Goal: Information Seeking & Learning: Learn about a topic

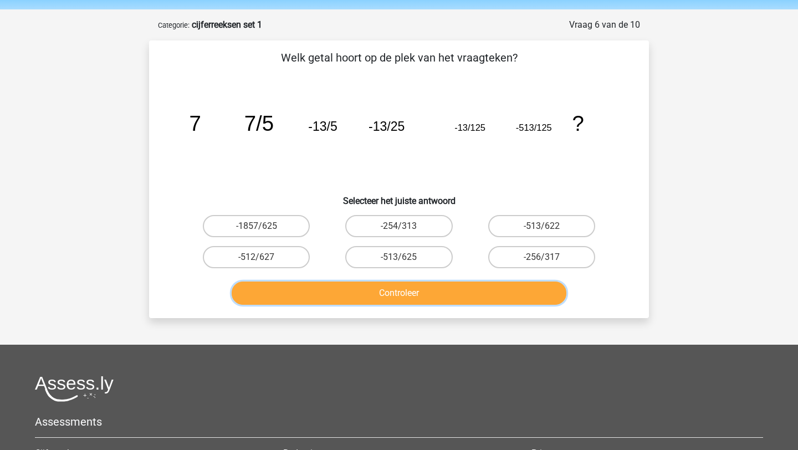
scroll to position [30, 0]
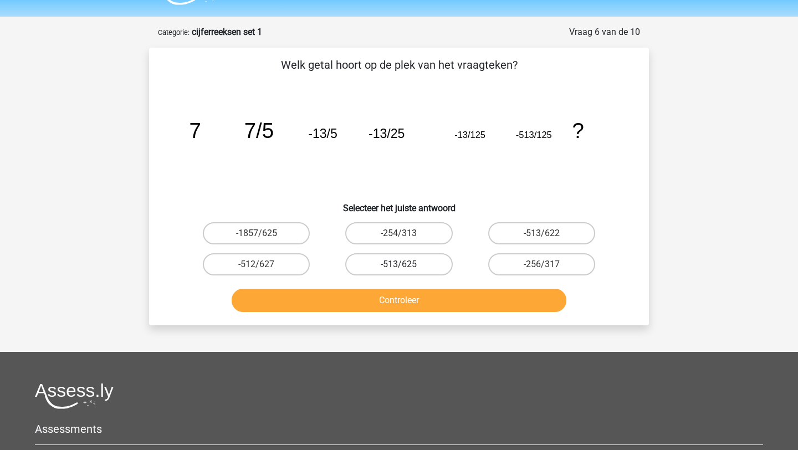
click at [423, 260] on label "-513/625" at bounding box center [398, 264] width 107 height 22
click at [406, 264] on input "-513/625" at bounding box center [402, 267] width 7 height 7
radio input "true"
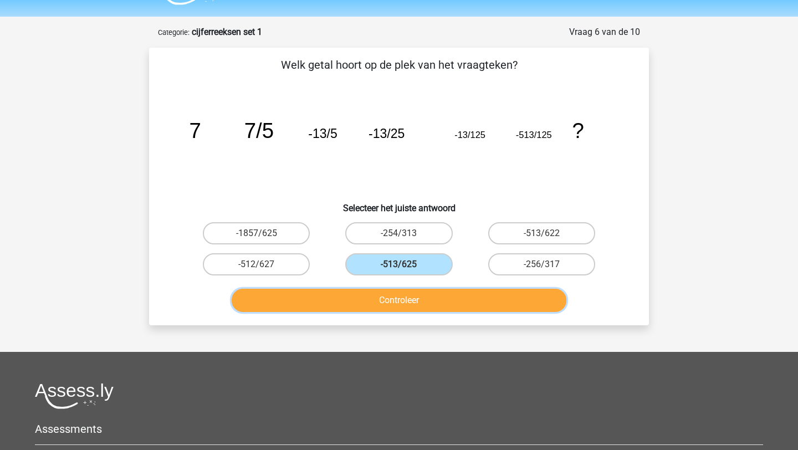
click at [421, 297] on button "Controleer" at bounding box center [399, 300] width 335 height 23
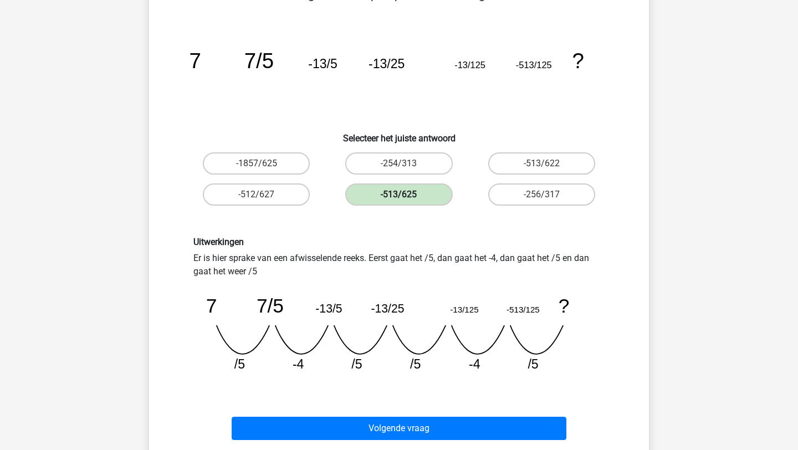
scroll to position [100, 0]
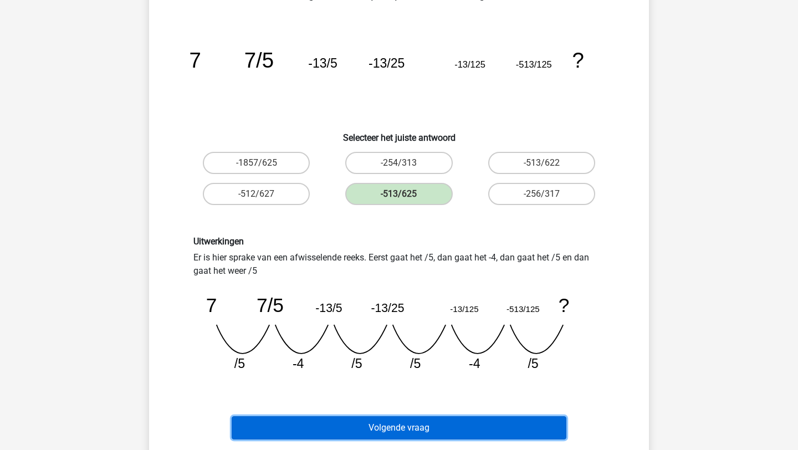
click at [358, 431] on button "Volgende vraag" at bounding box center [399, 427] width 335 height 23
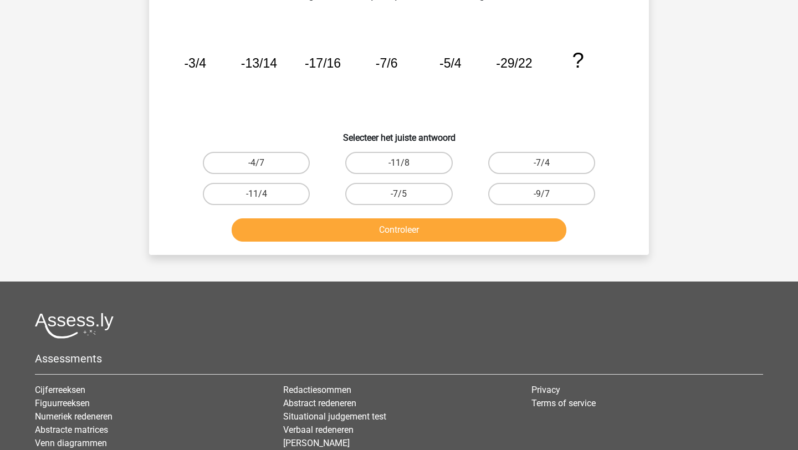
scroll to position [55, 0]
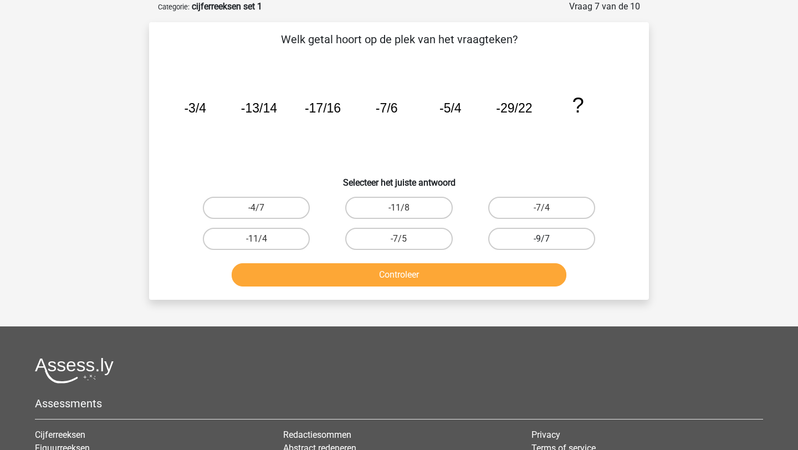
click at [536, 240] on label "-9/7" at bounding box center [541, 239] width 107 height 22
click at [541, 240] on input "-9/7" at bounding box center [544, 242] width 7 height 7
radio input "true"
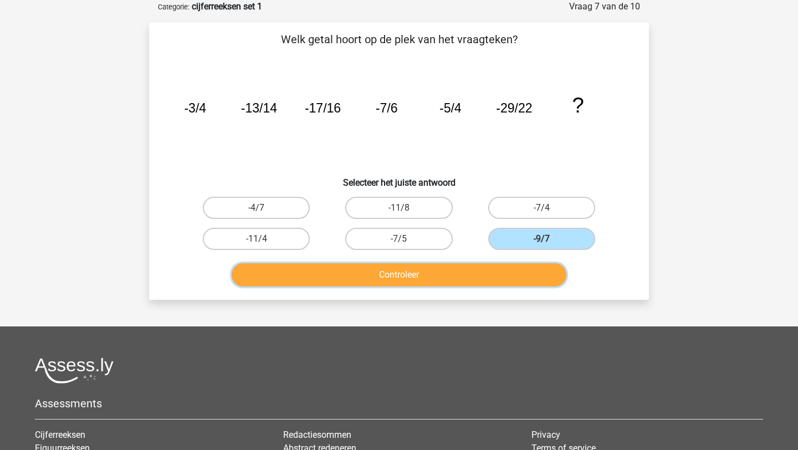
click at [480, 281] on button "Controleer" at bounding box center [399, 274] width 335 height 23
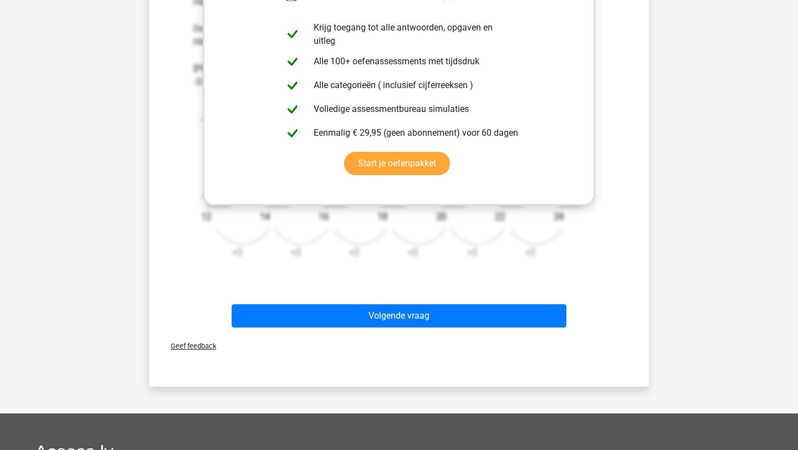
scroll to position [426, 0]
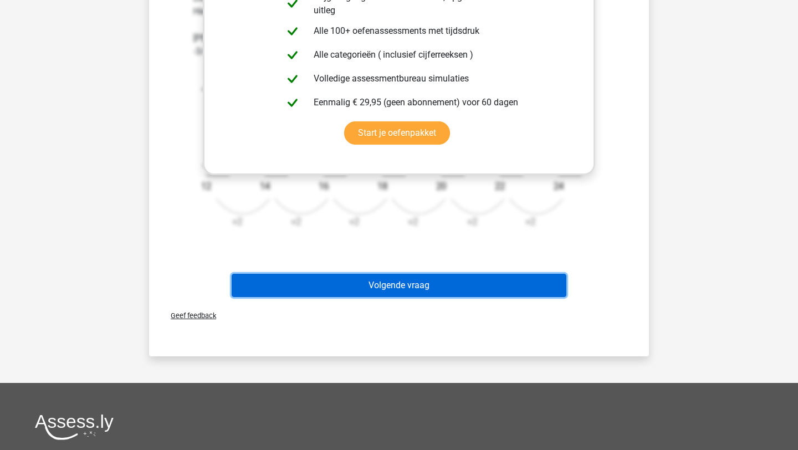
click at [394, 286] on button "Volgende vraag" at bounding box center [399, 285] width 335 height 23
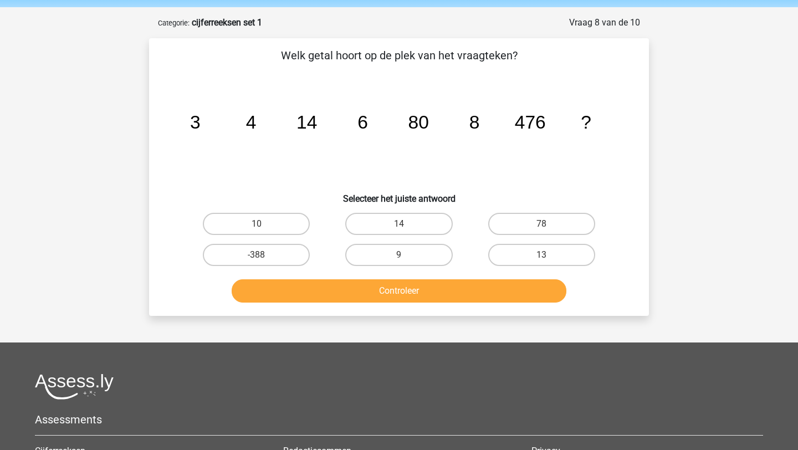
scroll to position [30, 0]
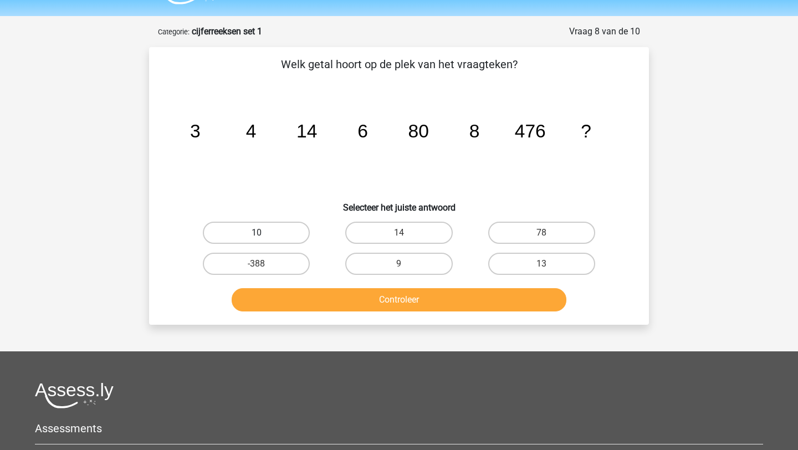
click at [273, 229] on label "10" at bounding box center [256, 233] width 107 height 22
click at [264, 233] on input "10" at bounding box center [259, 236] width 7 height 7
radio input "true"
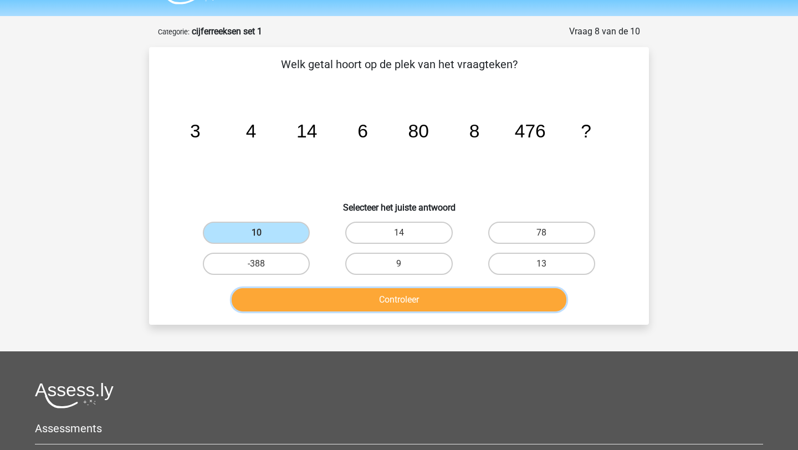
click at [404, 303] on button "Controleer" at bounding box center [399, 299] width 335 height 23
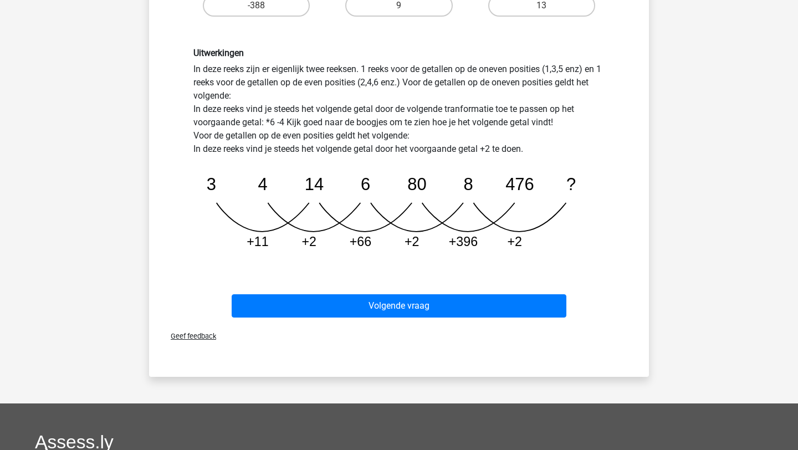
scroll to position [295, 0]
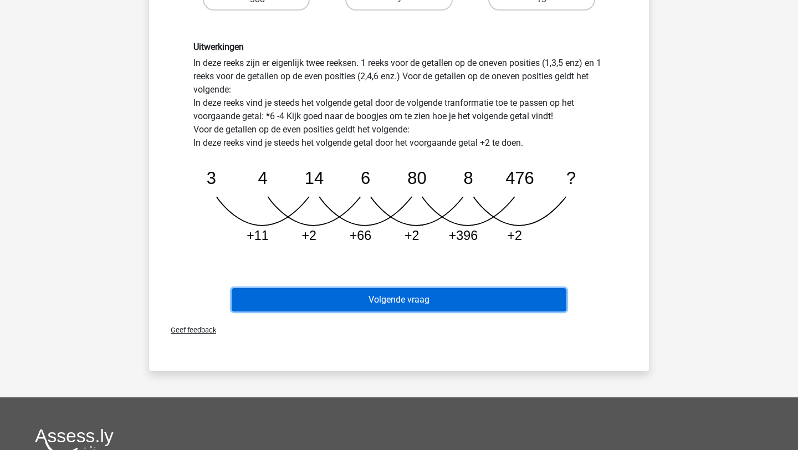
click at [461, 301] on button "Volgende vraag" at bounding box center [399, 299] width 335 height 23
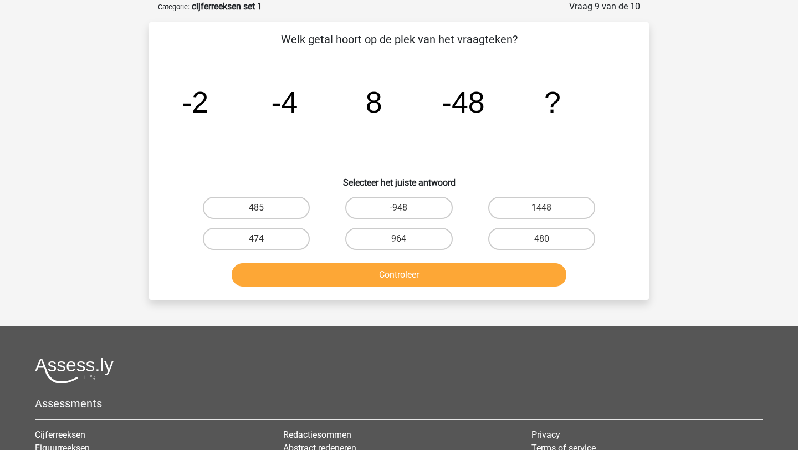
scroll to position [55, 0]
drag, startPoint x: 184, startPoint y: 103, endPoint x: 298, endPoint y: 104, distance: 114.1
click at [299, 105] on icon "image/svg+xml -2 -4 8 -48 ?" at bounding box center [399, 112] width 446 height 112
click at [543, 128] on icon "image/svg+xml -2 -4 8 -48 ?" at bounding box center [399, 112] width 446 height 112
click at [551, 236] on label "480" at bounding box center [541, 239] width 107 height 22
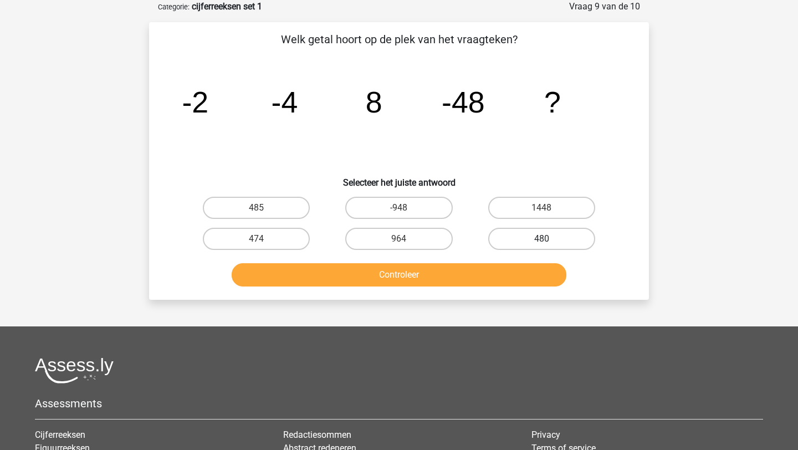
click at [548, 239] on input "480" at bounding box center [544, 242] width 7 height 7
radio input "true"
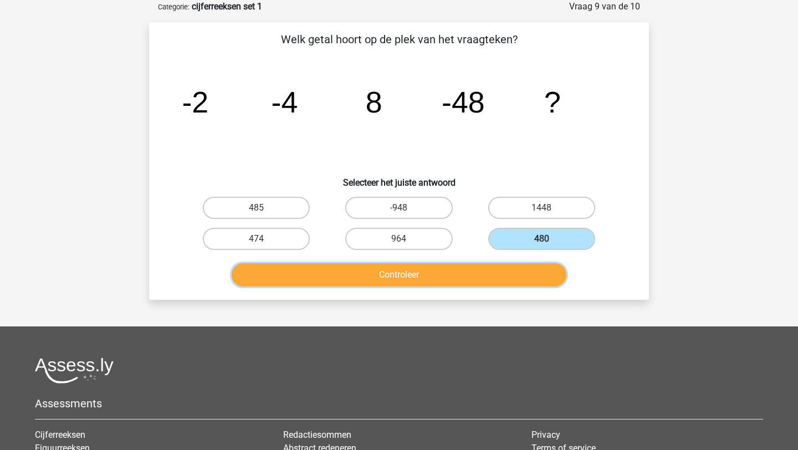
click at [500, 268] on button "Controleer" at bounding box center [399, 274] width 335 height 23
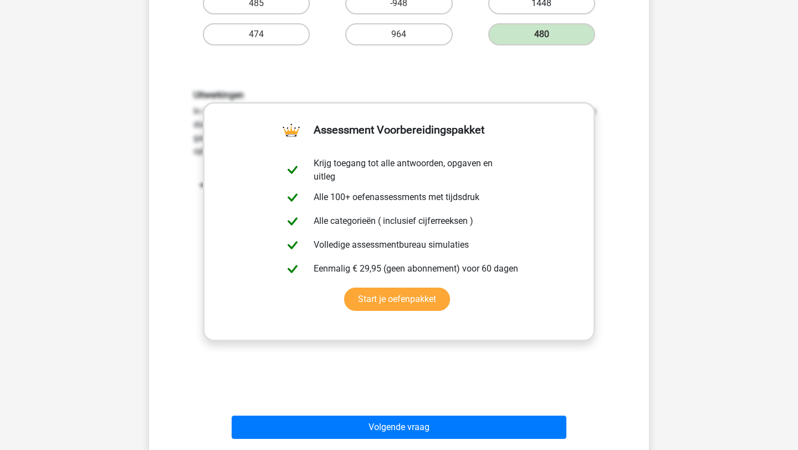
scroll to position [279, 0]
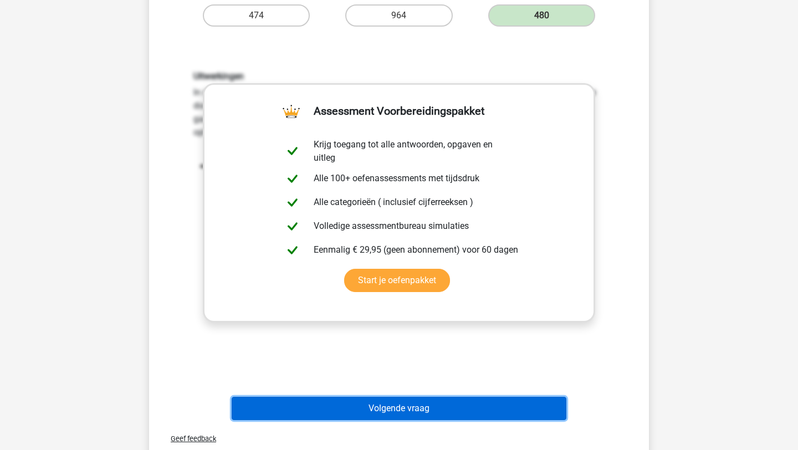
click at [484, 399] on button "Volgende vraag" at bounding box center [399, 408] width 335 height 23
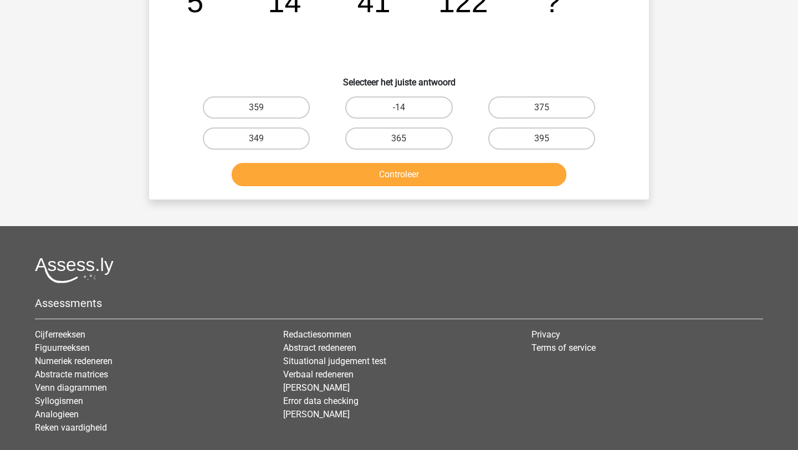
scroll to position [55, 0]
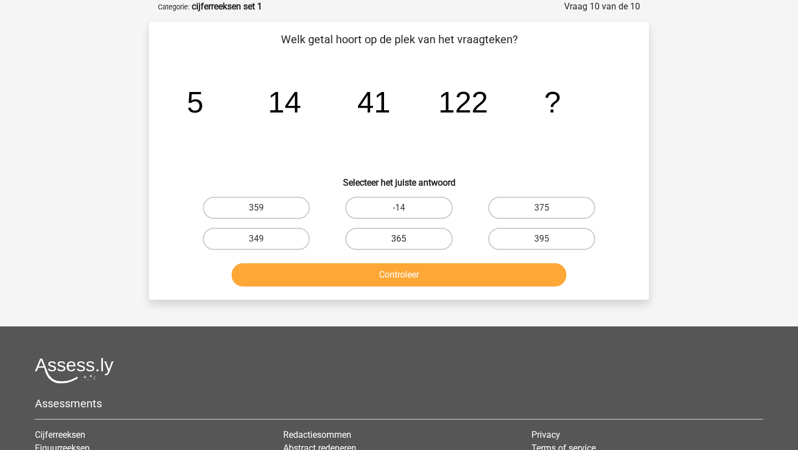
click at [411, 246] on label "365" at bounding box center [398, 239] width 107 height 22
click at [406, 246] on input "365" at bounding box center [402, 242] width 7 height 7
radio input "true"
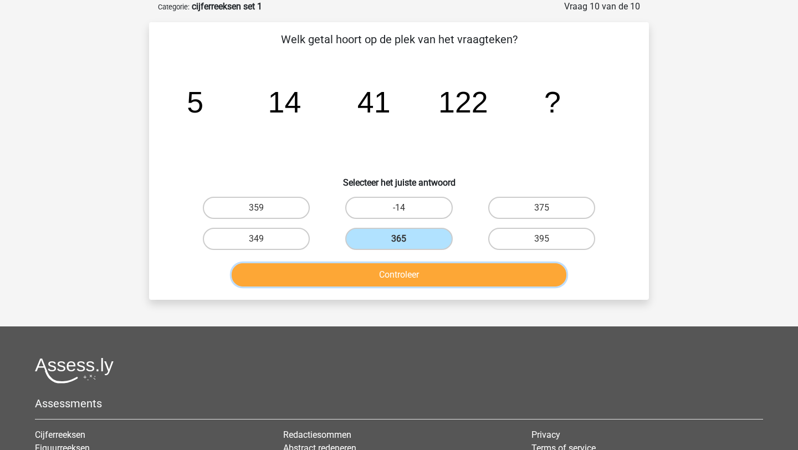
click at [420, 279] on button "Controleer" at bounding box center [399, 274] width 335 height 23
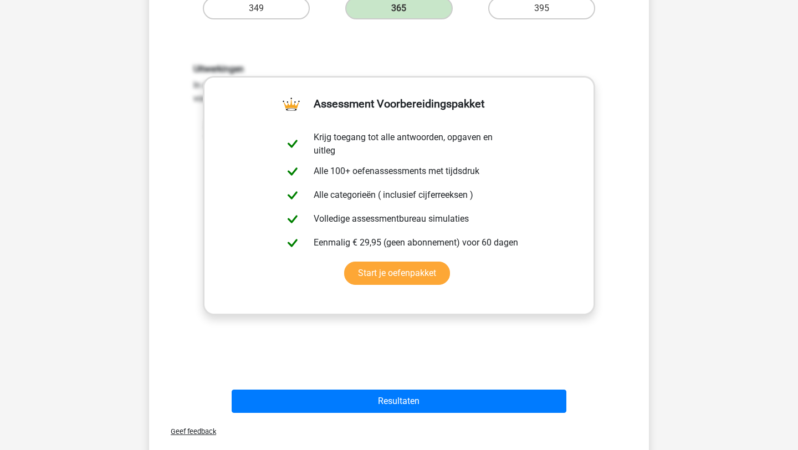
scroll to position [336, 0]
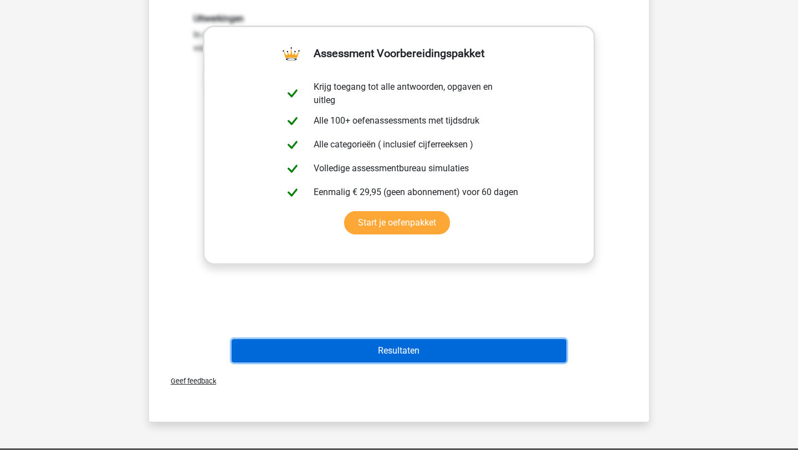
click at [404, 358] on button "Resultaten" at bounding box center [399, 350] width 335 height 23
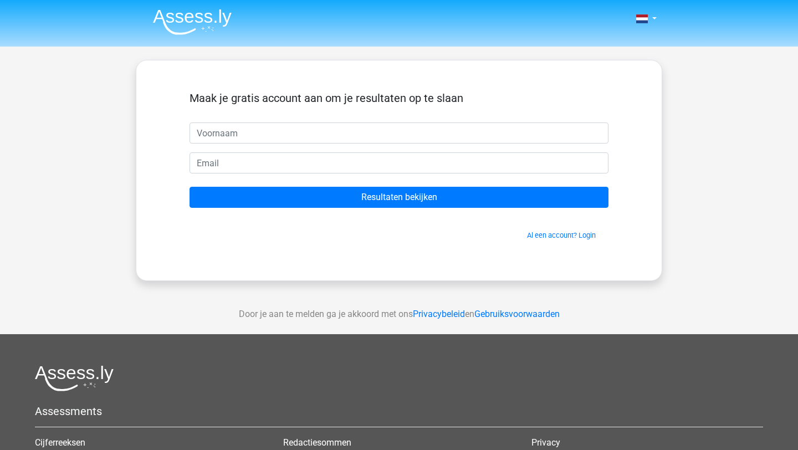
drag, startPoint x: 404, startPoint y: 363, endPoint x: 404, endPoint y: 350, distance: 13.3
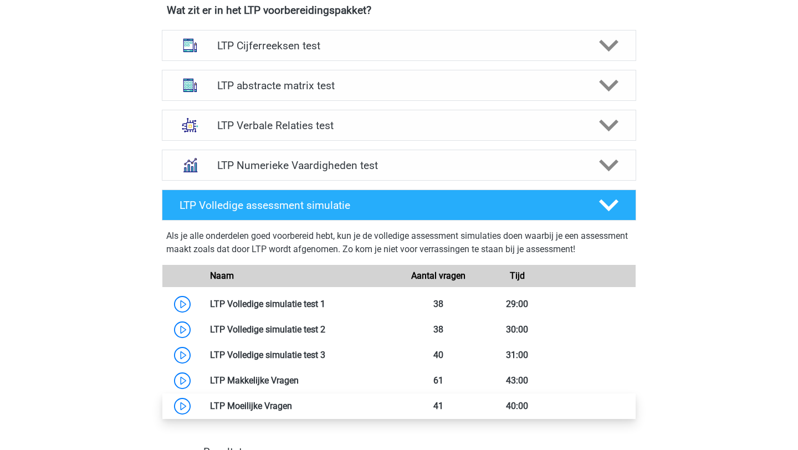
scroll to position [712, 0]
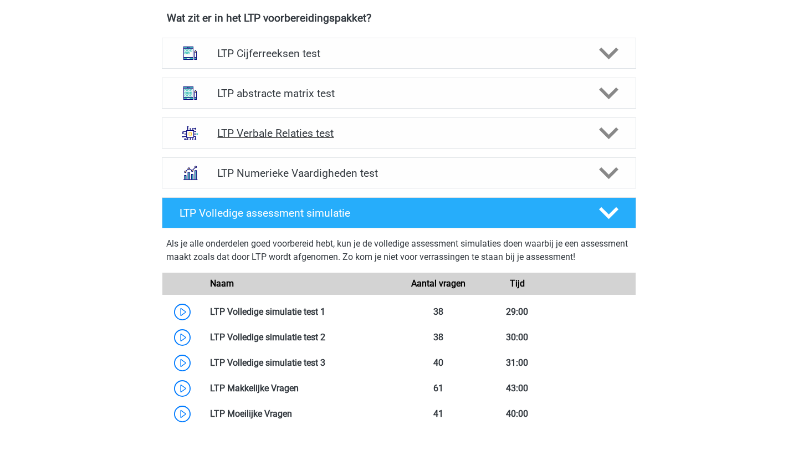
click at [442, 132] on h4 "LTP Verbale Relaties test" at bounding box center [398, 133] width 363 height 13
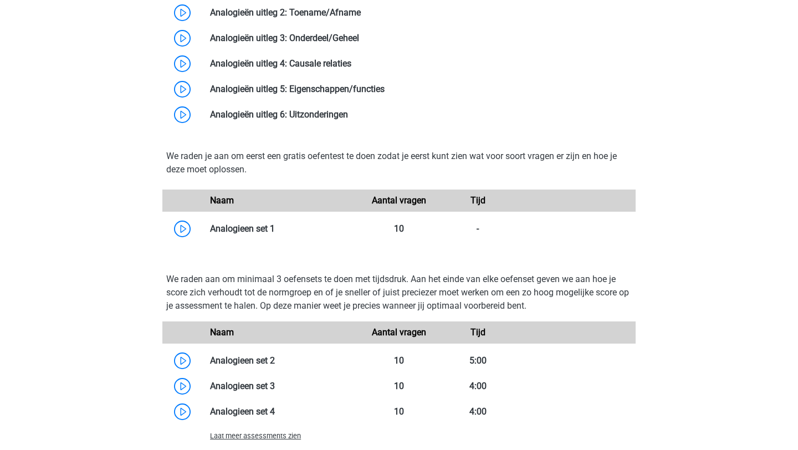
scroll to position [1070, 0]
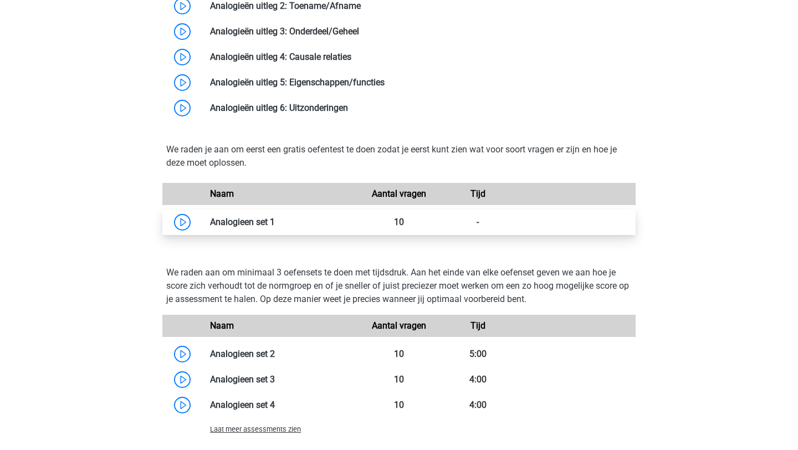
click at [275, 227] on link at bounding box center [275, 222] width 0 height 11
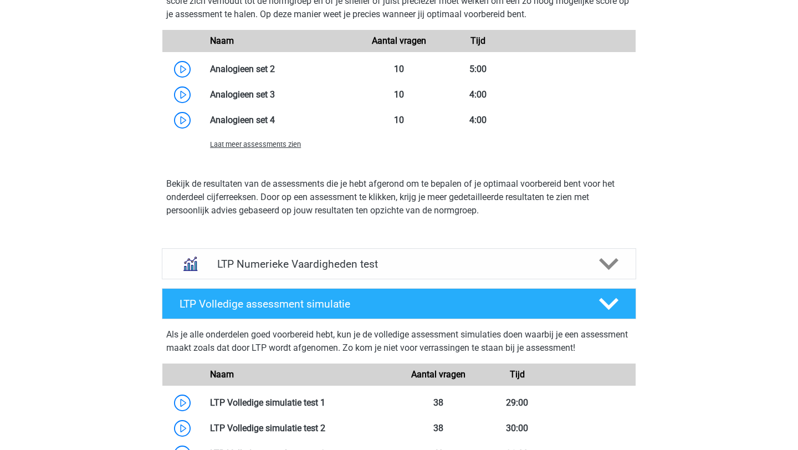
scroll to position [1393, 0]
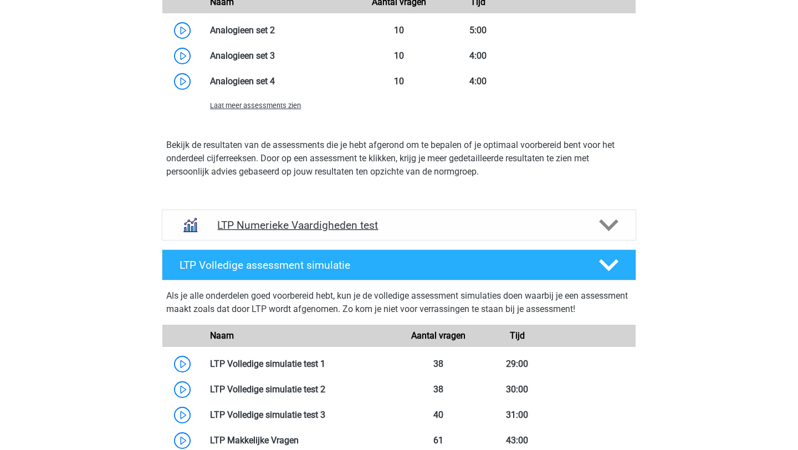
click at [609, 234] on div "LTP Numerieke Vaardigheden test" at bounding box center [399, 224] width 474 height 31
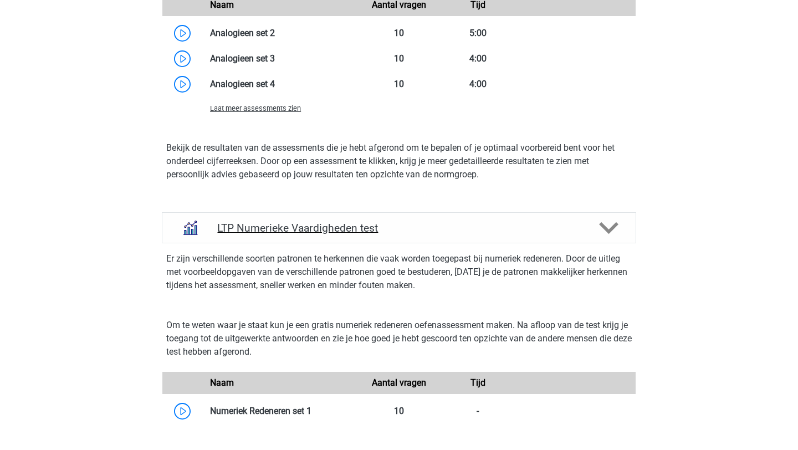
scroll to position [1504, 0]
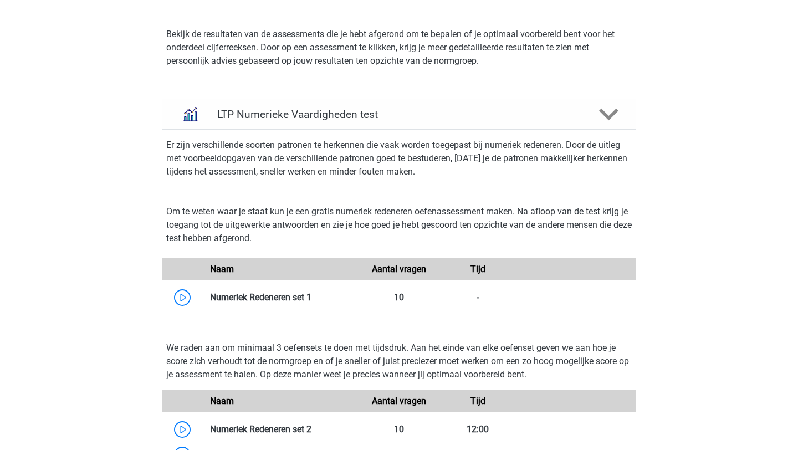
click at [605, 111] on icon at bounding box center [608, 114] width 19 height 19
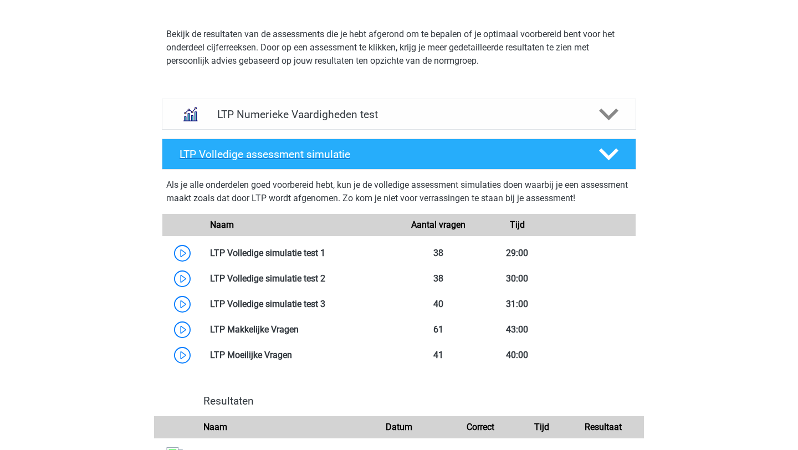
click at [619, 157] on div at bounding box center [608, 154] width 38 height 19
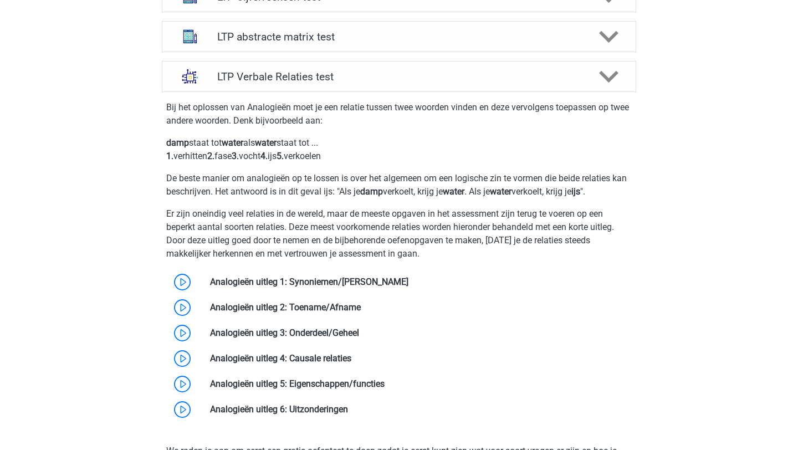
scroll to position [690, 0]
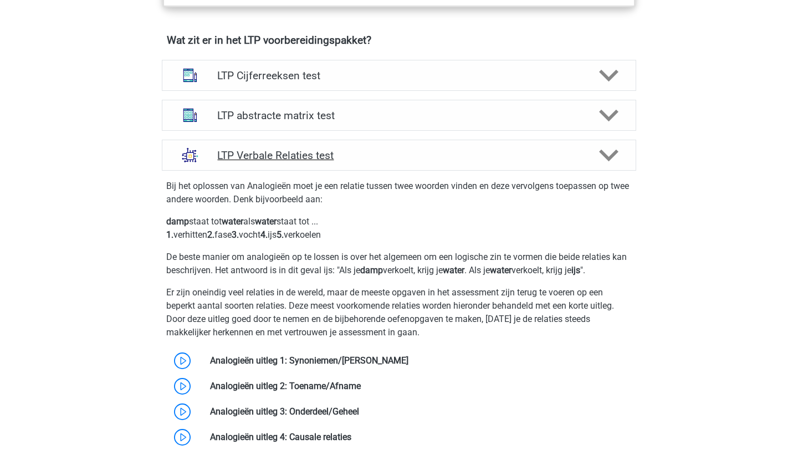
click at [604, 153] on polygon at bounding box center [608, 155] width 19 height 12
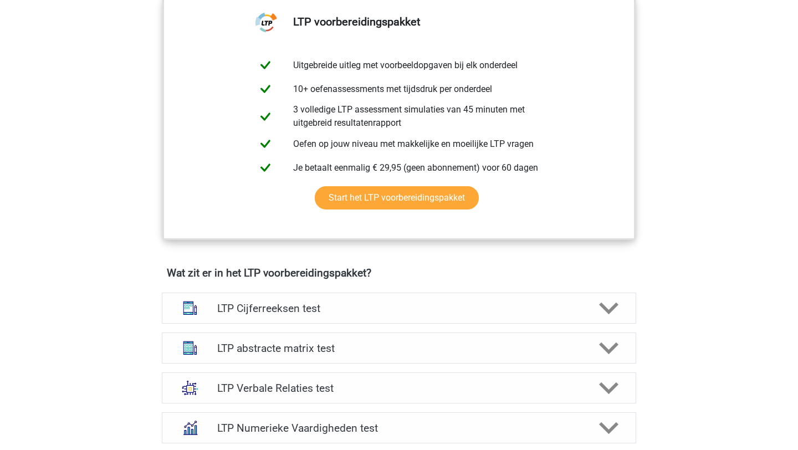
scroll to position [455, 0]
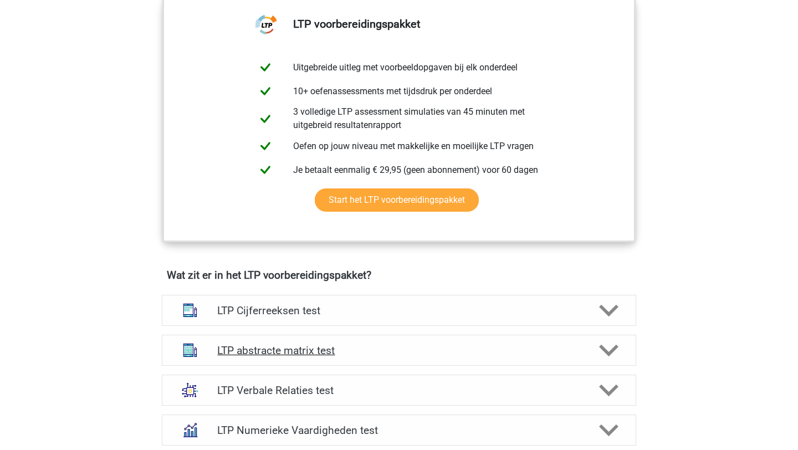
click at [614, 350] on polygon at bounding box center [608, 350] width 19 height 12
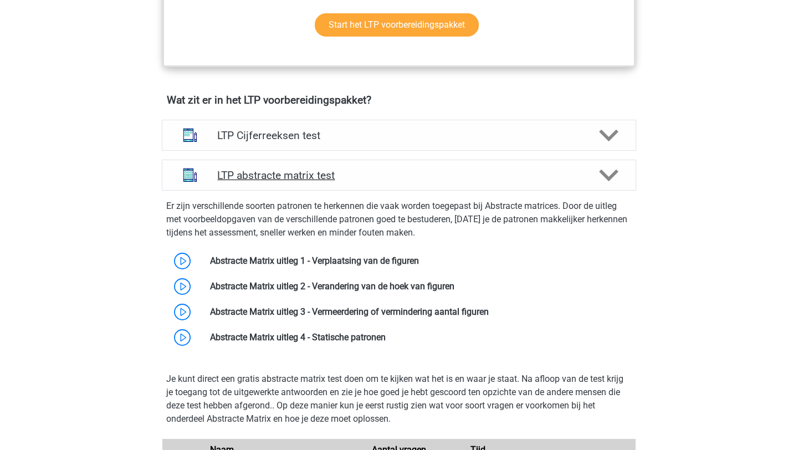
scroll to position [630, 0]
click at [610, 177] on polygon at bounding box center [608, 174] width 19 height 12
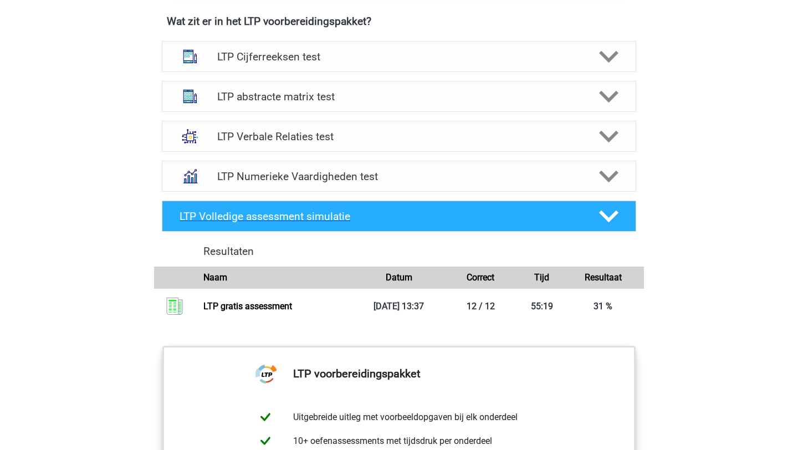
scroll to position [744, 0]
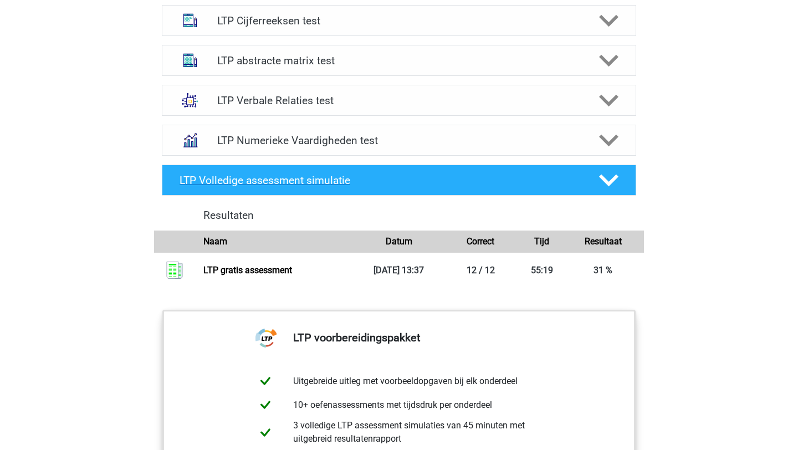
click at [604, 179] on polygon at bounding box center [608, 180] width 19 height 12
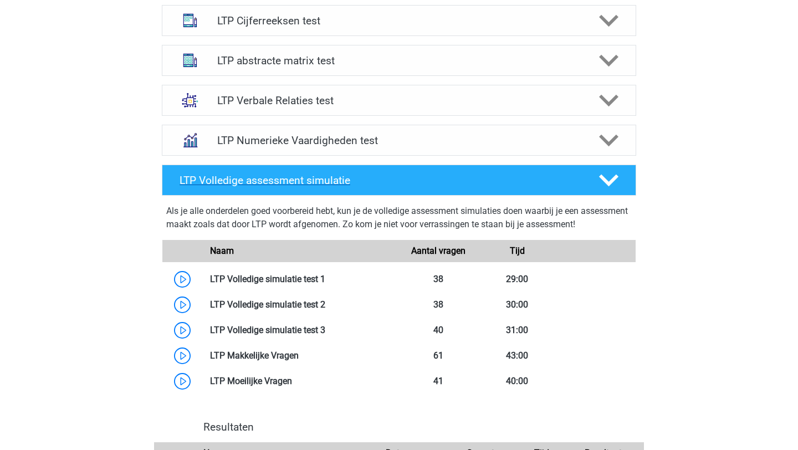
click at [604, 179] on polygon at bounding box center [608, 180] width 19 height 12
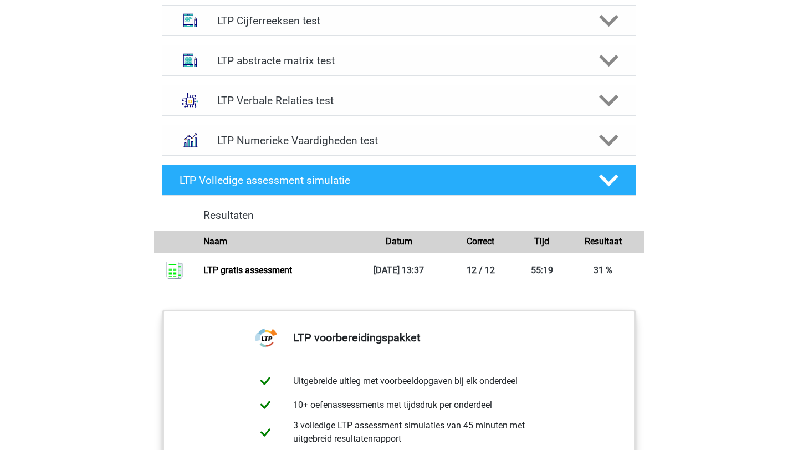
click at [605, 95] on icon at bounding box center [608, 100] width 19 height 19
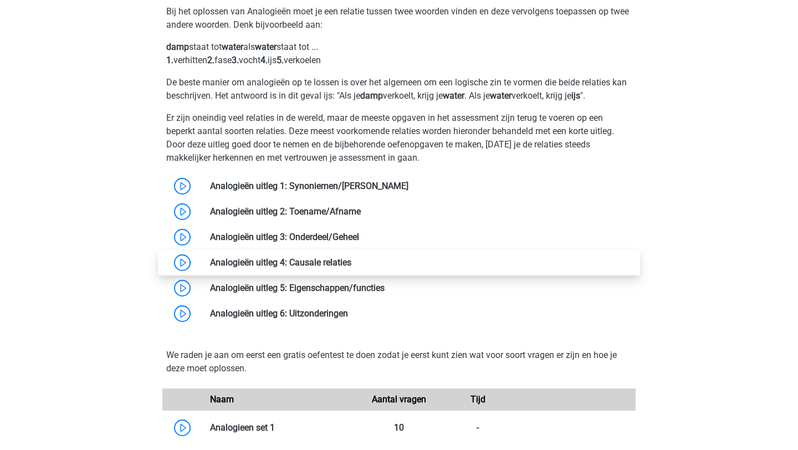
scroll to position [928, 0]
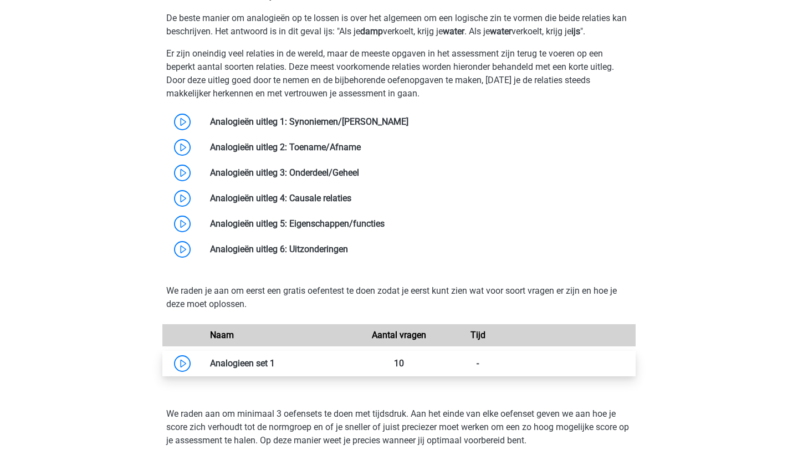
click at [275, 364] on link at bounding box center [275, 363] width 0 height 11
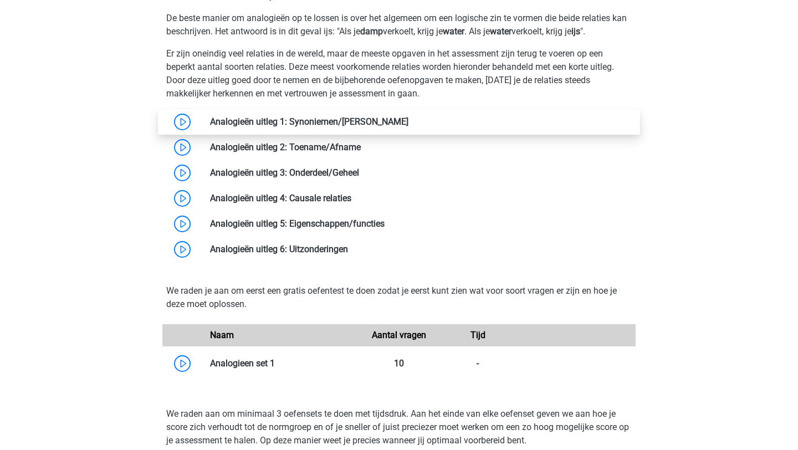
click at [408, 121] on link at bounding box center [408, 121] width 0 height 11
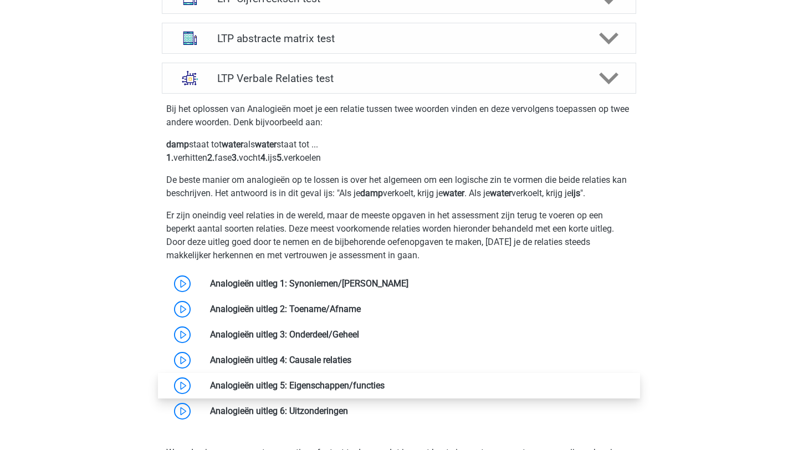
scroll to position [679, 0]
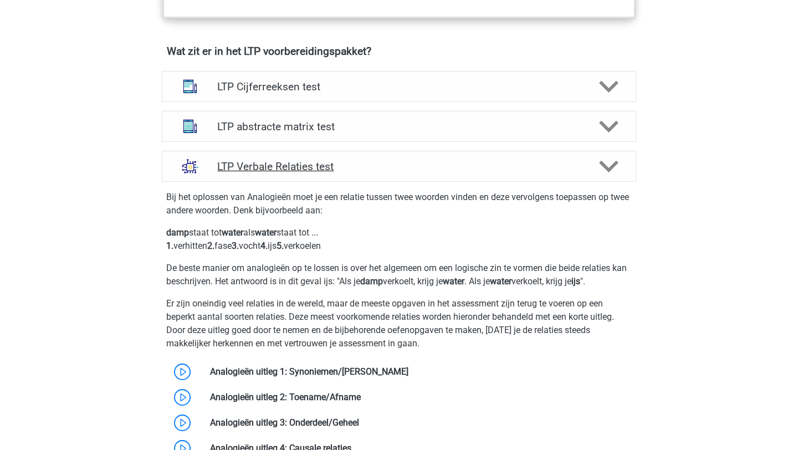
click at [608, 176] on icon at bounding box center [608, 166] width 19 height 19
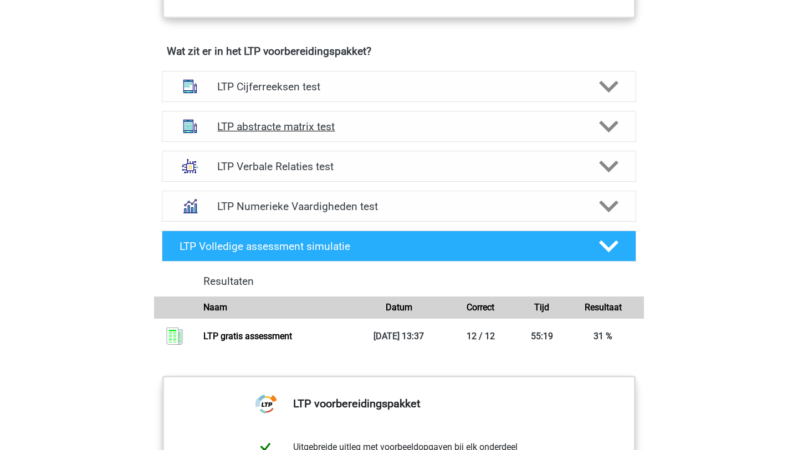
click at [609, 121] on icon at bounding box center [608, 126] width 19 height 19
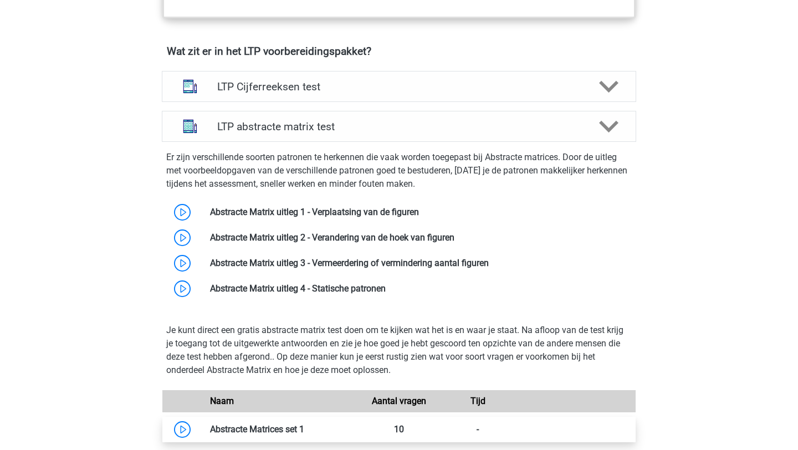
click at [304, 430] on link at bounding box center [304, 429] width 0 height 11
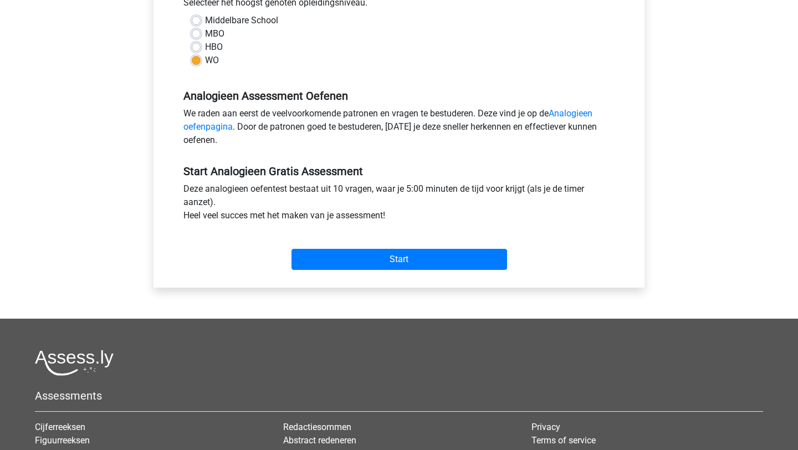
scroll to position [314, 0]
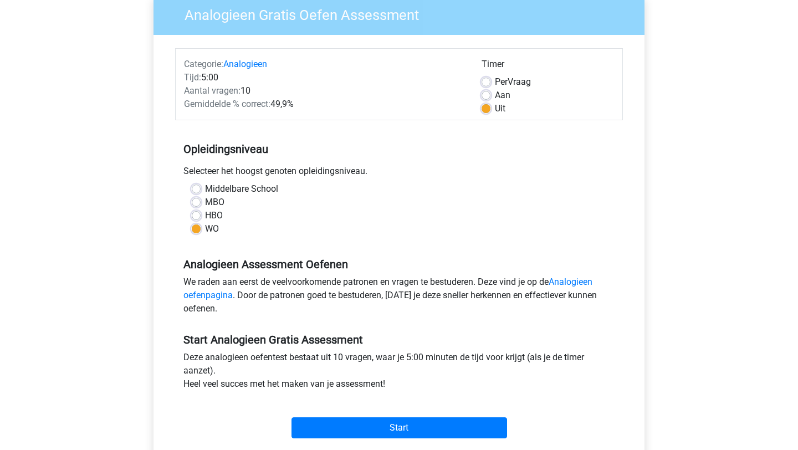
scroll to position [236, 0]
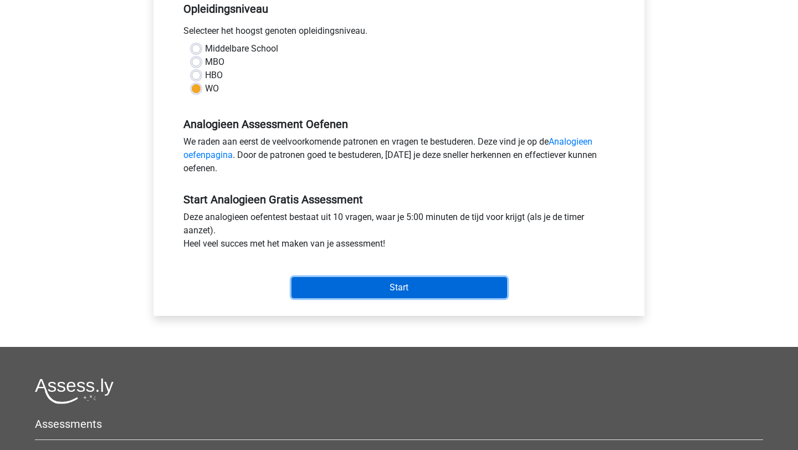
click at [364, 284] on input "Start" at bounding box center [398, 287] width 215 height 21
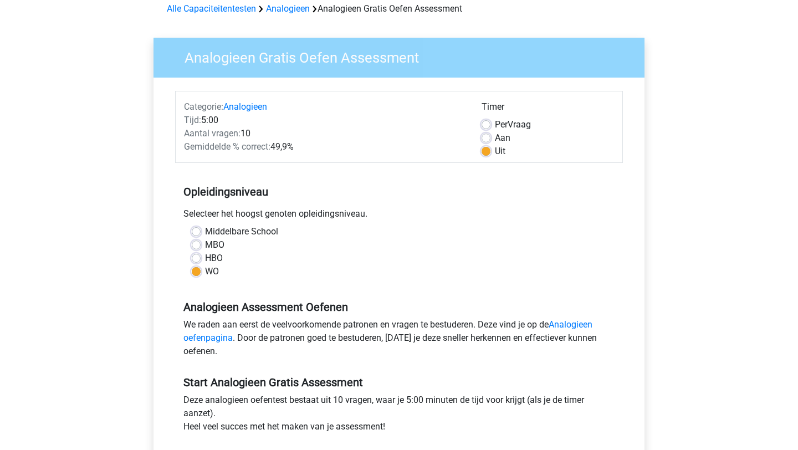
scroll to position [53, 0]
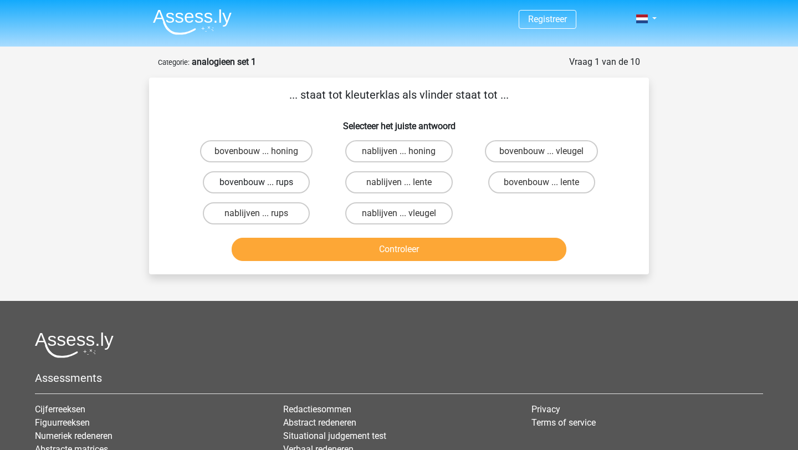
click at [292, 184] on label "bovenbouw ... rups" at bounding box center [256, 182] width 107 height 22
click at [264, 184] on input "bovenbouw ... rups" at bounding box center [259, 185] width 7 height 7
radio input "true"
click at [347, 237] on div "Controleer" at bounding box center [399, 247] width 464 height 37
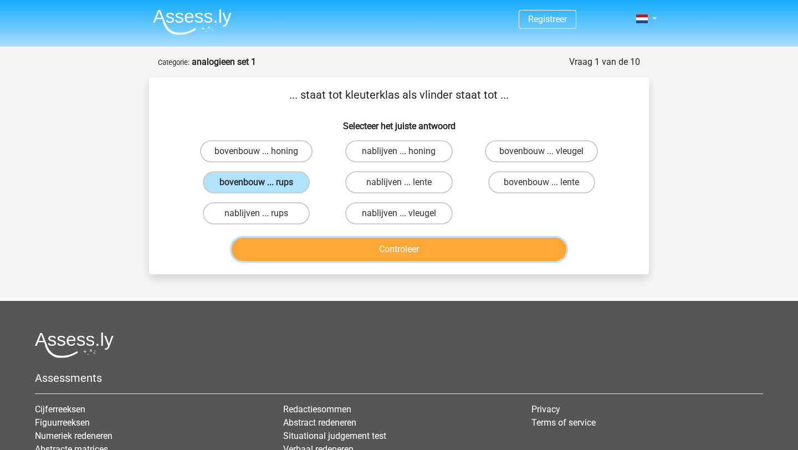
click at [345, 250] on button "Controleer" at bounding box center [399, 249] width 335 height 23
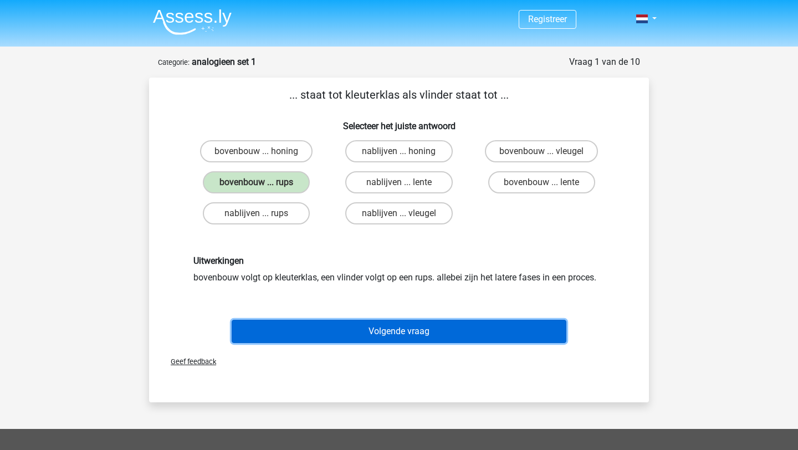
click at [367, 334] on button "Volgende vraag" at bounding box center [399, 331] width 335 height 23
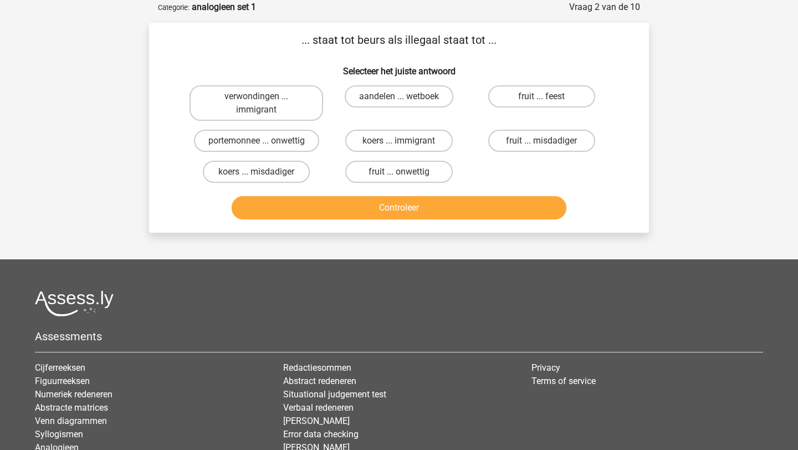
scroll to position [55, 0]
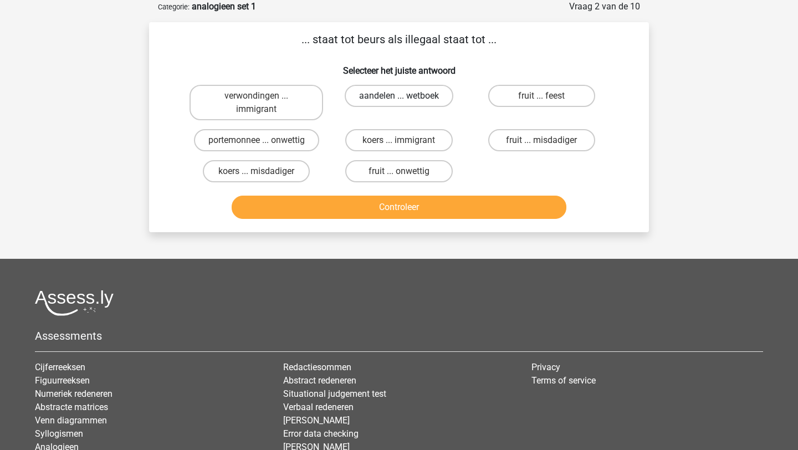
click at [398, 95] on label "aandelen ... wetboek" at bounding box center [399, 96] width 109 height 22
click at [399, 96] on input "aandelen ... wetboek" at bounding box center [402, 99] width 7 height 7
radio input "true"
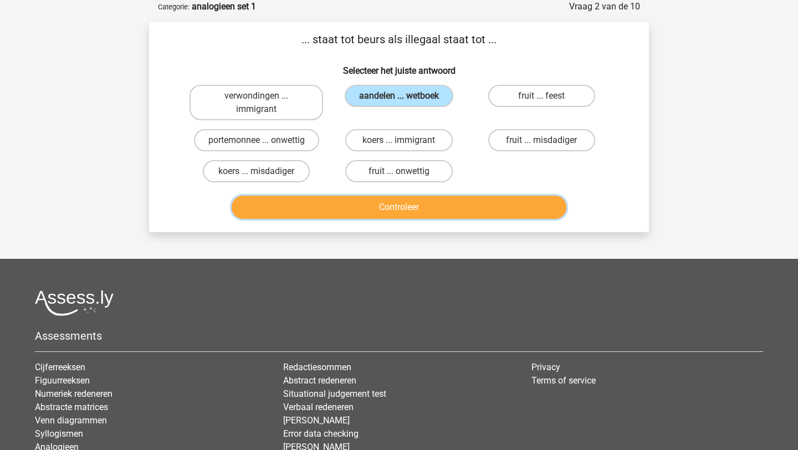
click at [405, 210] on button "Controleer" at bounding box center [399, 207] width 335 height 23
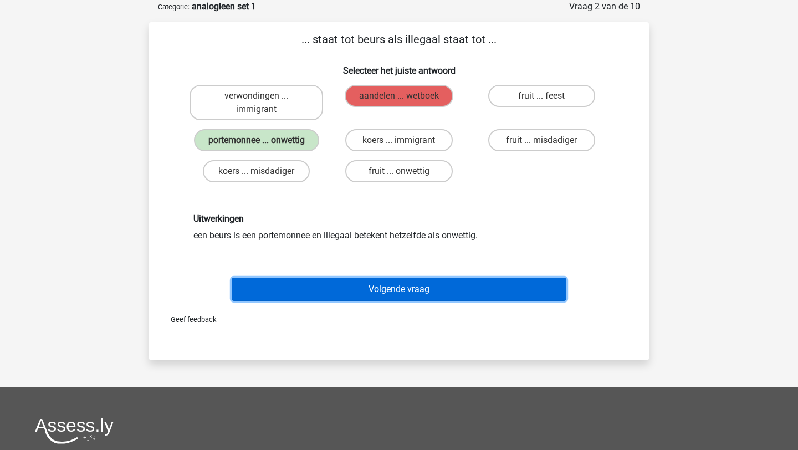
click at [382, 286] on button "Volgende vraag" at bounding box center [399, 289] width 335 height 23
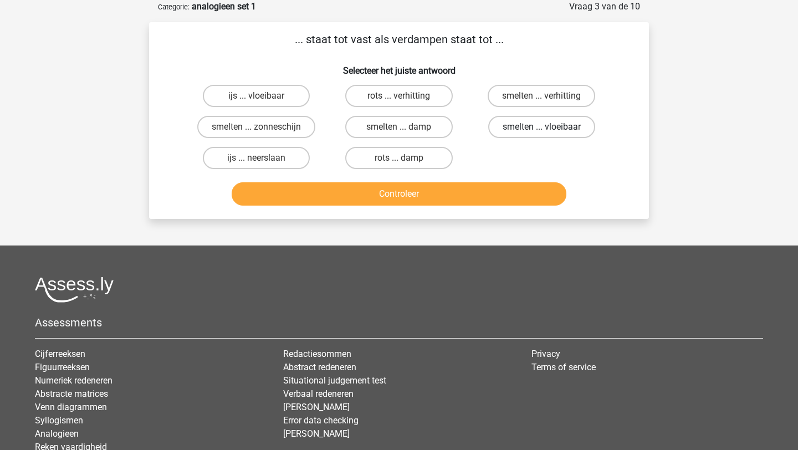
click at [516, 130] on label "smelten ... vloeibaar" at bounding box center [541, 127] width 107 height 22
click at [541, 130] on input "smelten ... vloeibaar" at bounding box center [544, 130] width 7 height 7
radio input "true"
click at [483, 181] on div "Controleer" at bounding box center [399, 191] width 464 height 37
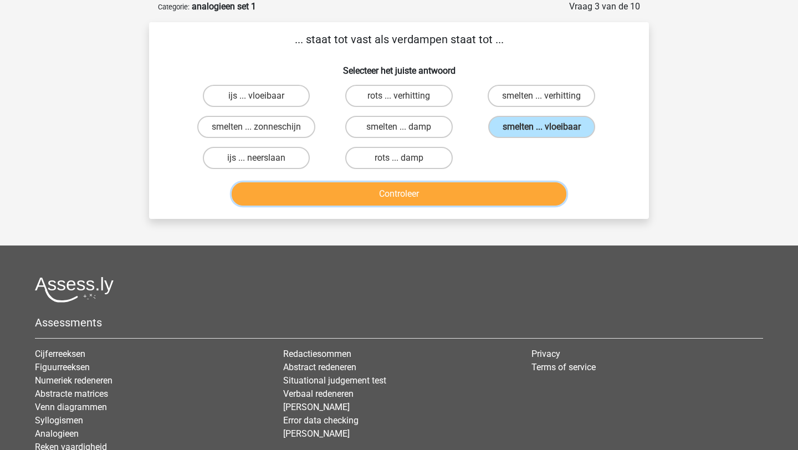
click at [479, 199] on button "Controleer" at bounding box center [399, 193] width 335 height 23
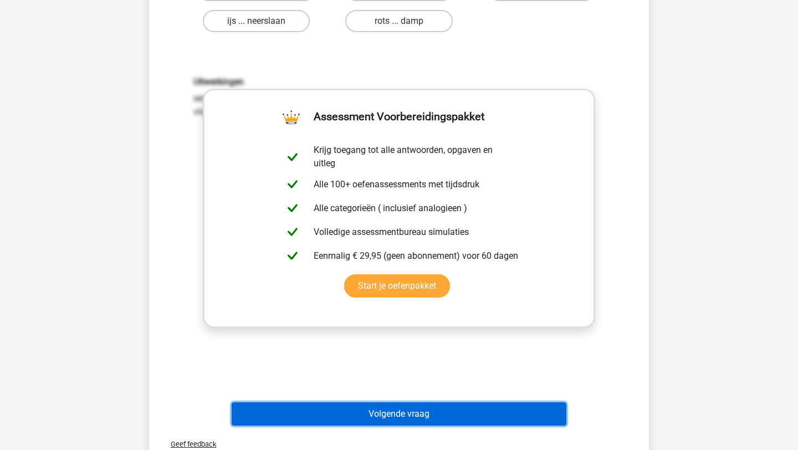
click at [435, 410] on button "Volgende vraag" at bounding box center [399, 413] width 335 height 23
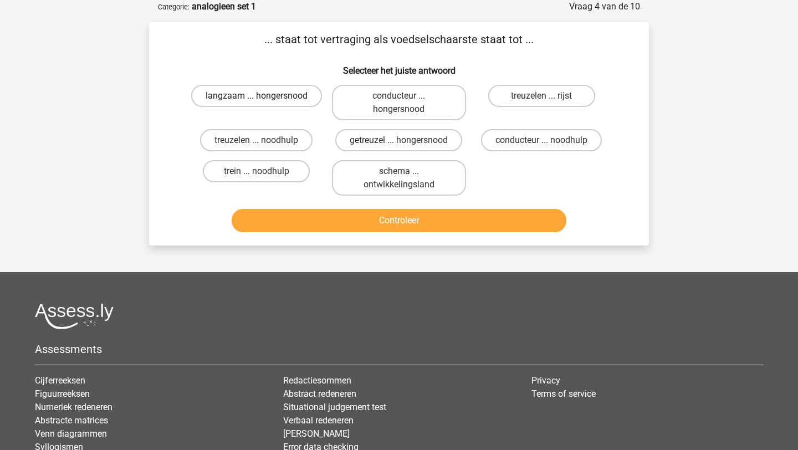
click at [237, 101] on label "langzaam ... hongersnood" at bounding box center [256, 96] width 131 height 22
click at [256, 101] on input "langzaam ... hongersnood" at bounding box center [259, 99] width 7 height 7
radio input "true"
click at [291, 233] on div "Controleer" at bounding box center [399, 223] width 428 height 28
click at [312, 221] on button "Controleer" at bounding box center [399, 220] width 335 height 23
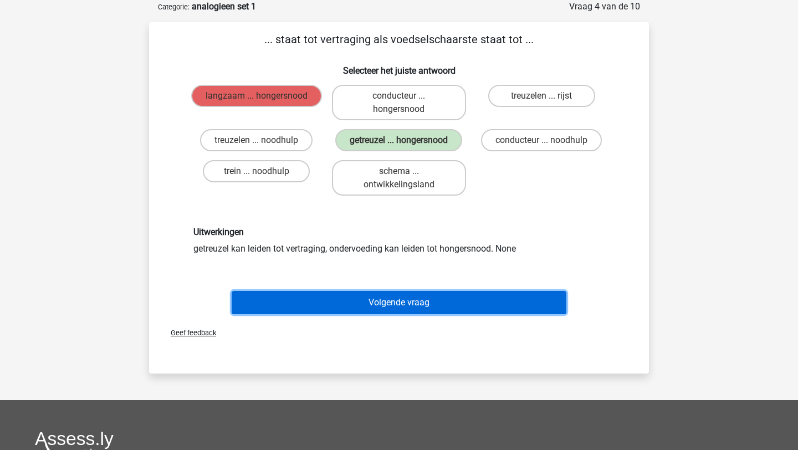
click at [430, 302] on button "Volgende vraag" at bounding box center [399, 302] width 335 height 23
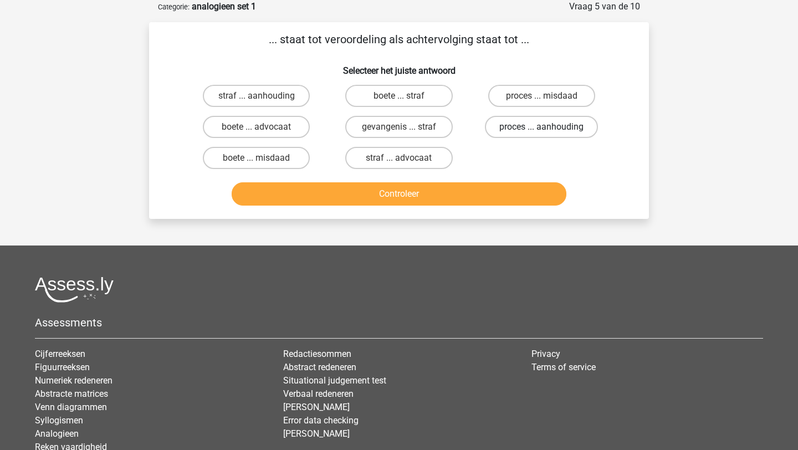
click at [561, 129] on label "proces ... aanhouding" at bounding box center [541, 127] width 113 height 22
click at [548, 129] on input "proces ... aanhouding" at bounding box center [544, 130] width 7 height 7
radio input "true"
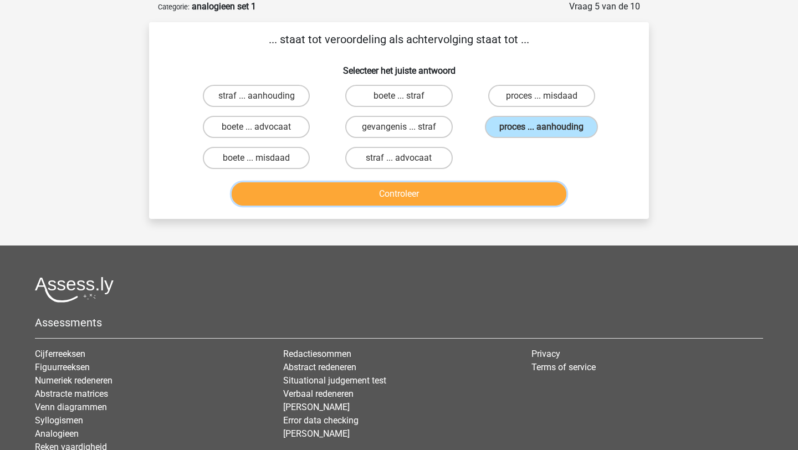
click at [451, 191] on button "Controleer" at bounding box center [399, 193] width 335 height 23
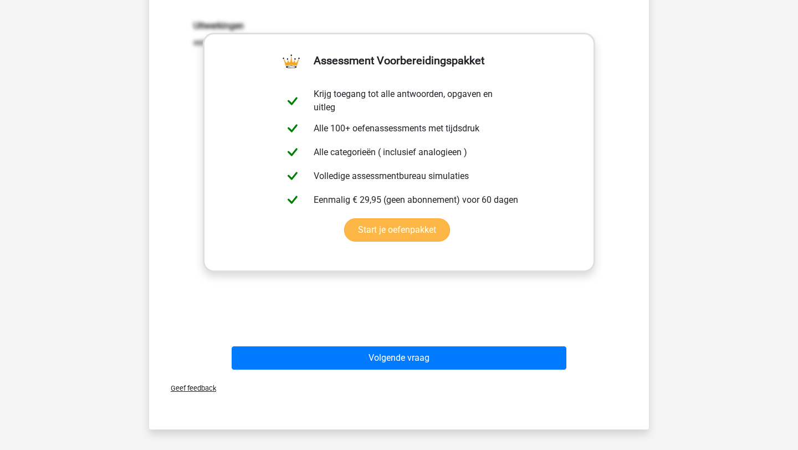
scroll to position [276, 0]
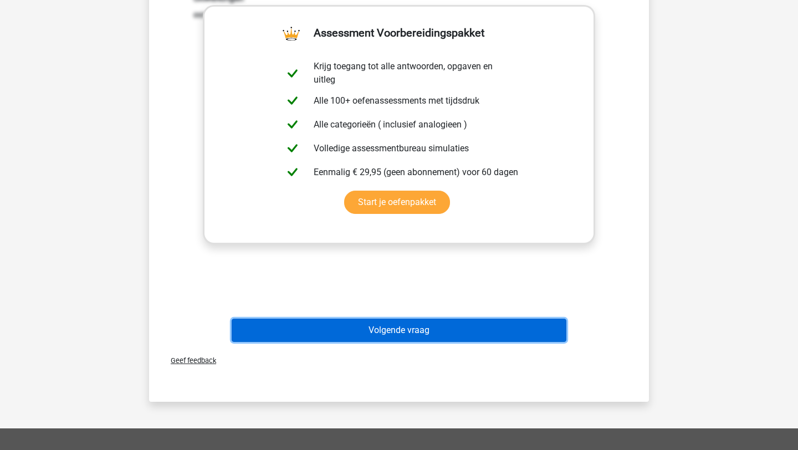
click at [417, 328] on button "Volgende vraag" at bounding box center [399, 330] width 335 height 23
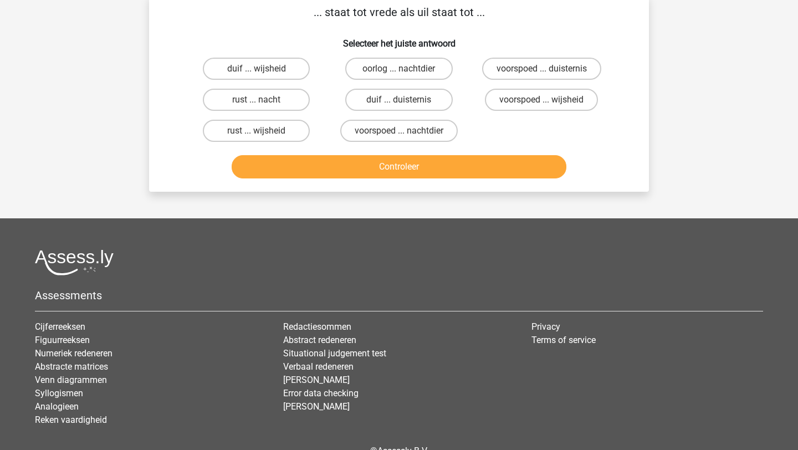
scroll to position [55, 0]
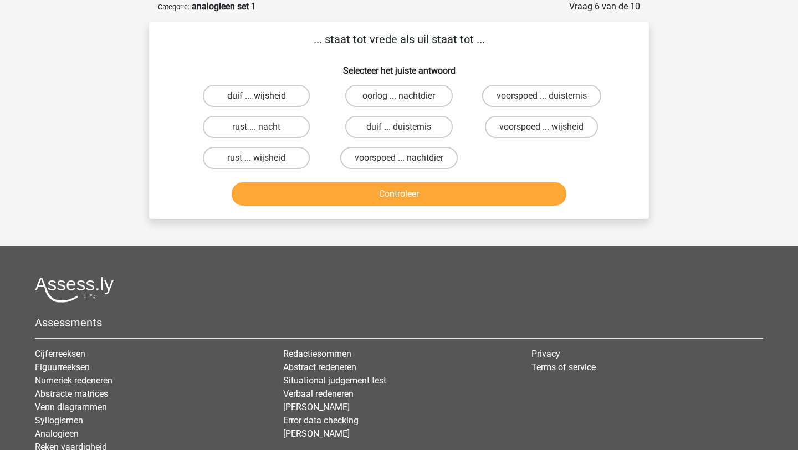
click at [285, 97] on label "duif ... wijsheid" at bounding box center [256, 96] width 107 height 22
click at [264, 97] on input "duif ... wijsheid" at bounding box center [259, 99] width 7 height 7
radio input "true"
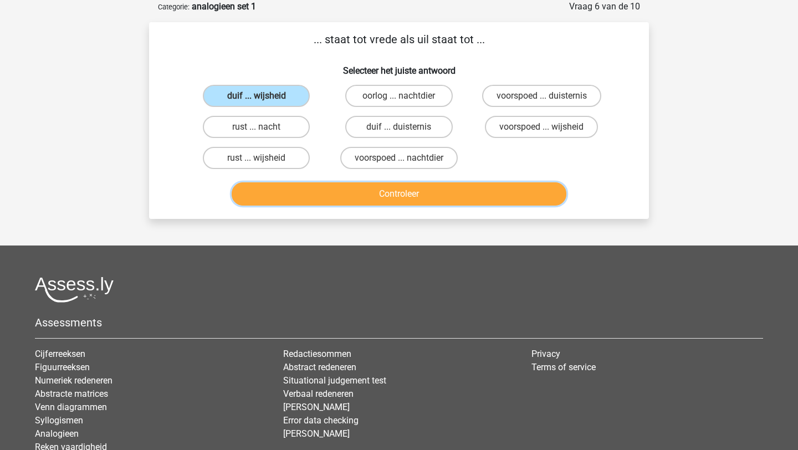
click at [325, 192] on button "Controleer" at bounding box center [399, 193] width 335 height 23
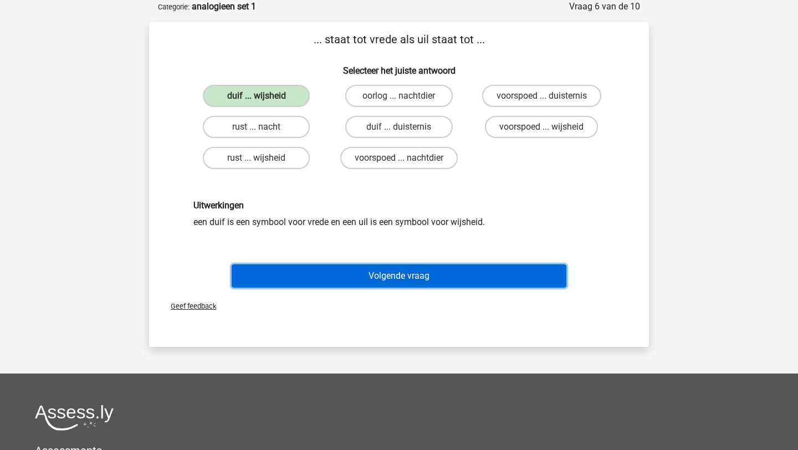
click at [412, 275] on button "Volgende vraag" at bounding box center [399, 275] width 335 height 23
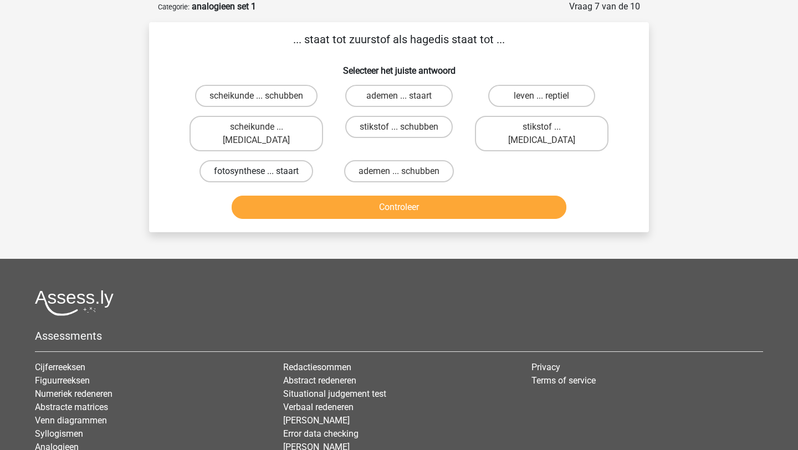
click at [286, 160] on label "fotosynthese ... staart" at bounding box center [256, 171] width 114 height 22
click at [264, 171] on input "fotosynthese ... staart" at bounding box center [259, 174] width 7 height 7
radio input "true"
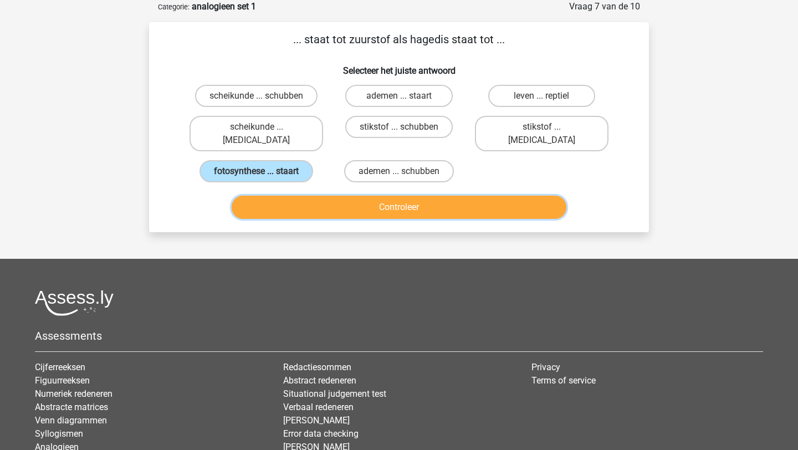
click at [300, 196] on button "Controleer" at bounding box center [399, 207] width 335 height 23
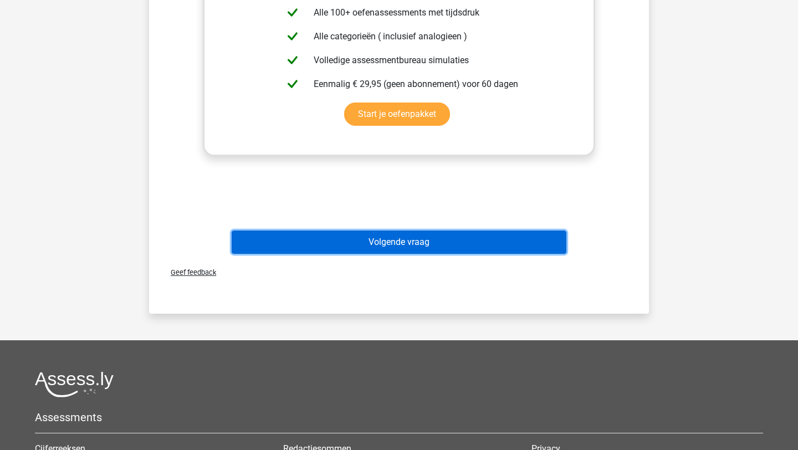
click at [409, 230] on button "Volgende vraag" at bounding box center [399, 241] width 335 height 23
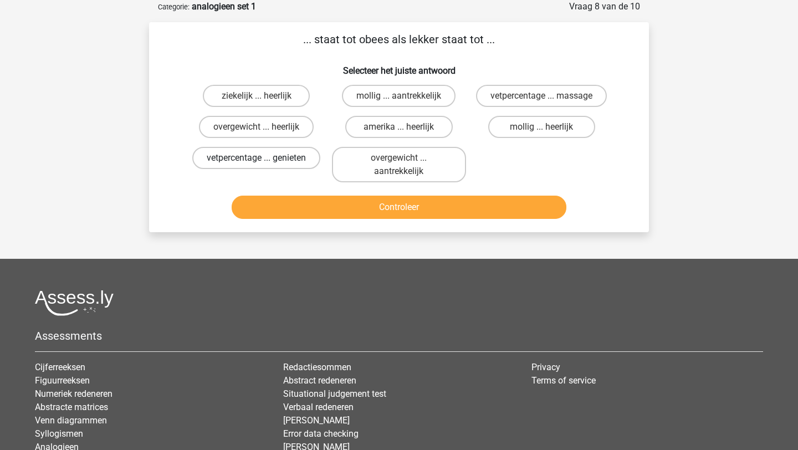
click at [289, 157] on label "vetpercentage ... genieten" at bounding box center [256, 158] width 128 height 22
click at [264, 158] on input "vetpercentage ... genieten" at bounding box center [259, 161] width 7 height 7
radio input "true"
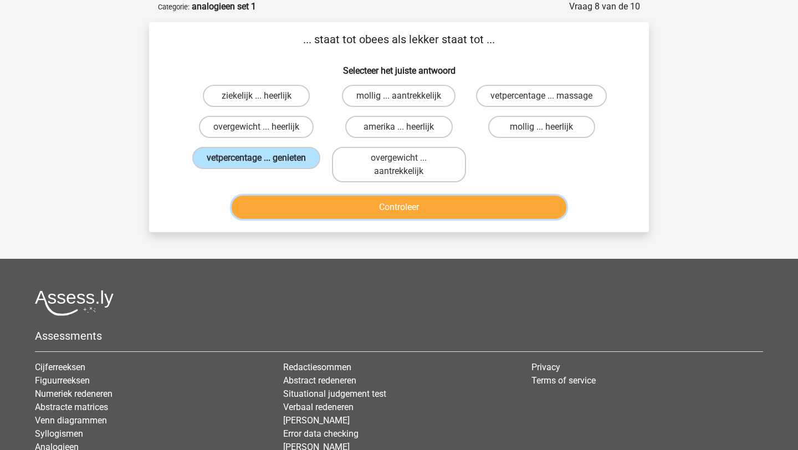
click at [335, 204] on button "Controleer" at bounding box center [399, 207] width 335 height 23
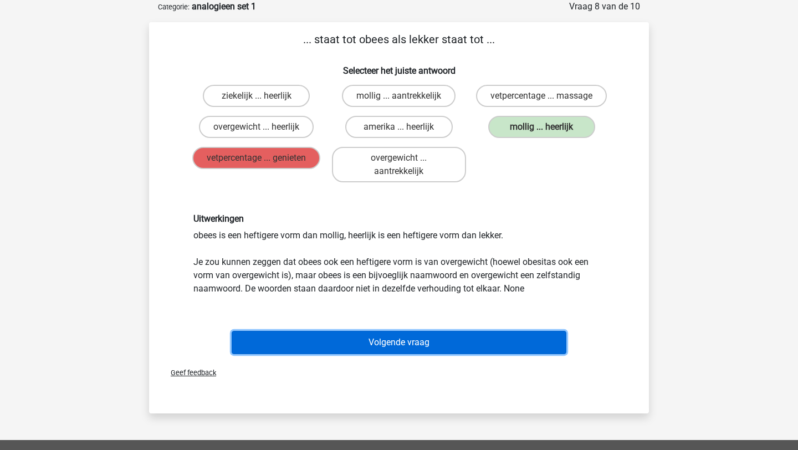
click at [419, 351] on button "Volgende vraag" at bounding box center [399, 342] width 335 height 23
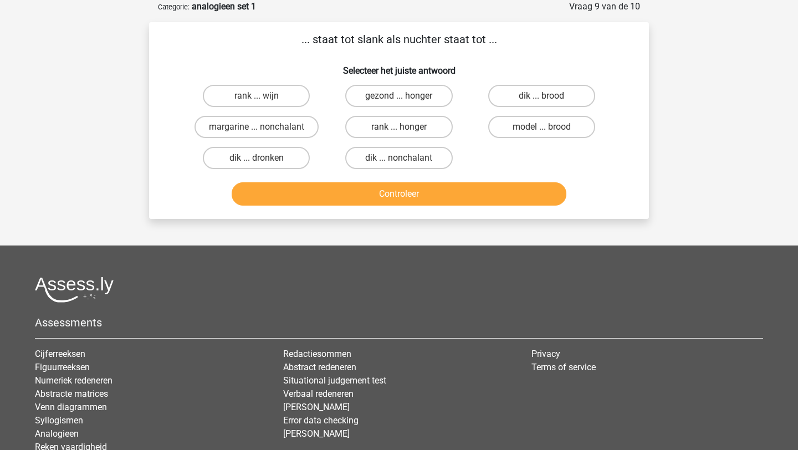
click at [256, 160] on input "dik ... dronken" at bounding box center [259, 161] width 7 height 7
radio input "true"
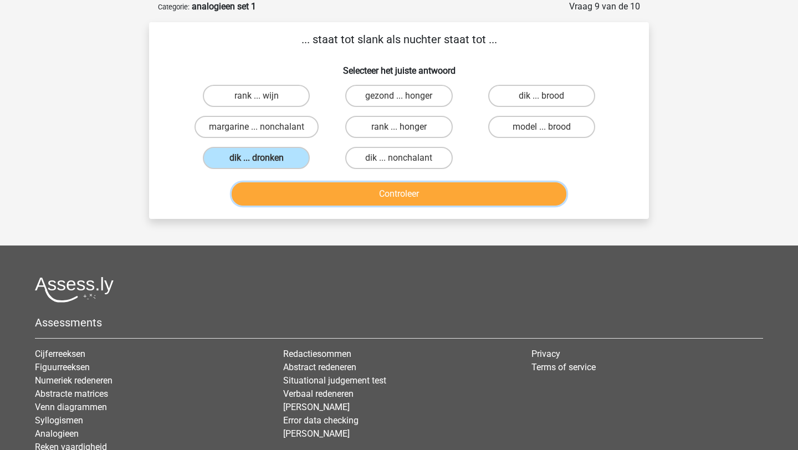
click at [276, 196] on button "Controleer" at bounding box center [399, 193] width 335 height 23
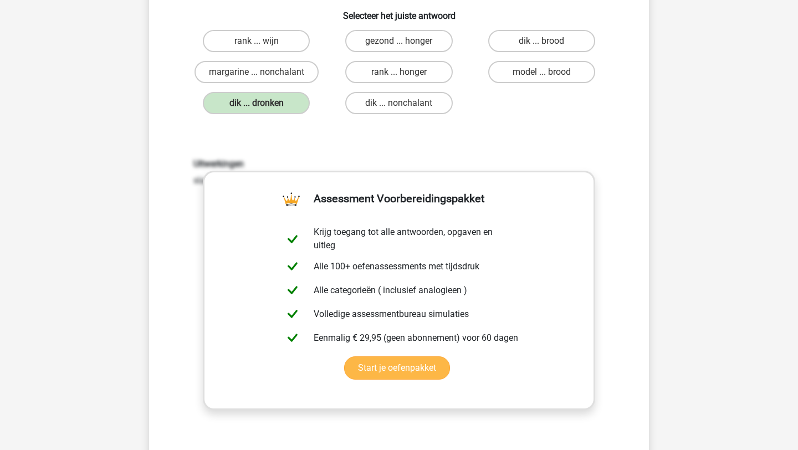
scroll to position [249, 0]
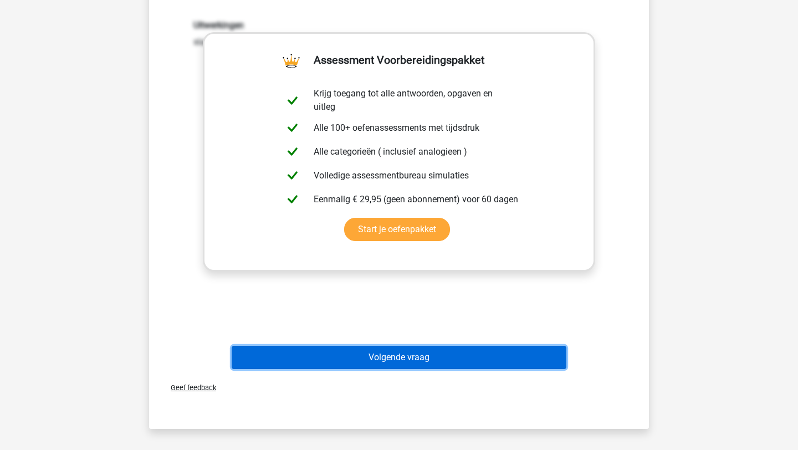
click at [341, 353] on button "Volgende vraag" at bounding box center [399, 357] width 335 height 23
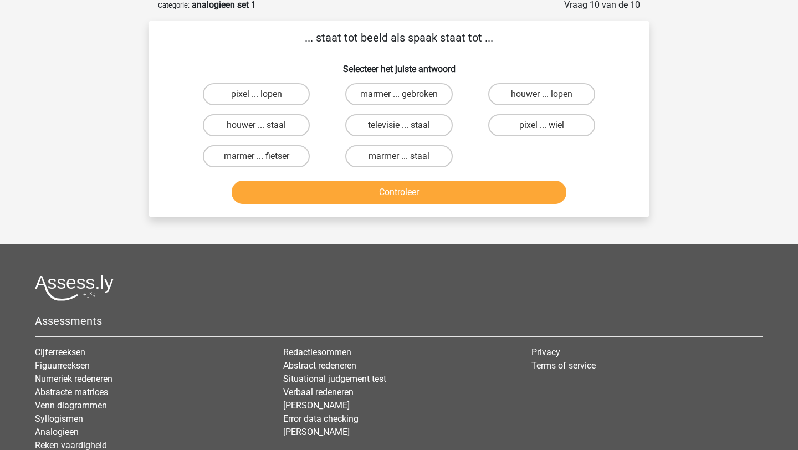
scroll to position [55, 0]
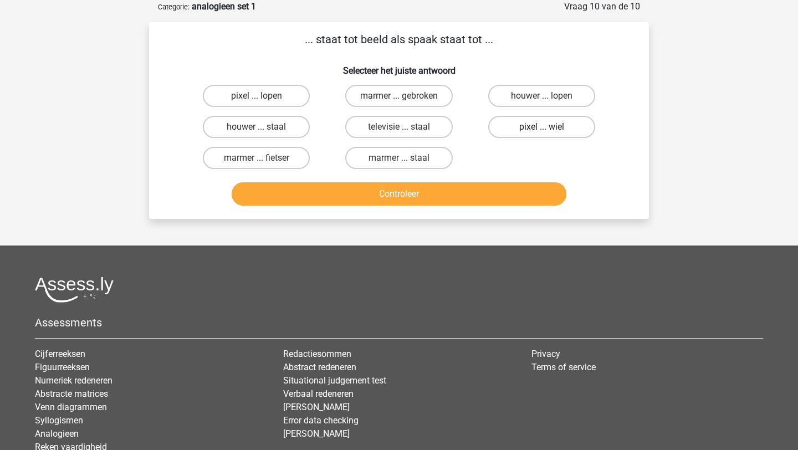
click at [523, 136] on label "pixel ... wiel" at bounding box center [541, 127] width 107 height 22
click at [541, 134] on input "pixel ... wiel" at bounding box center [544, 130] width 7 height 7
radio input "true"
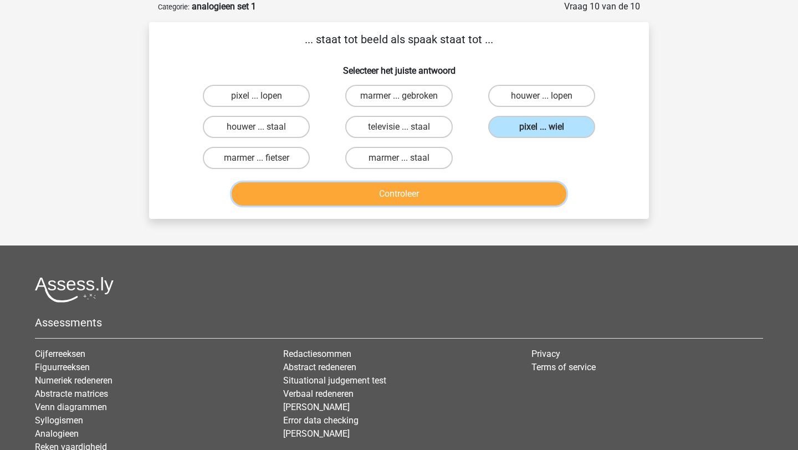
click at [480, 196] on button "Controleer" at bounding box center [399, 193] width 335 height 23
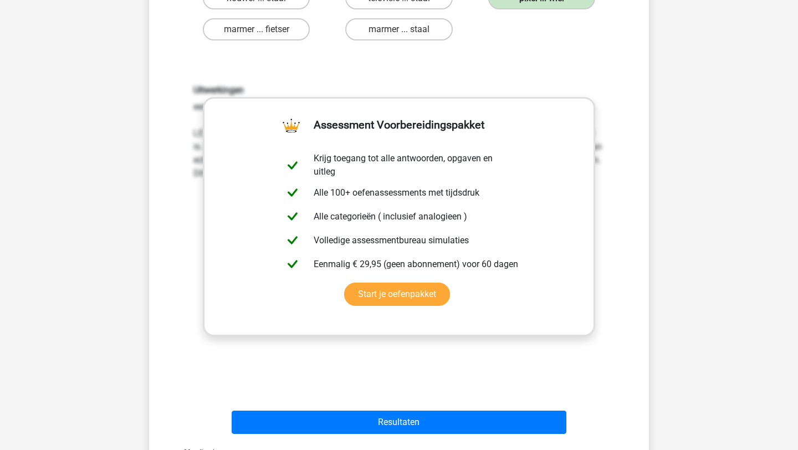
scroll to position [196, 0]
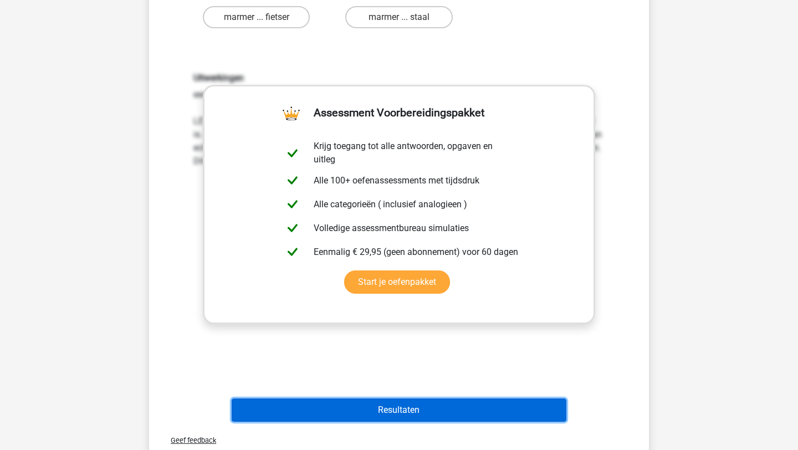
click at [413, 414] on button "Resultaten" at bounding box center [399, 409] width 335 height 23
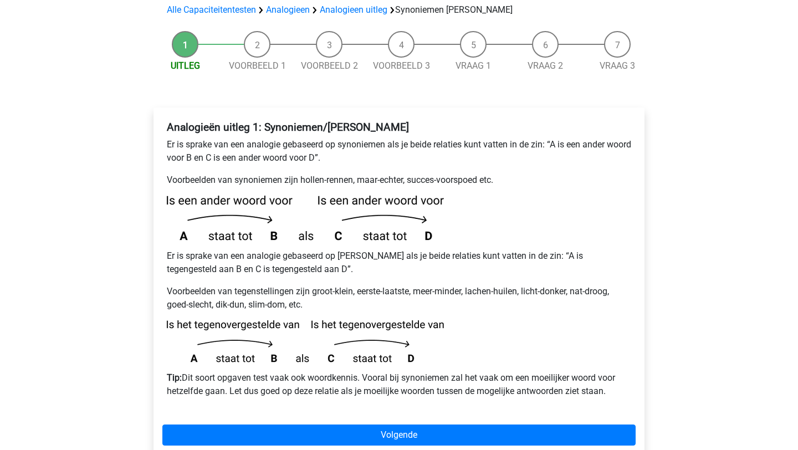
scroll to position [166, 0]
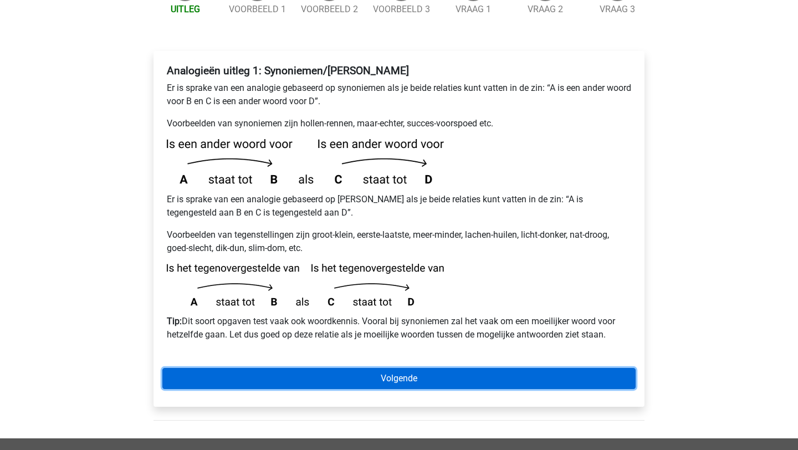
click at [386, 368] on link "Volgende" at bounding box center [398, 378] width 473 height 21
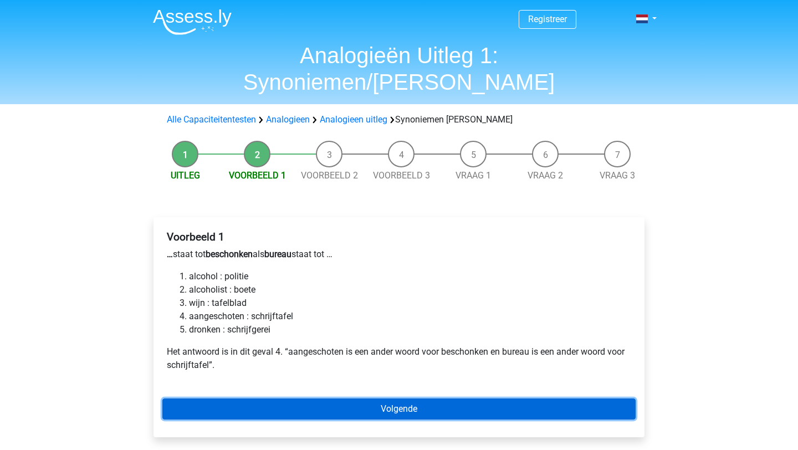
click at [400, 398] on link "Volgende" at bounding box center [398, 408] width 473 height 21
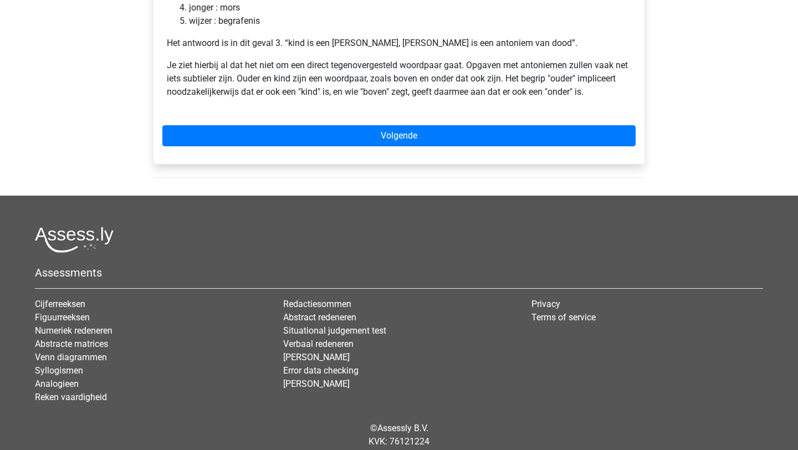
scroll to position [320, 0]
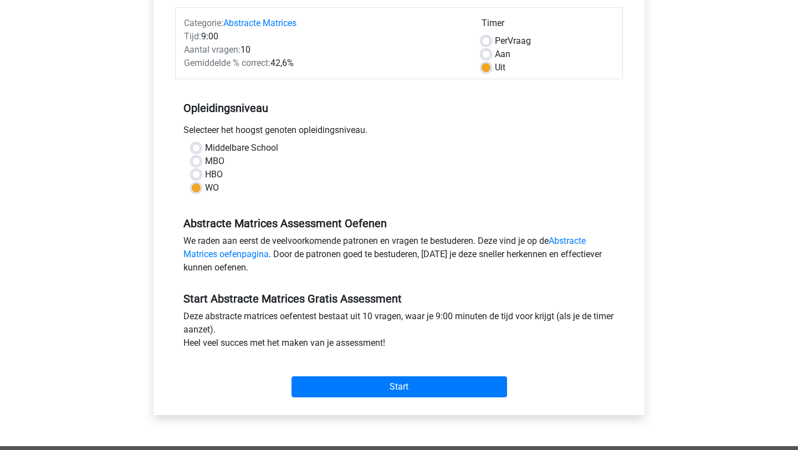
scroll to position [138, 0]
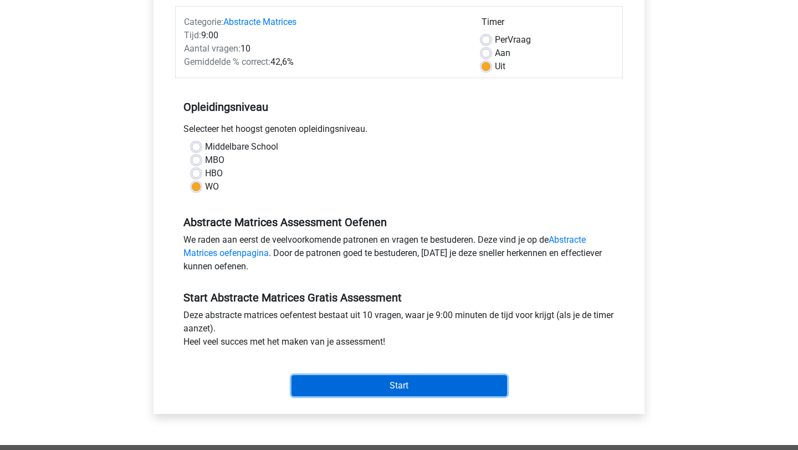
click at [371, 381] on input "Start" at bounding box center [398, 385] width 215 height 21
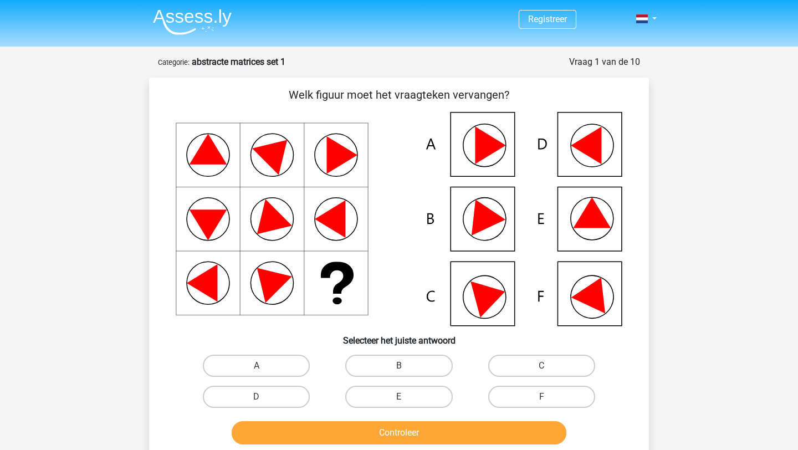
click at [572, 306] on icon at bounding box center [399, 219] width 446 height 214
click at [524, 402] on label "F" at bounding box center [541, 397] width 107 height 22
click at [541, 402] on input "F" at bounding box center [544, 400] width 7 height 7
radio input "true"
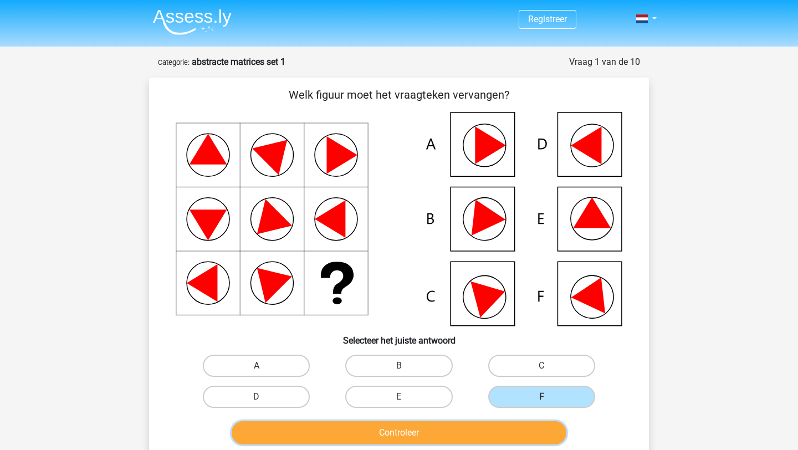
click at [492, 430] on button "Controleer" at bounding box center [399, 432] width 335 height 23
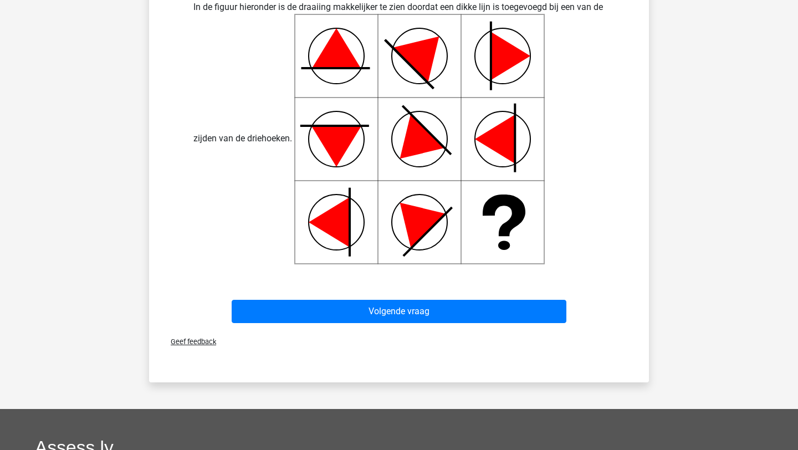
scroll to position [536, 0]
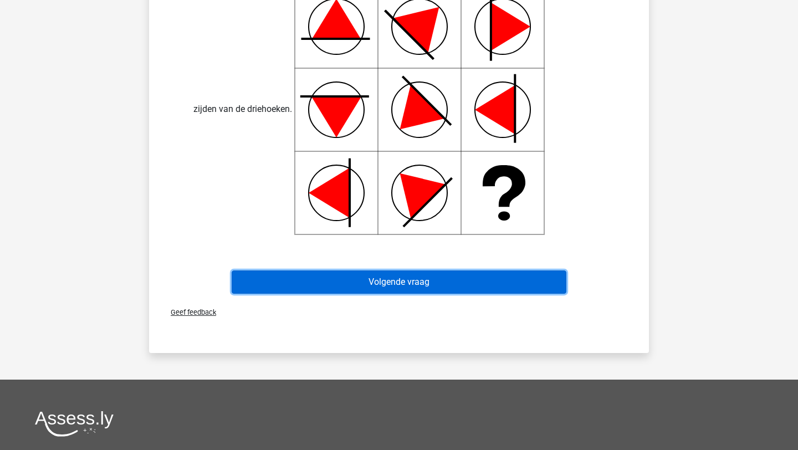
click at [469, 286] on button "Volgende vraag" at bounding box center [399, 281] width 335 height 23
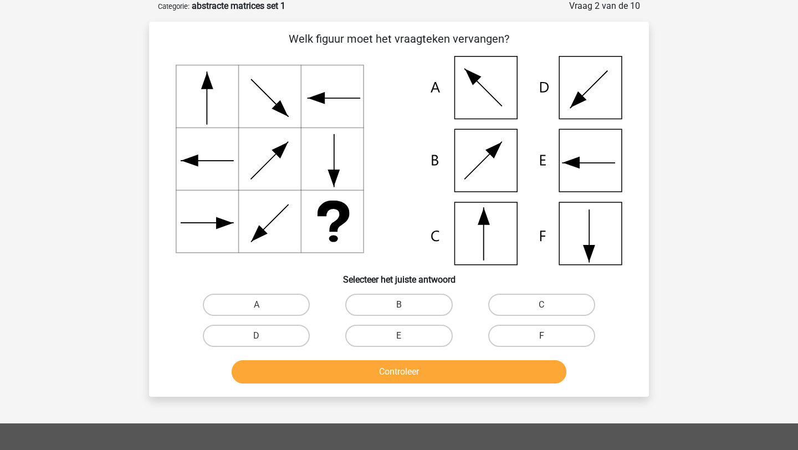
scroll to position [55, 0]
click at [500, 302] on label "C" at bounding box center [541, 305] width 107 height 22
click at [541, 305] on input "C" at bounding box center [544, 308] width 7 height 7
radio input "true"
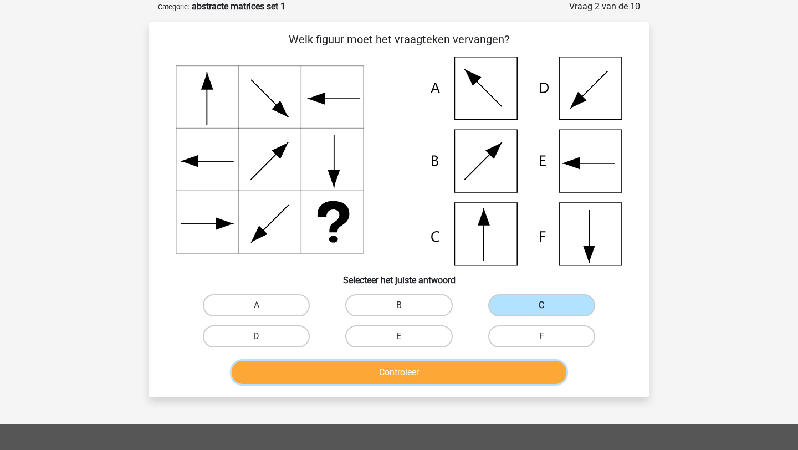
click at [433, 375] on button "Controleer" at bounding box center [399, 372] width 335 height 23
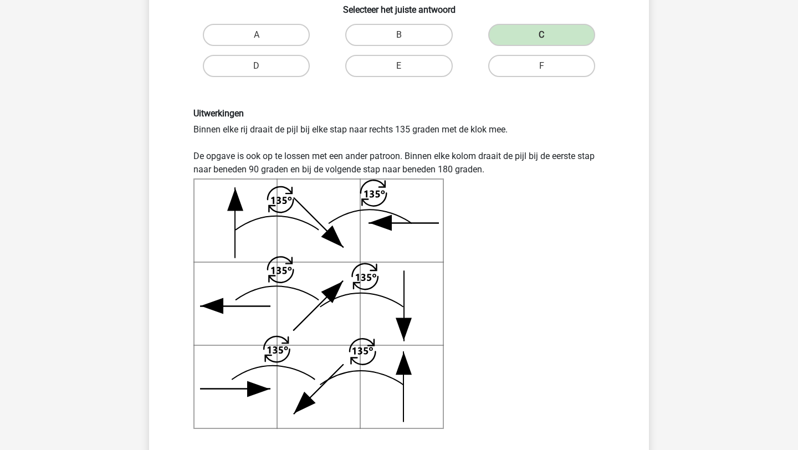
scroll to position [335, 0]
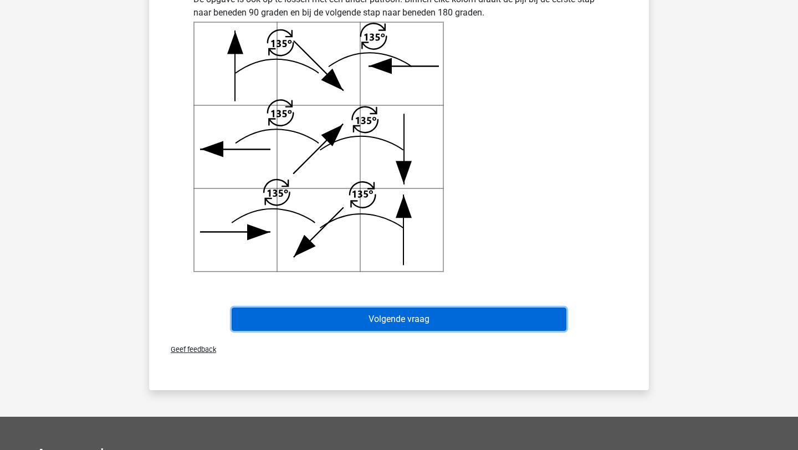
click at [466, 328] on button "Volgende vraag" at bounding box center [399, 318] width 335 height 23
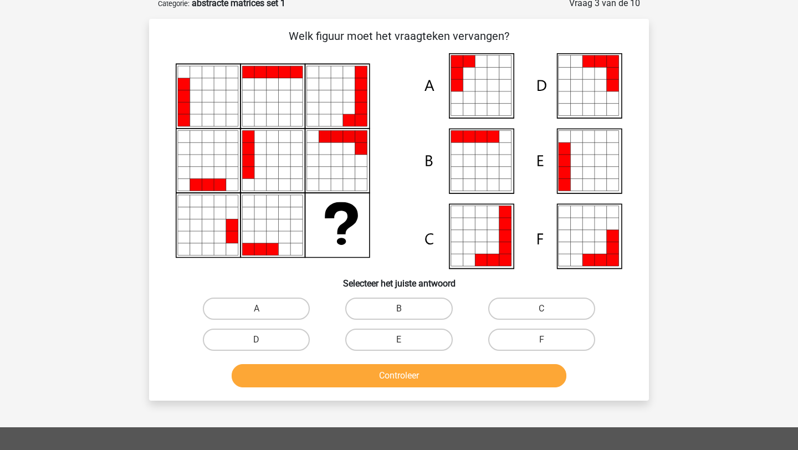
scroll to position [55, 0]
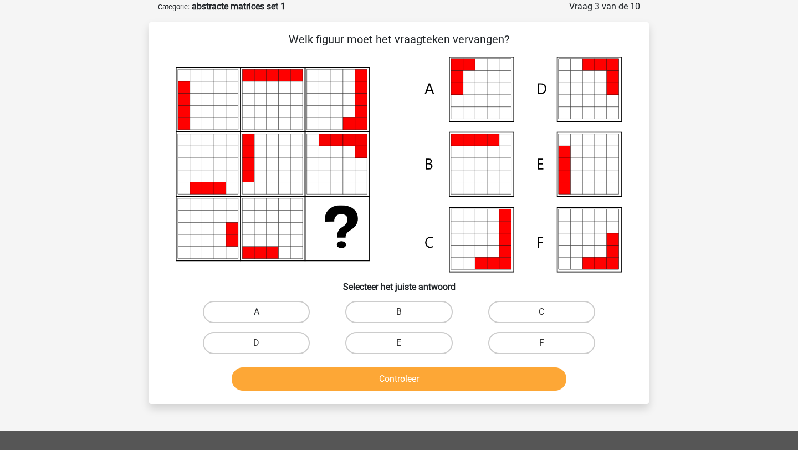
click at [267, 306] on label "A" at bounding box center [256, 312] width 107 height 22
click at [264, 312] on input "A" at bounding box center [259, 315] width 7 height 7
radio input "true"
click at [354, 389] on button "Controleer" at bounding box center [399, 378] width 335 height 23
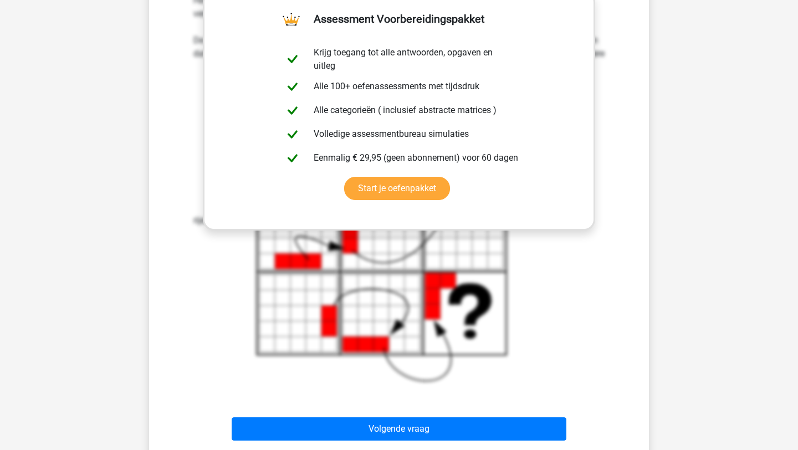
scroll to position [564, 0]
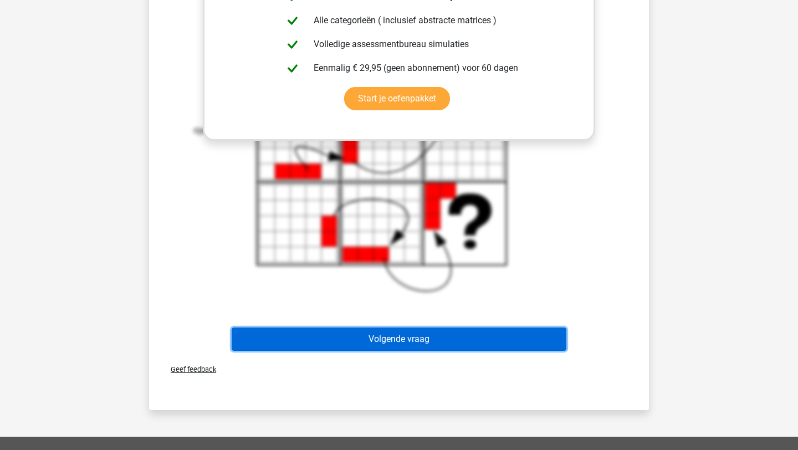
click at [423, 339] on button "Volgende vraag" at bounding box center [399, 338] width 335 height 23
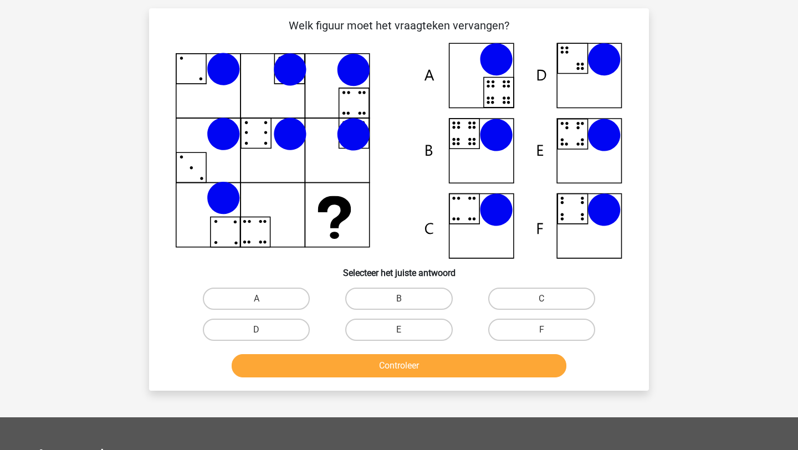
scroll to position [68, 0]
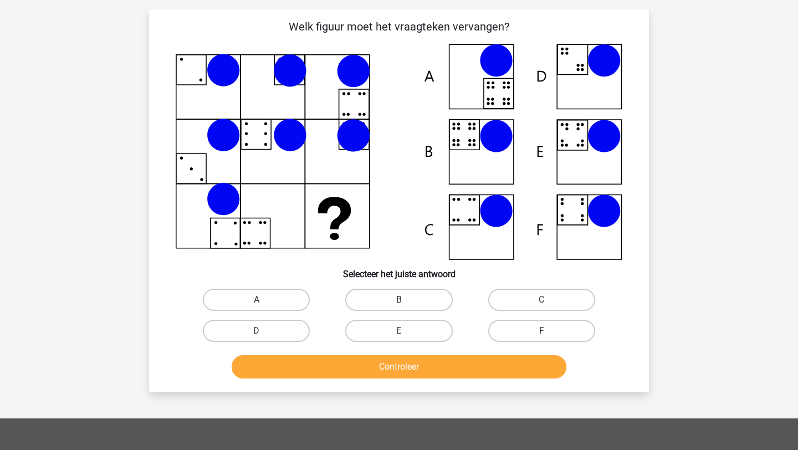
click at [380, 292] on label "B" at bounding box center [398, 300] width 107 height 22
click at [399, 300] on input "B" at bounding box center [402, 303] width 7 height 7
radio input "true"
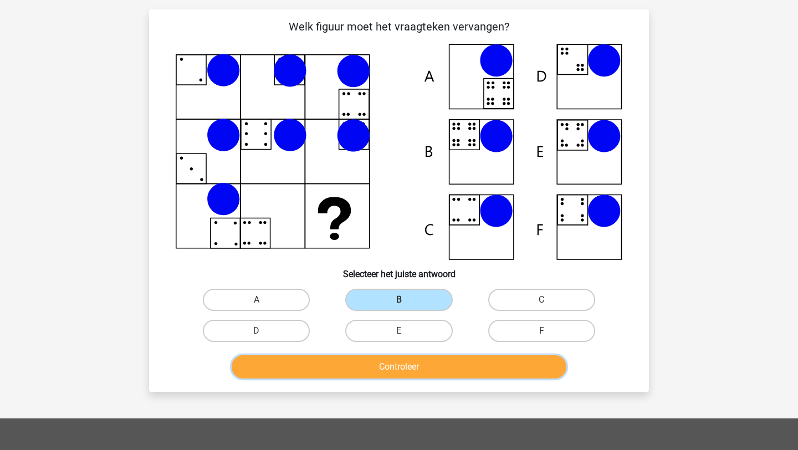
click at [385, 373] on button "Controleer" at bounding box center [399, 366] width 335 height 23
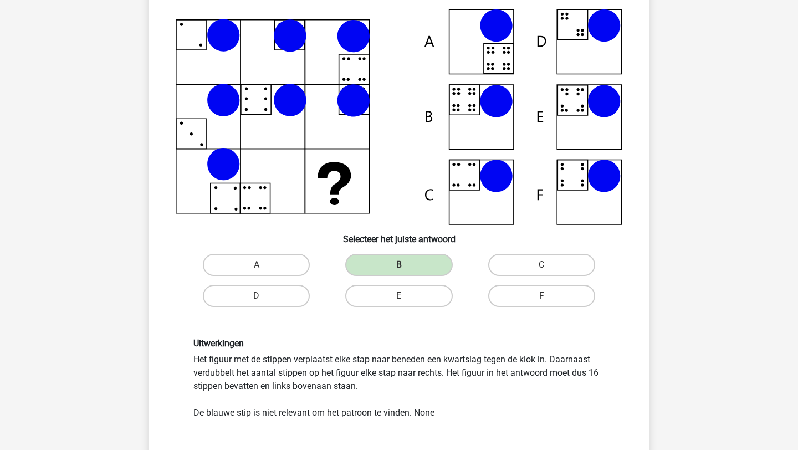
scroll to position [133, 0]
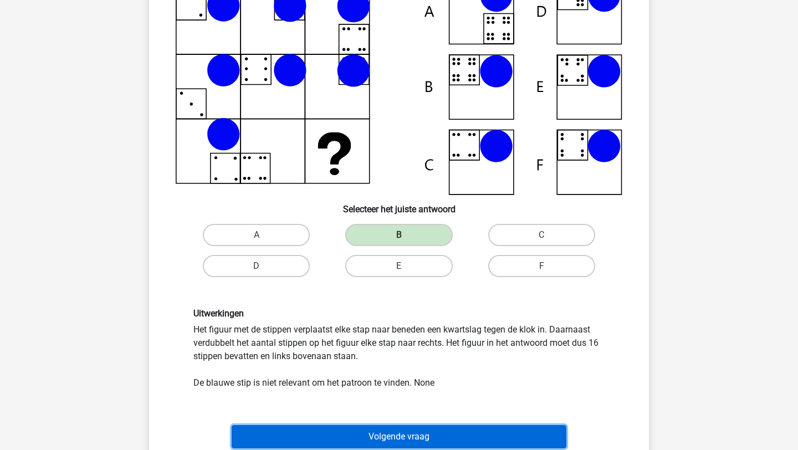
click at [387, 429] on button "Volgende vraag" at bounding box center [399, 436] width 335 height 23
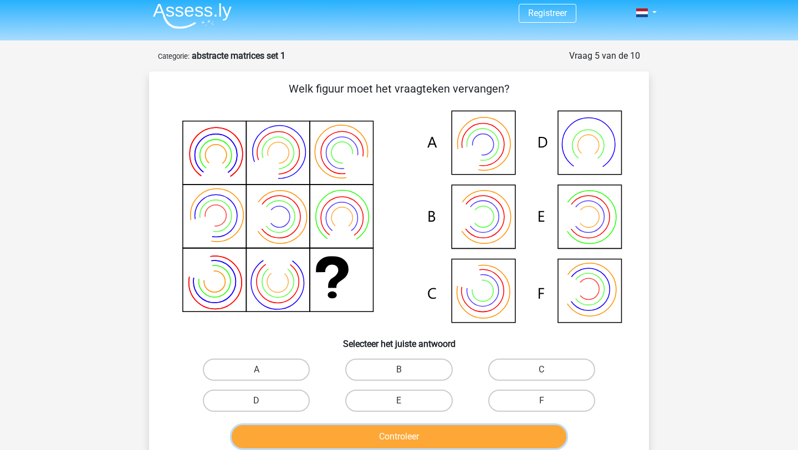
scroll to position [8, 0]
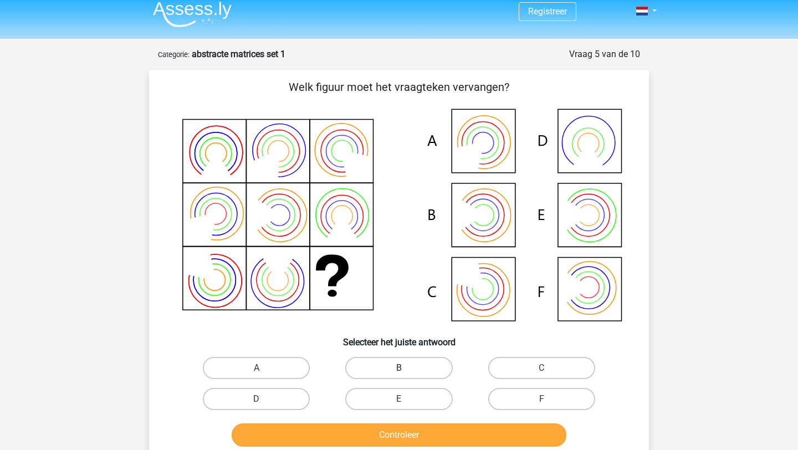
click at [383, 374] on label "B" at bounding box center [398, 368] width 107 height 22
click at [399, 374] on input "B" at bounding box center [402, 371] width 7 height 7
radio input "true"
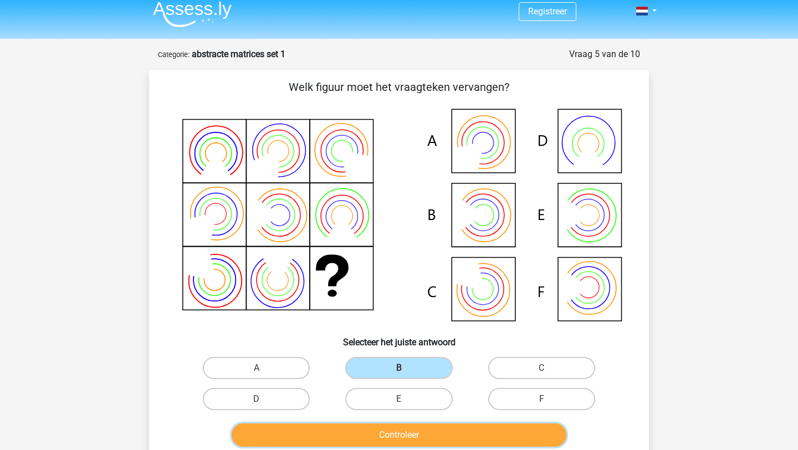
click at [364, 437] on button "Controleer" at bounding box center [399, 434] width 335 height 23
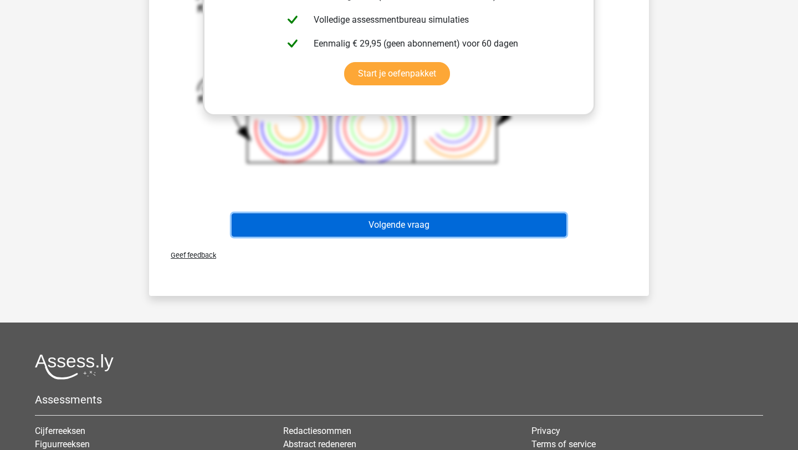
click at [427, 222] on button "Volgende vraag" at bounding box center [399, 224] width 335 height 23
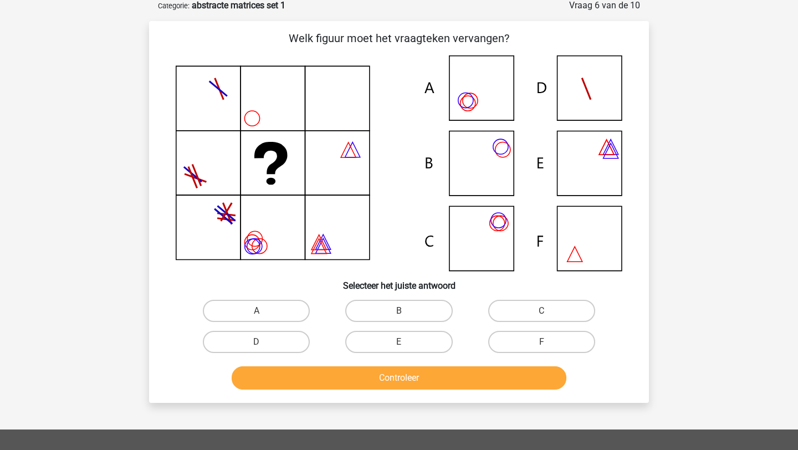
scroll to position [55, 0]
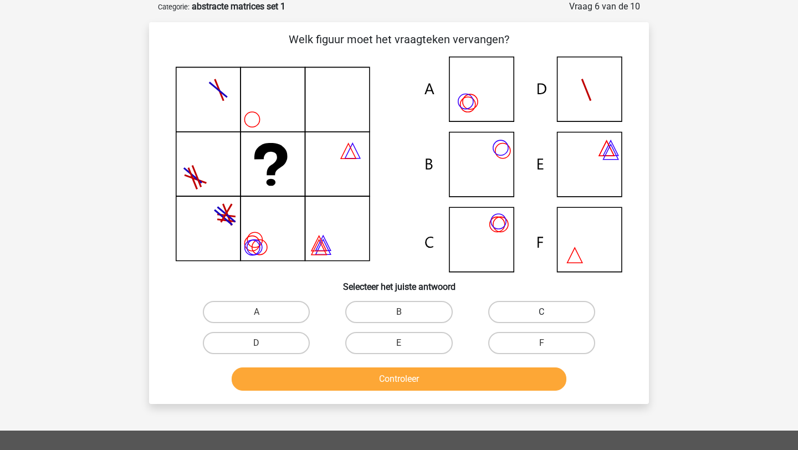
click at [554, 305] on label "C" at bounding box center [541, 312] width 107 height 22
click at [548, 312] on input "C" at bounding box center [544, 315] width 7 height 7
radio input "true"
click at [441, 374] on button "Controleer" at bounding box center [399, 378] width 335 height 23
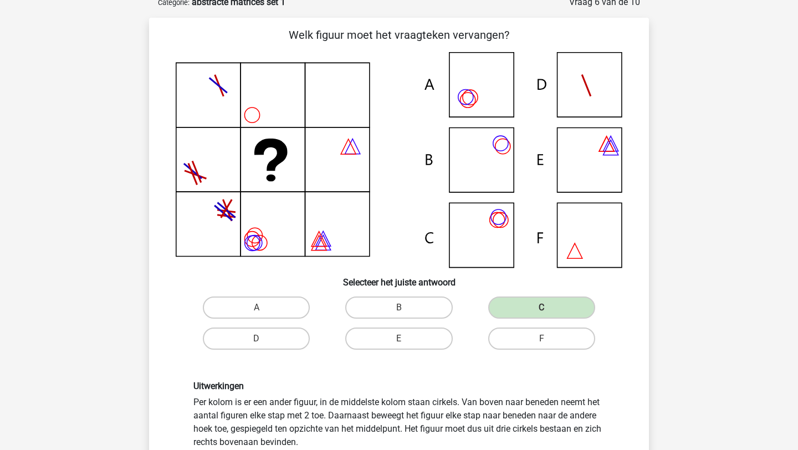
scroll to position [61, 0]
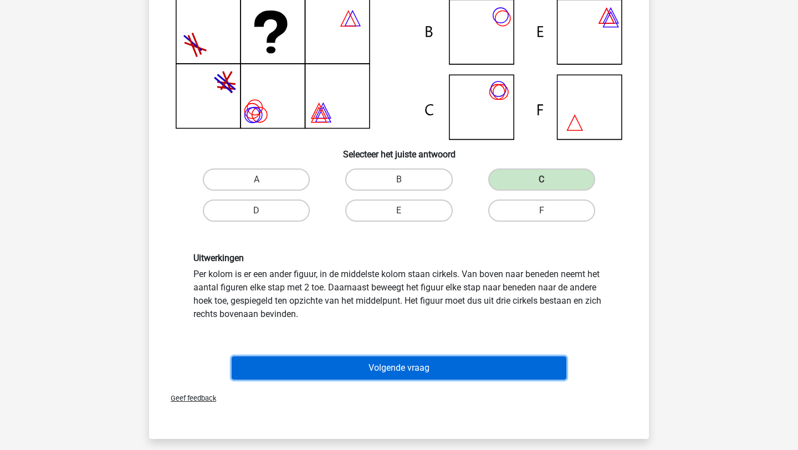
click at [386, 364] on button "Volgende vraag" at bounding box center [399, 367] width 335 height 23
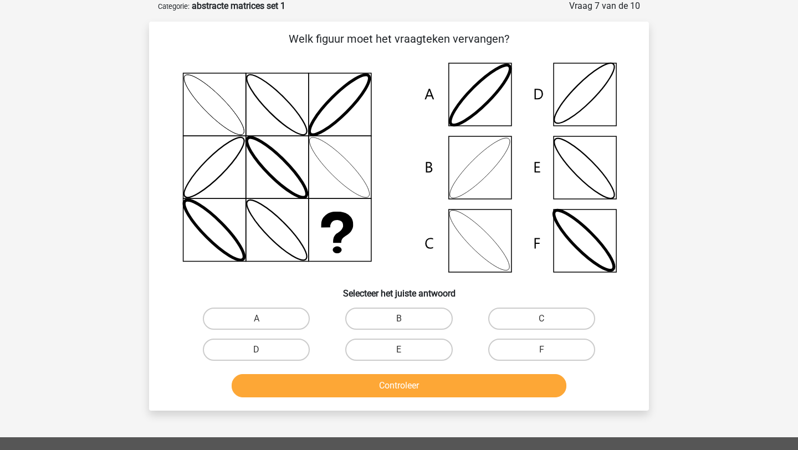
scroll to position [55, 0]
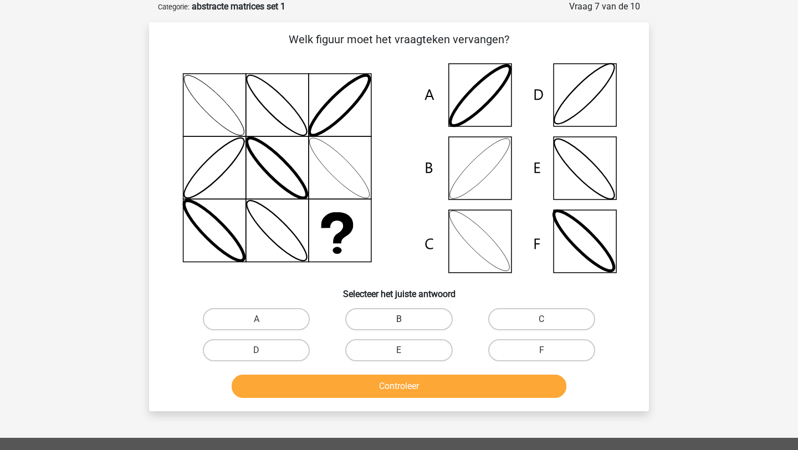
click at [381, 327] on label "B" at bounding box center [398, 319] width 107 height 22
click at [399, 326] on input "B" at bounding box center [402, 322] width 7 height 7
radio input "true"
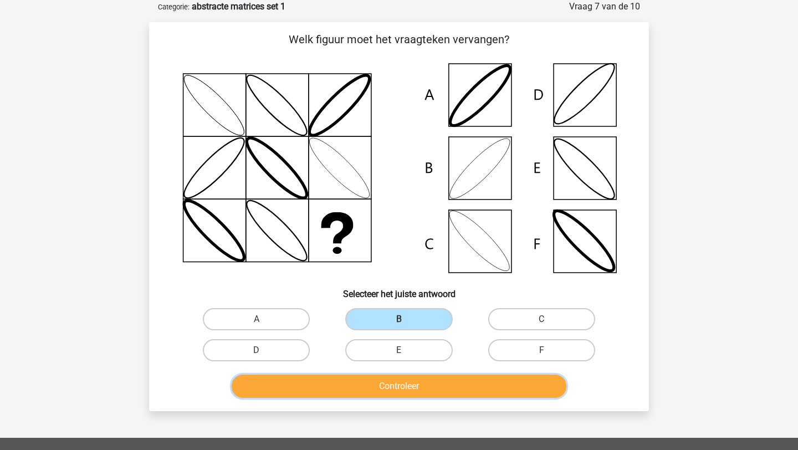
click at [355, 385] on button "Controleer" at bounding box center [399, 385] width 335 height 23
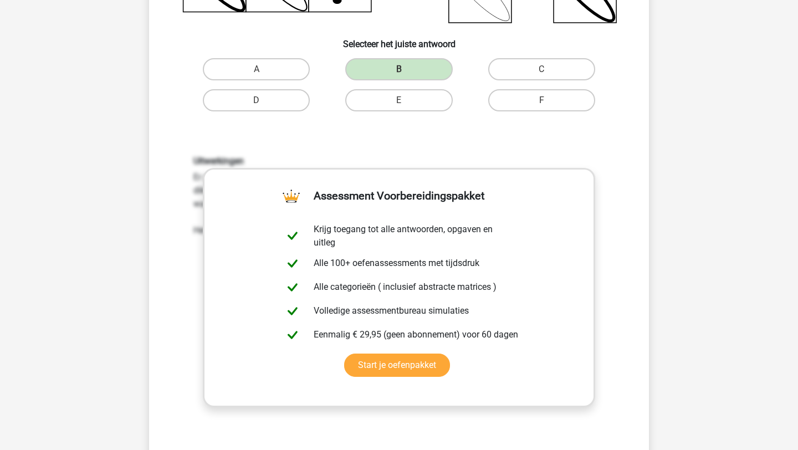
scroll to position [432, 0]
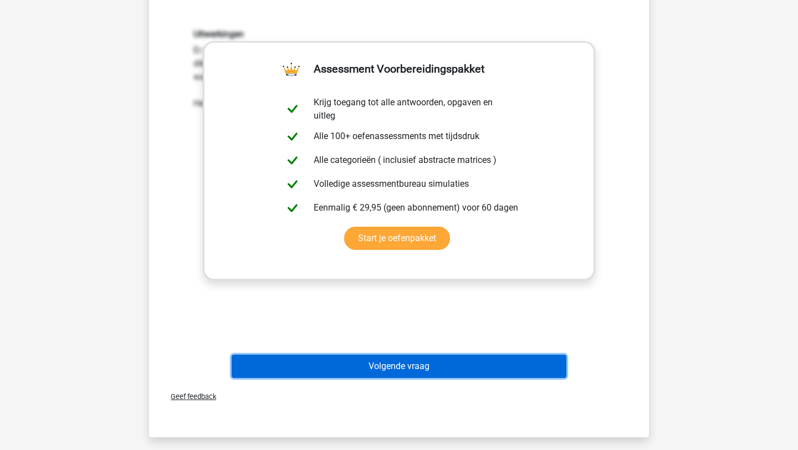
click at [365, 367] on button "Volgende vraag" at bounding box center [399, 366] width 335 height 23
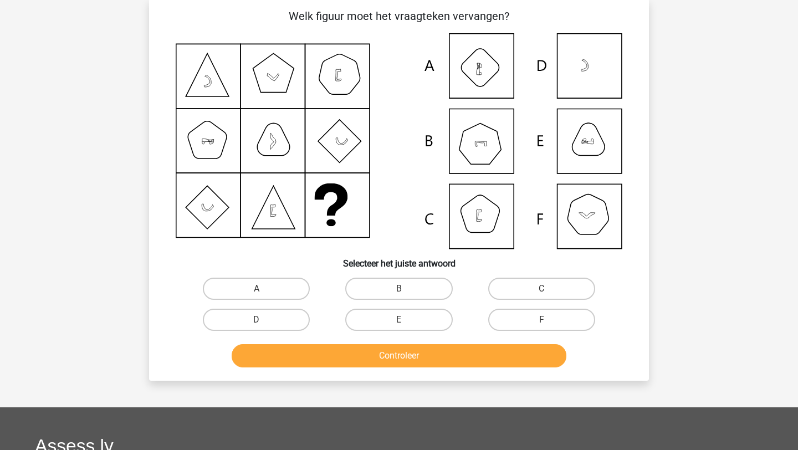
scroll to position [55, 0]
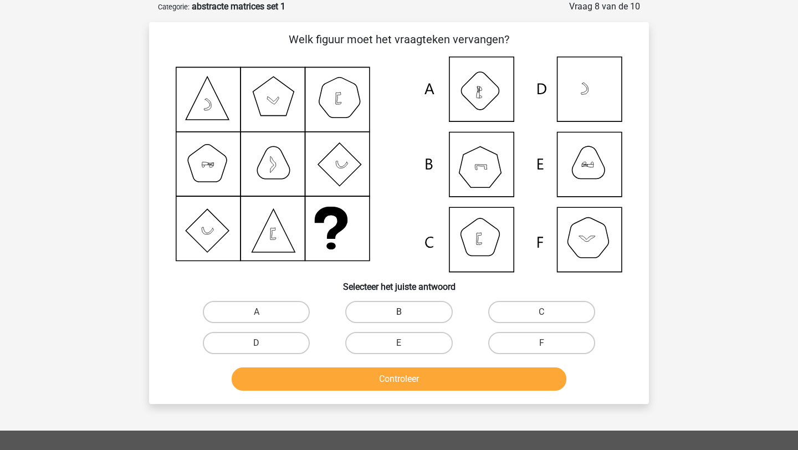
click at [402, 307] on label "B" at bounding box center [398, 312] width 107 height 22
click at [402, 312] on input "B" at bounding box center [402, 315] width 7 height 7
radio input "true"
click at [378, 369] on button "Controleer" at bounding box center [399, 378] width 335 height 23
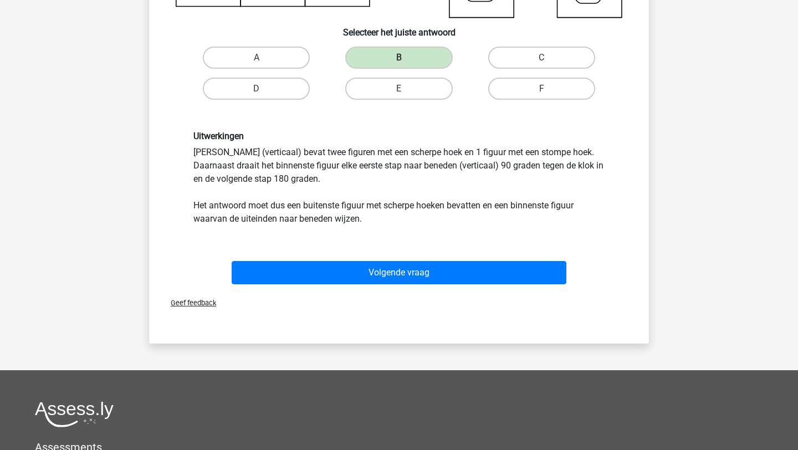
scroll to position [408, 0]
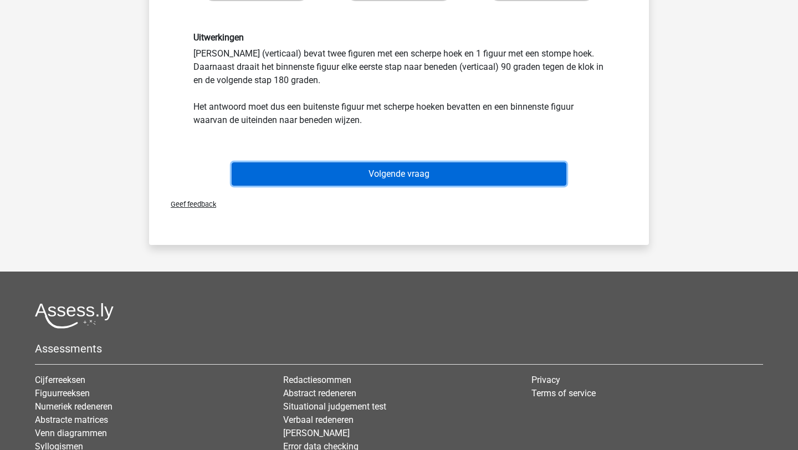
click at [384, 176] on button "Volgende vraag" at bounding box center [399, 173] width 335 height 23
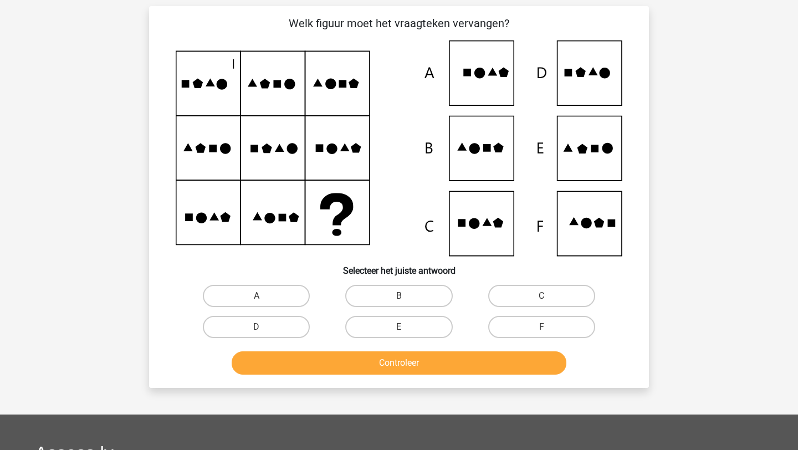
scroll to position [55, 0]
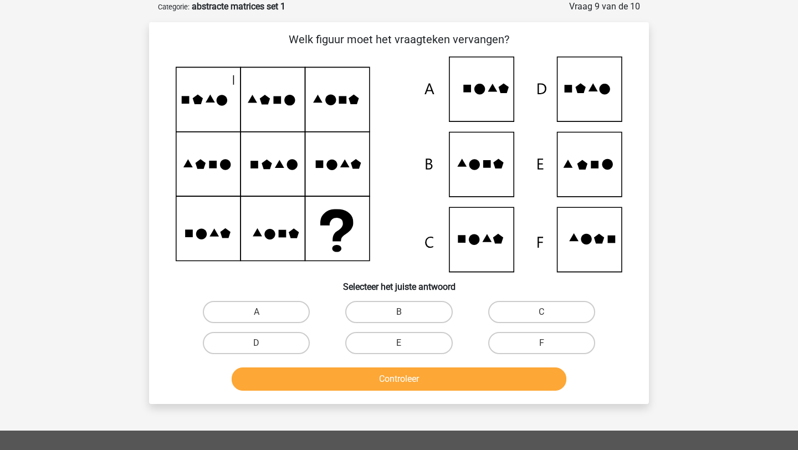
click at [401, 347] on input "E" at bounding box center [402, 346] width 7 height 7
radio input "true"
click at [403, 382] on button "Controleer" at bounding box center [399, 378] width 335 height 23
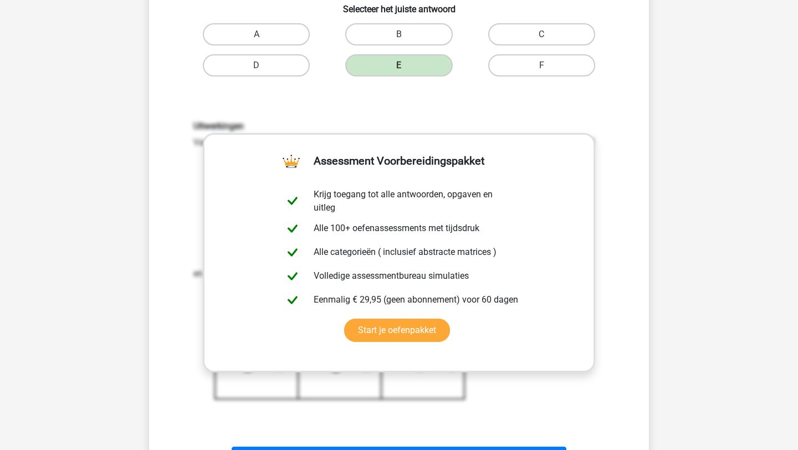
scroll to position [450, 0]
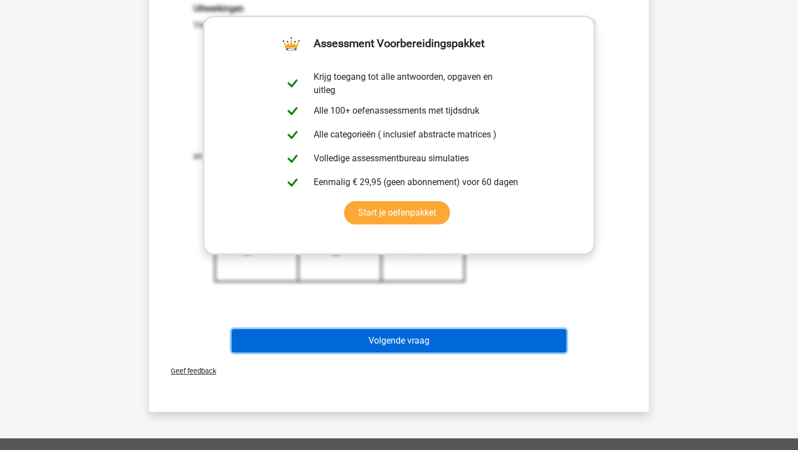
click at [444, 348] on button "Volgende vraag" at bounding box center [399, 340] width 335 height 23
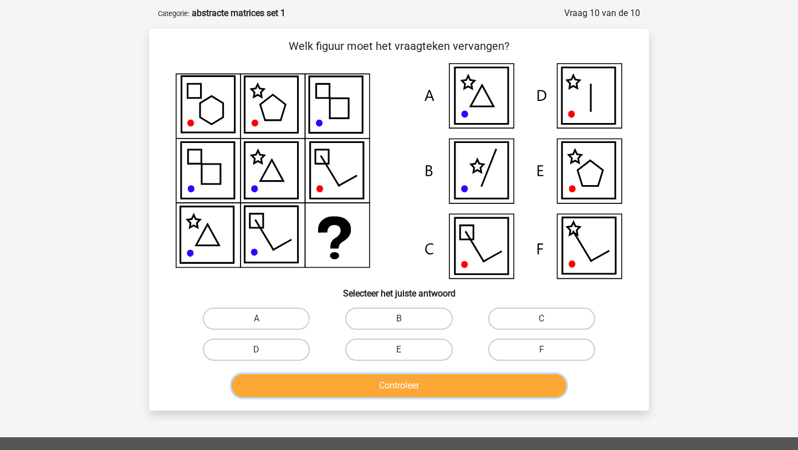
scroll to position [51, 0]
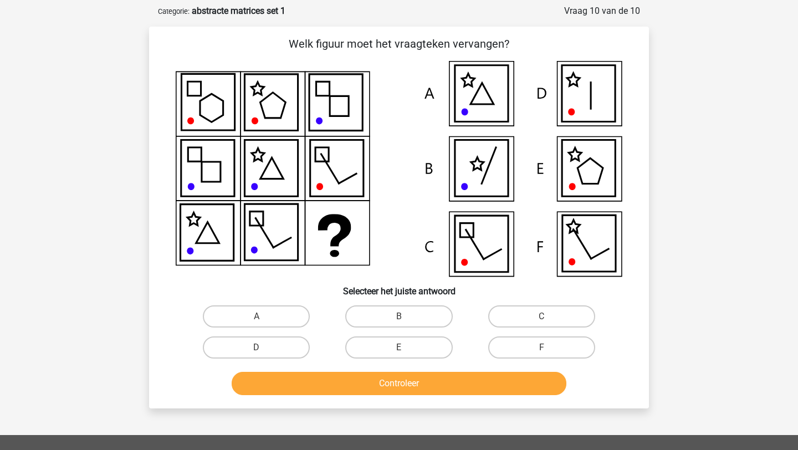
click at [609, 170] on icon at bounding box center [588, 168] width 53 height 56
click at [408, 351] on label "E" at bounding box center [398, 347] width 107 height 22
click at [406, 351] on input "E" at bounding box center [402, 350] width 7 height 7
radio input "true"
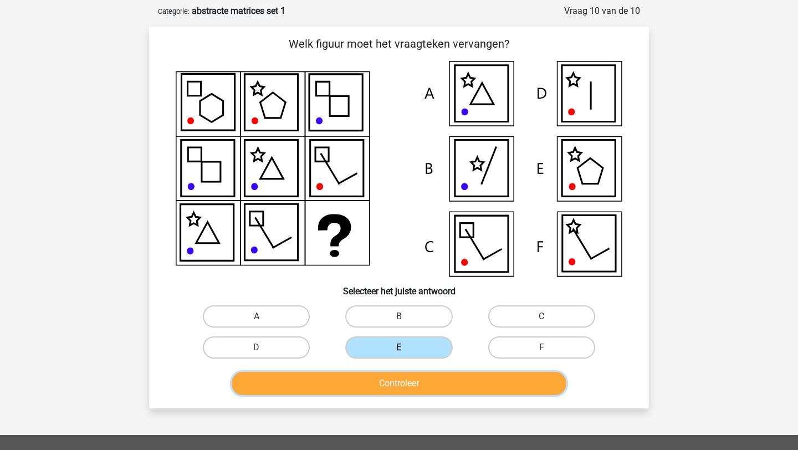
click at [409, 387] on button "Controleer" at bounding box center [399, 383] width 335 height 23
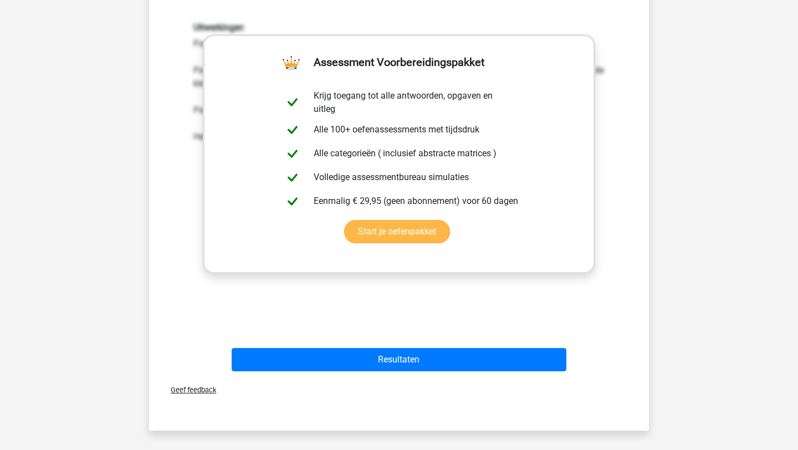
scroll to position [468, 0]
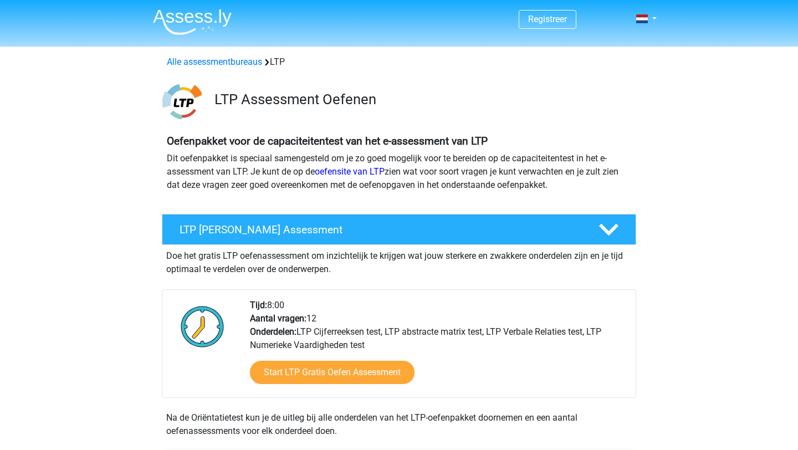
scroll to position [679, 0]
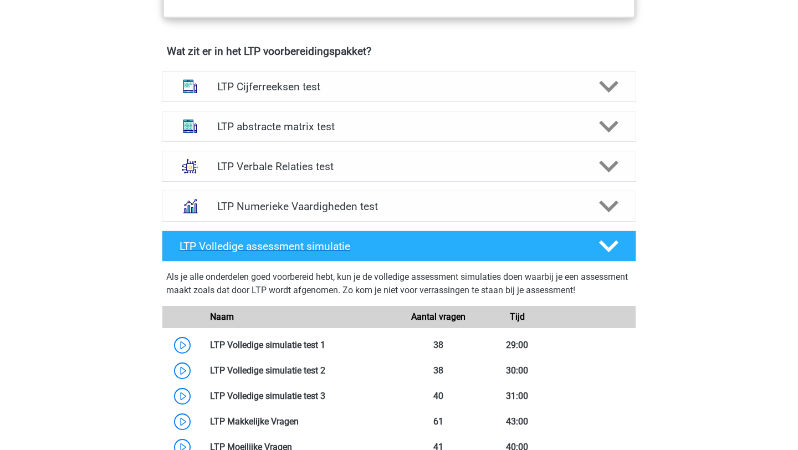
click at [609, 242] on icon at bounding box center [608, 246] width 19 height 19
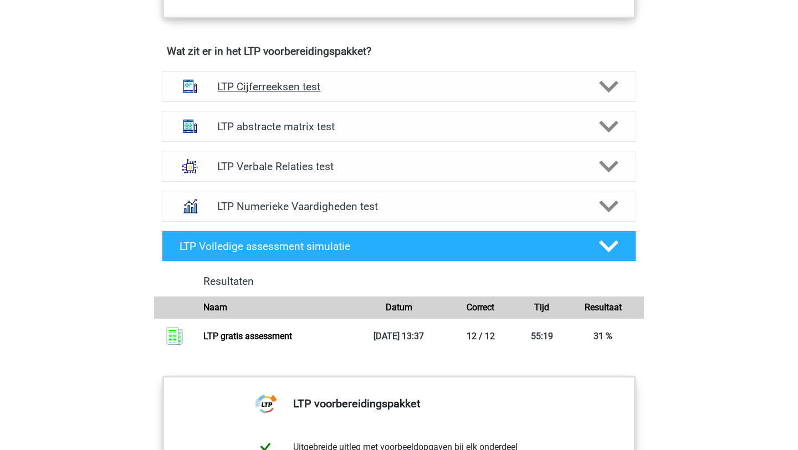
click at [603, 90] on icon at bounding box center [608, 86] width 19 height 19
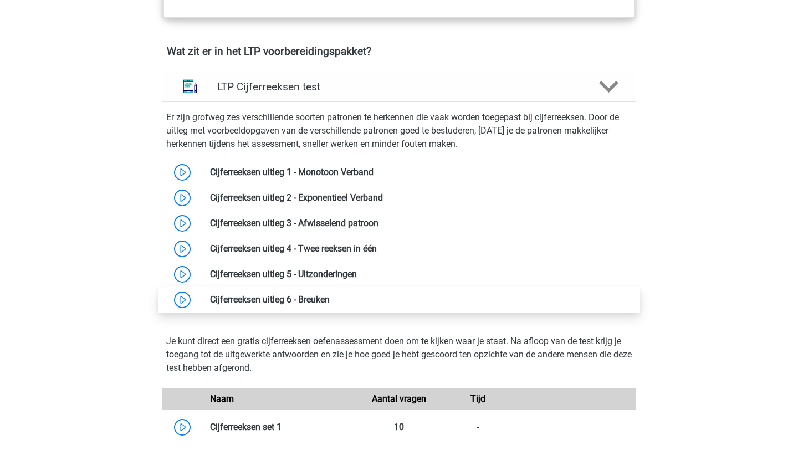
scroll to position [706, 0]
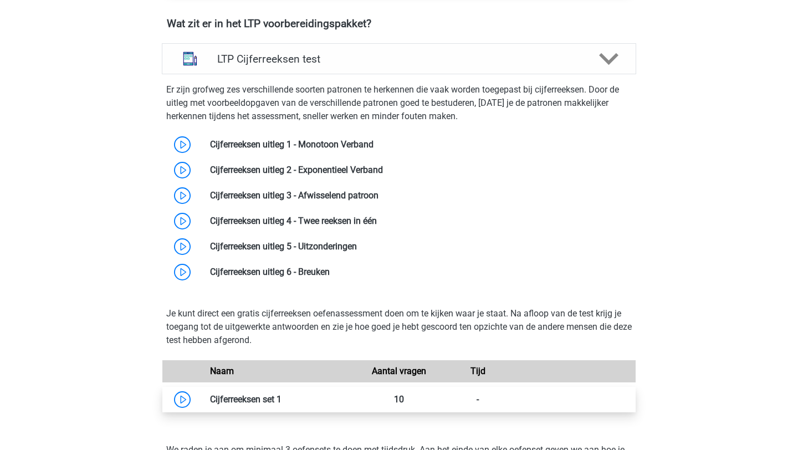
click at [281, 396] on link at bounding box center [281, 399] width 0 height 11
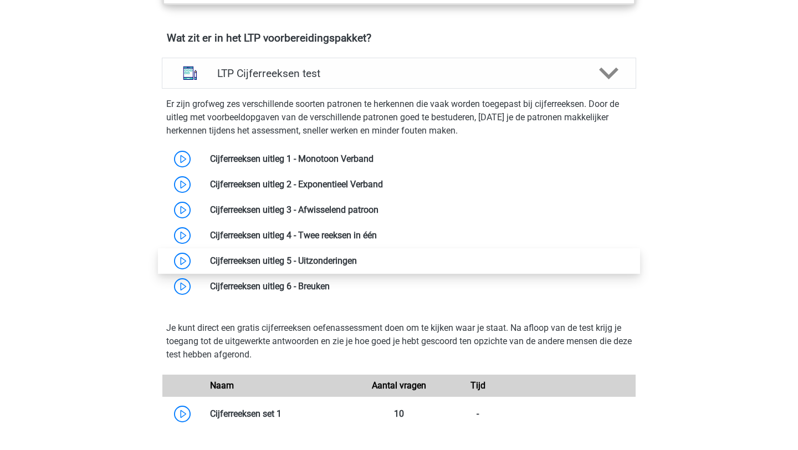
scroll to position [671, 0]
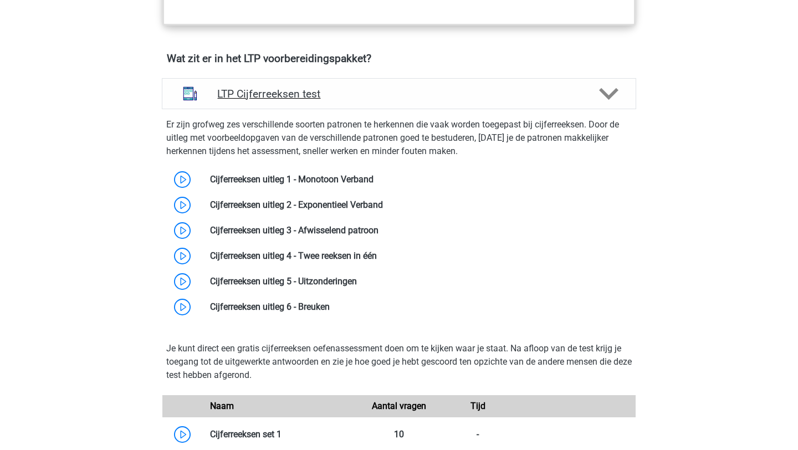
click at [619, 90] on div at bounding box center [608, 93] width 38 height 19
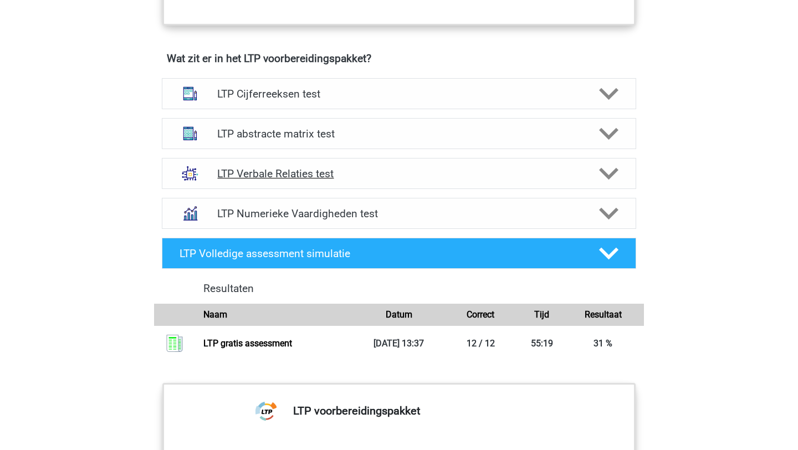
click at [610, 173] on polygon at bounding box center [608, 173] width 19 height 12
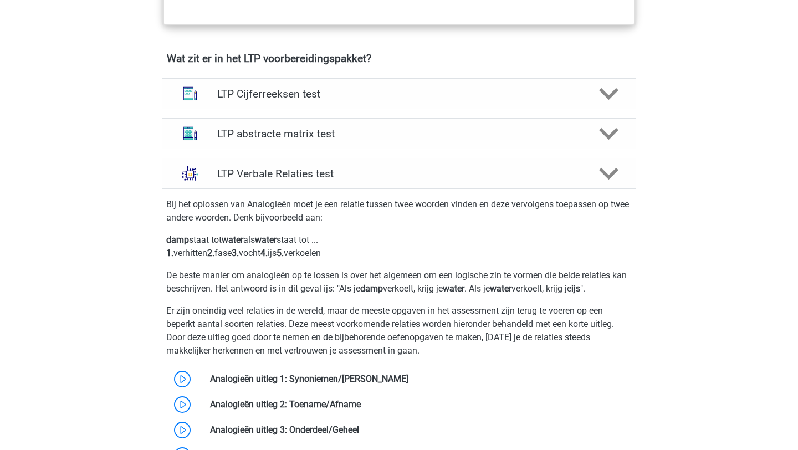
scroll to position [995, 0]
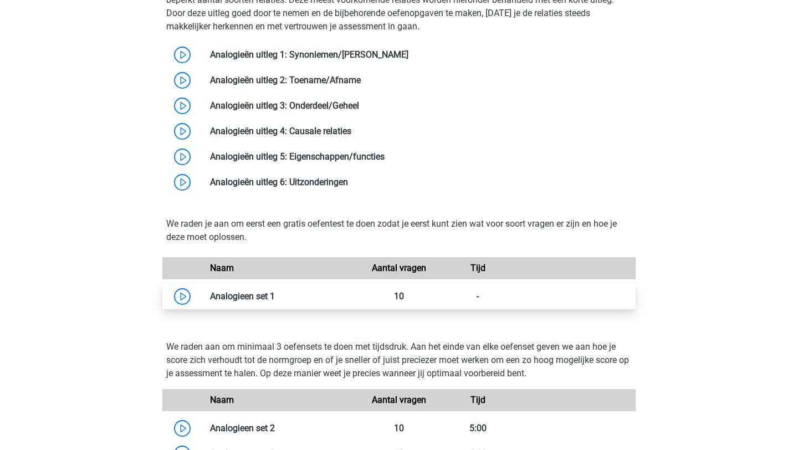
click at [275, 297] on link at bounding box center [275, 296] width 0 height 11
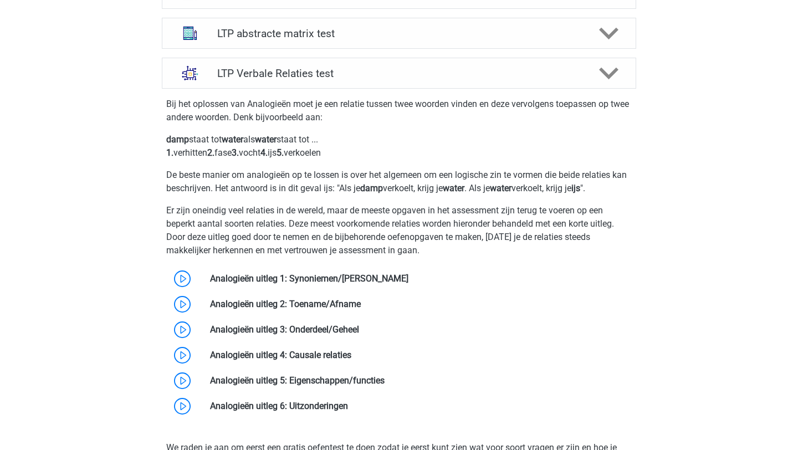
scroll to position [748, 0]
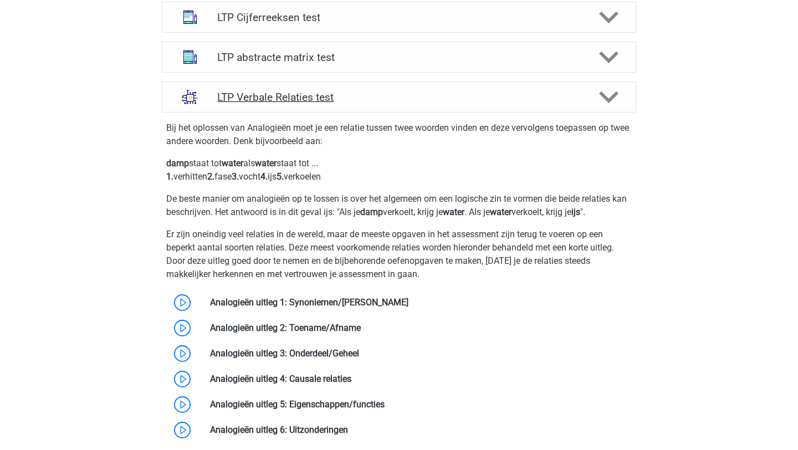
click at [610, 97] on polygon at bounding box center [608, 97] width 19 height 12
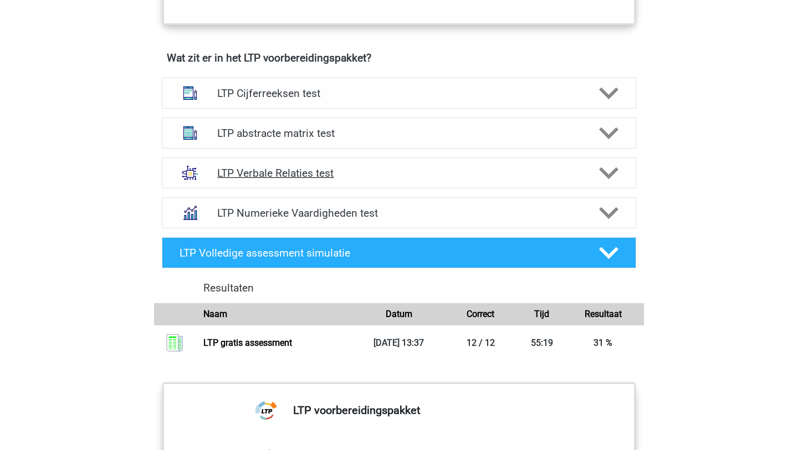
scroll to position [671, 0]
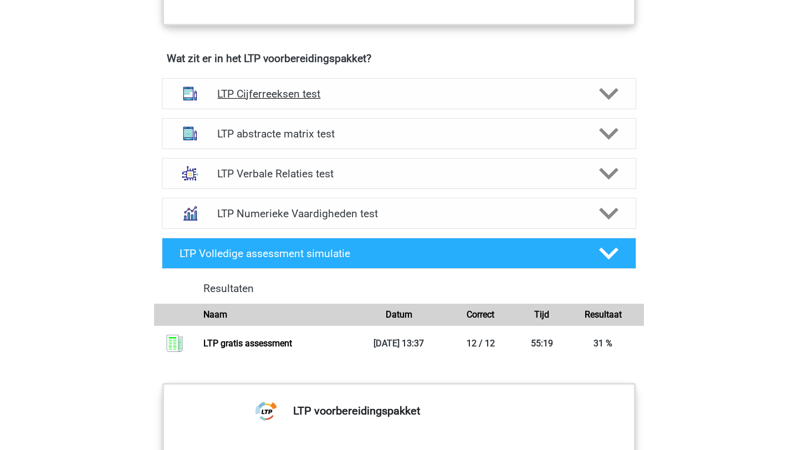
click at [612, 99] on icon at bounding box center [608, 93] width 19 height 19
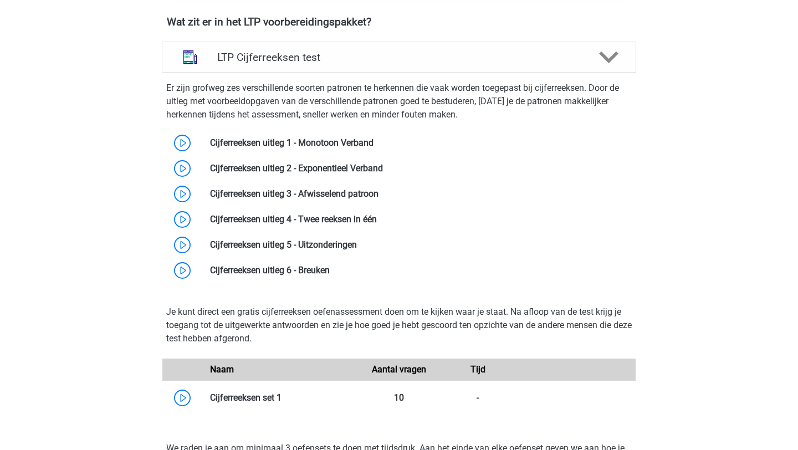
scroll to position [709, 0]
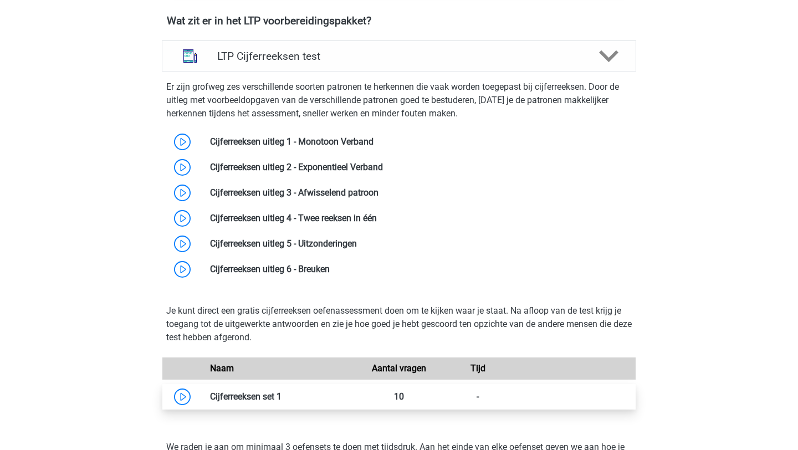
click at [281, 397] on link at bounding box center [281, 396] width 0 height 11
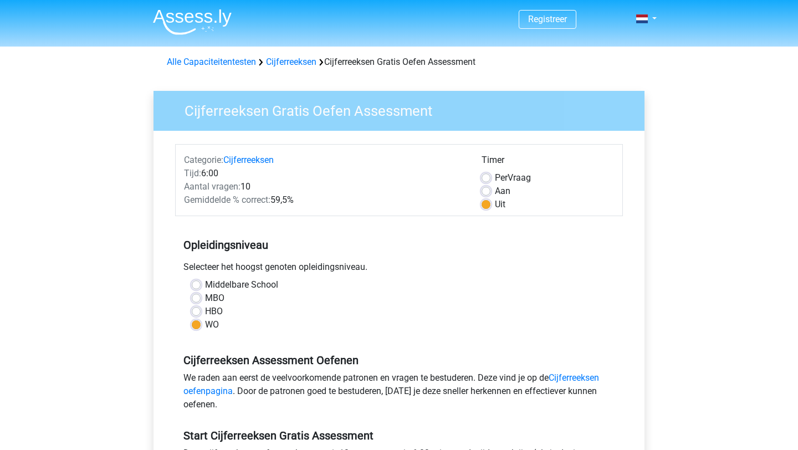
click at [495, 188] on label "Aan" at bounding box center [503, 190] width 16 height 13
click at [486, 188] on input "Aan" at bounding box center [485, 189] width 9 height 11
radio input "true"
click at [495, 191] on label "Aan" at bounding box center [503, 190] width 16 height 13
click at [489, 191] on input "Aan" at bounding box center [485, 189] width 9 height 11
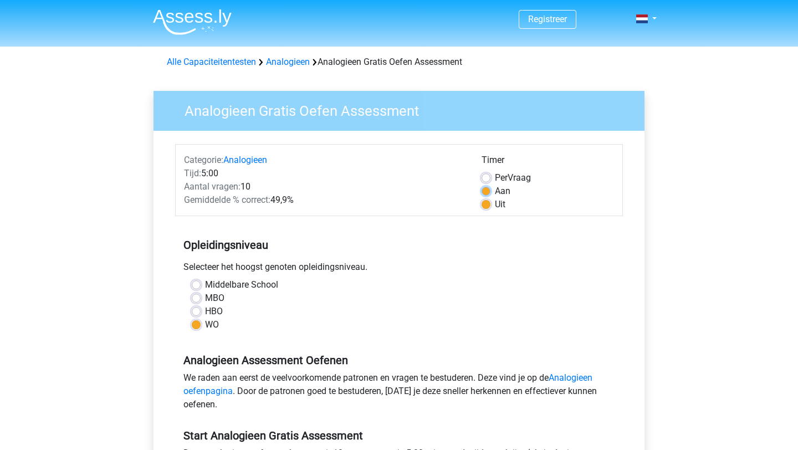
radio input "true"
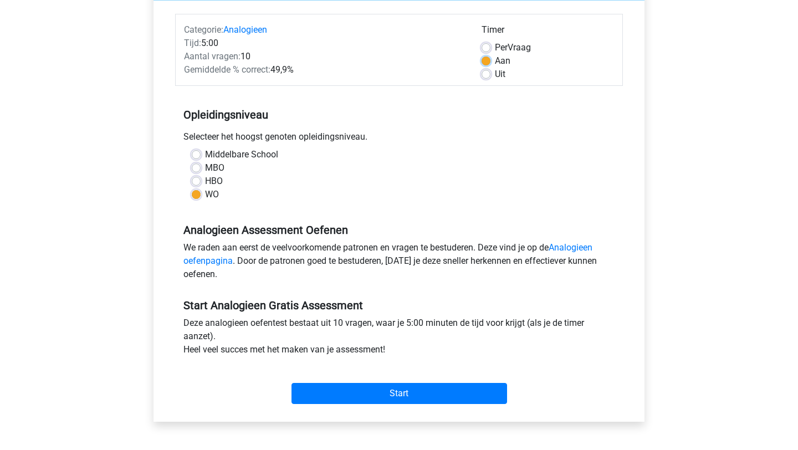
scroll to position [142, 0]
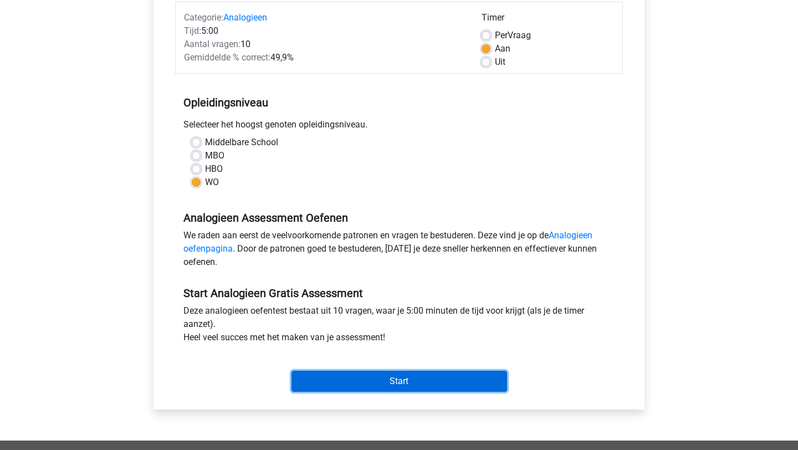
click at [362, 384] on input "Start" at bounding box center [398, 381] width 215 height 21
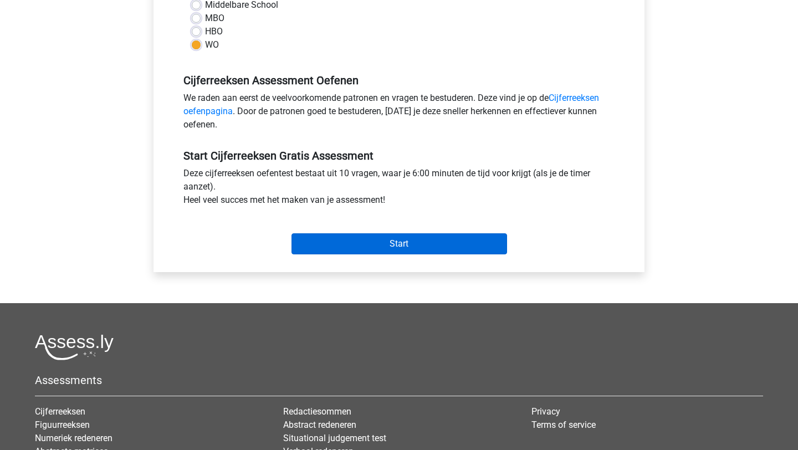
scroll to position [287, 0]
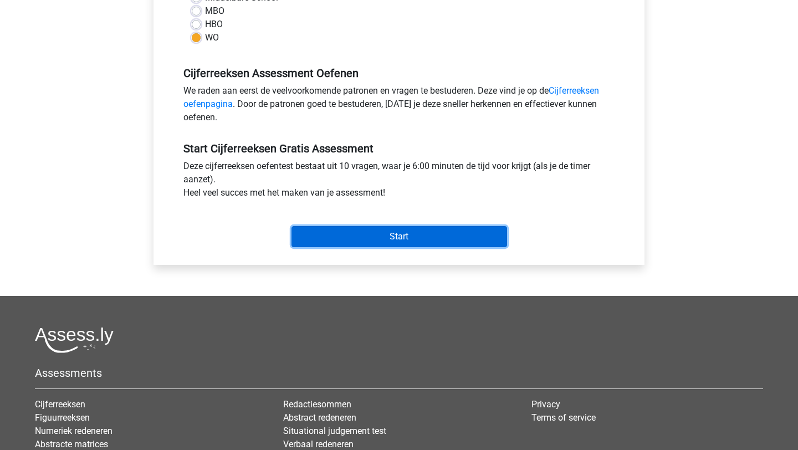
click at [359, 230] on input "Start" at bounding box center [398, 236] width 215 height 21
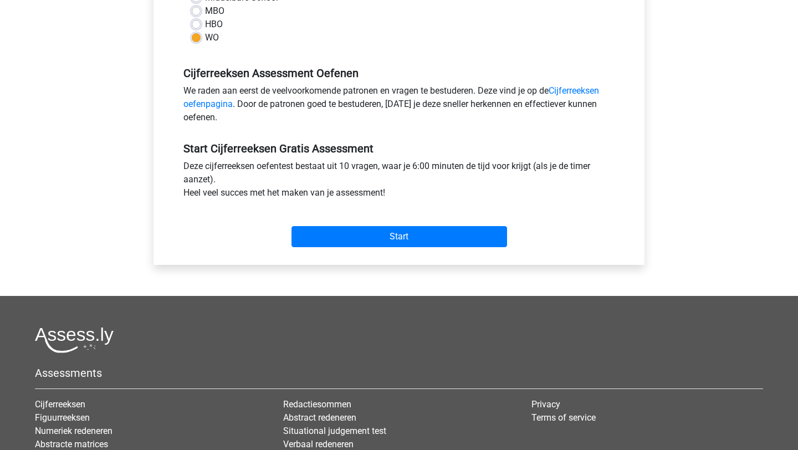
scroll to position [425, 0]
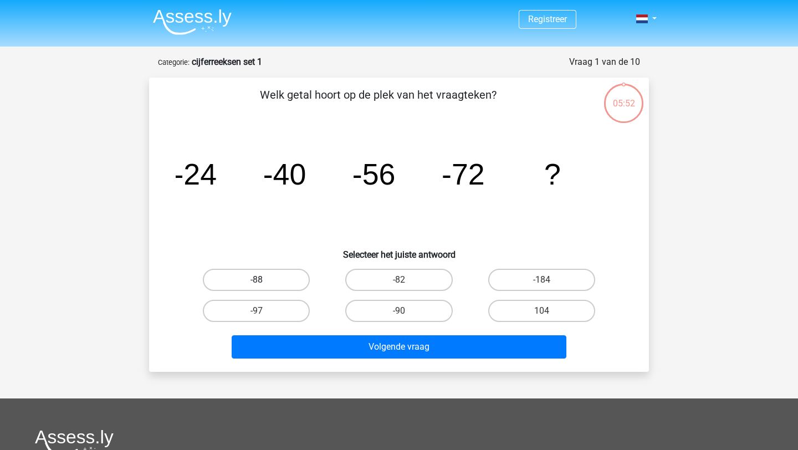
click at [271, 276] on label "-88" at bounding box center [256, 280] width 107 height 22
click at [264, 280] on input "-88" at bounding box center [259, 283] width 7 height 7
radio input "true"
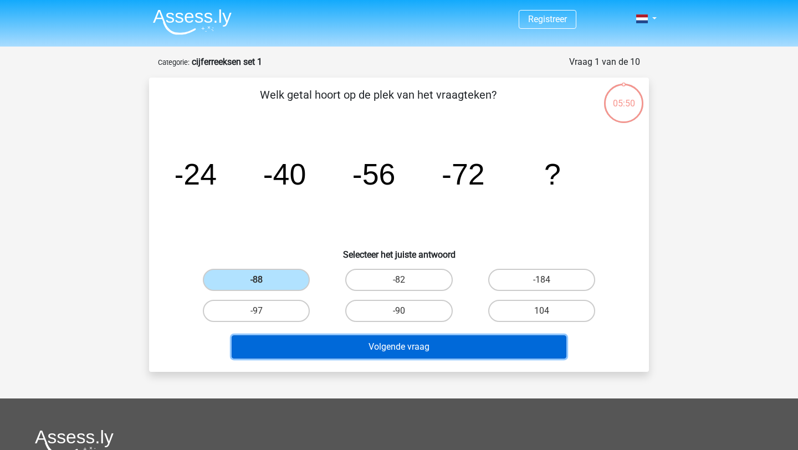
click at [314, 351] on button "Volgende vraag" at bounding box center [399, 346] width 335 height 23
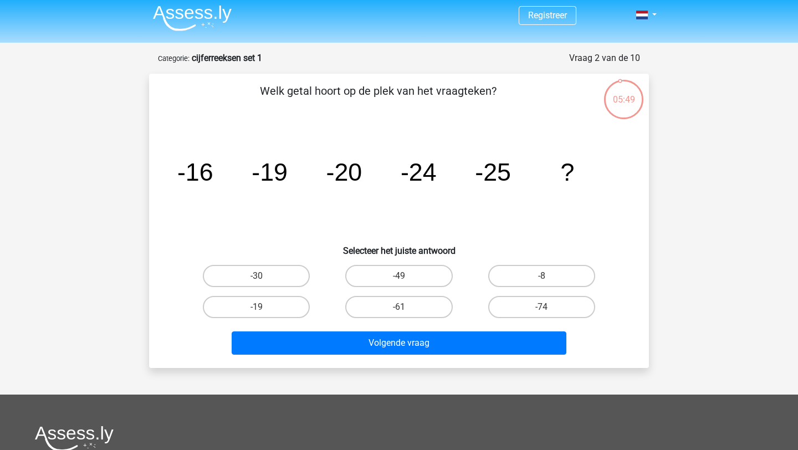
scroll to position [3, 0]
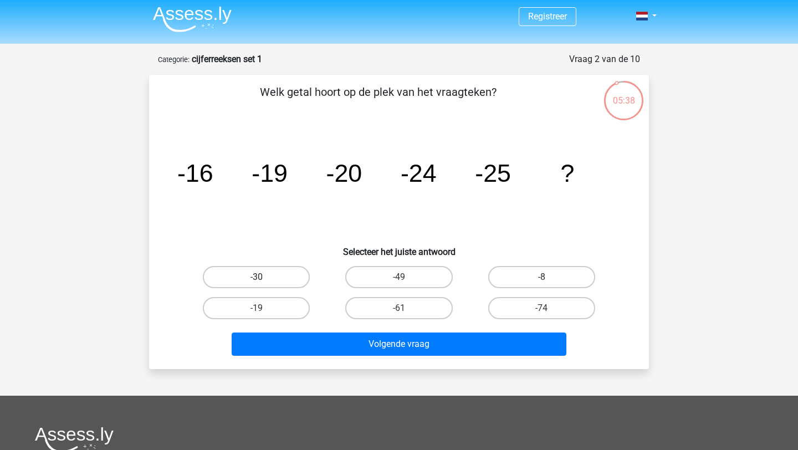
click at [285, 284] on label "-30" at bounding box center [256, 277] width 107 height 22
click at [264, 284] on input "-30" at bounding box center [259, 280] width 7 height 7
radio input "true"
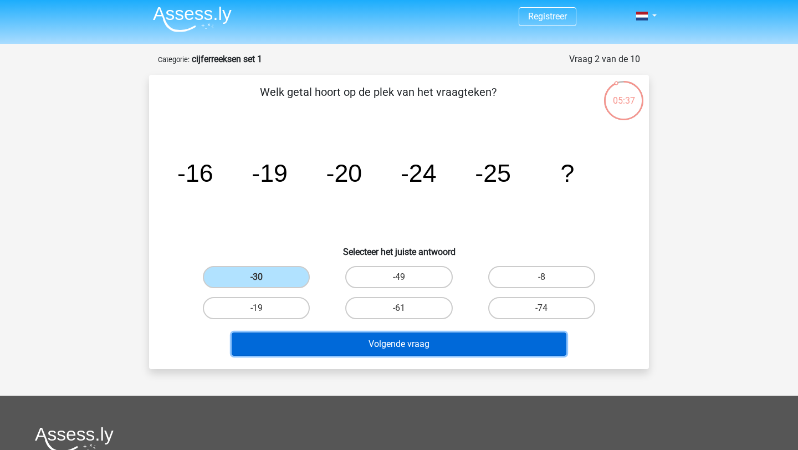
click at [316, 336] on button "Volgende vraag" at bounding box center [399, 343] width 335 height 23
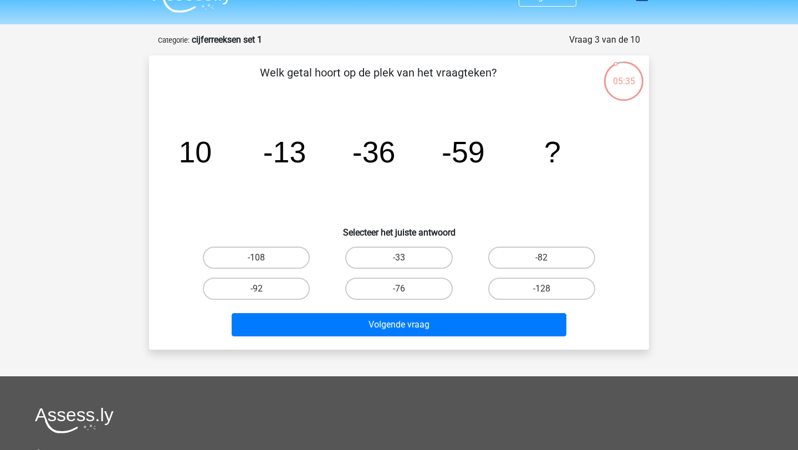
scroll to position [22, 0]
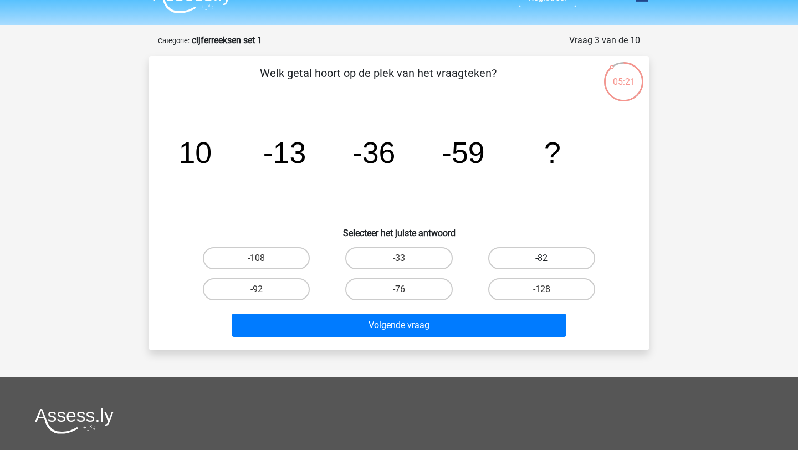
click at [528, 253] on label "-82" at bounding box center [541, 258] width 107 height 22
click at [541, 258] on input "-82" at bounding box center [544, 261] width 7 height 7
radio input "true"
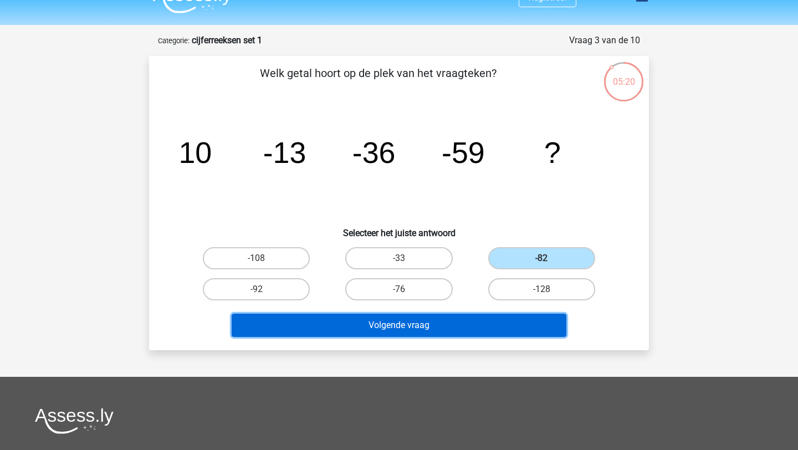
click at [462, 327] on button "Volgende vraag" at bounding box center [399, 325] width 335 height 23
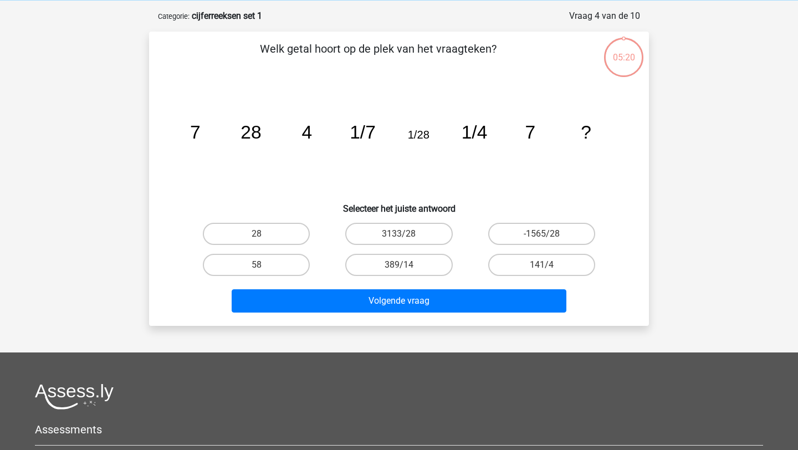
scroll to position [55, 0]
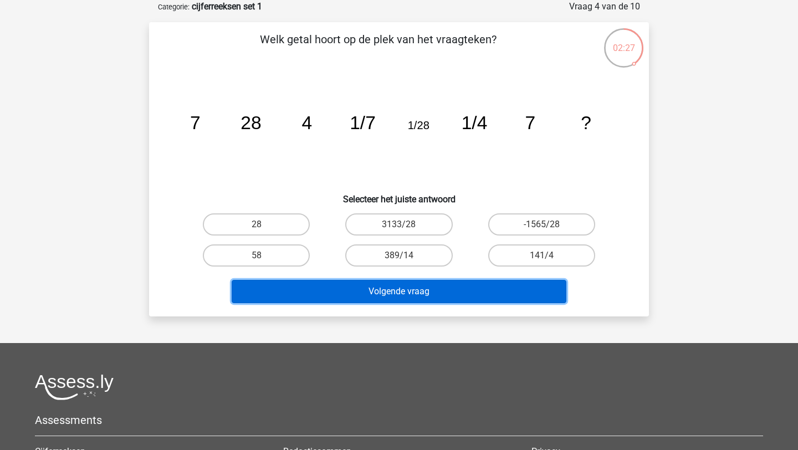
click at [443, 291] on button "Volgende vraag" at bounding box center [399, 291] width 335 height 23
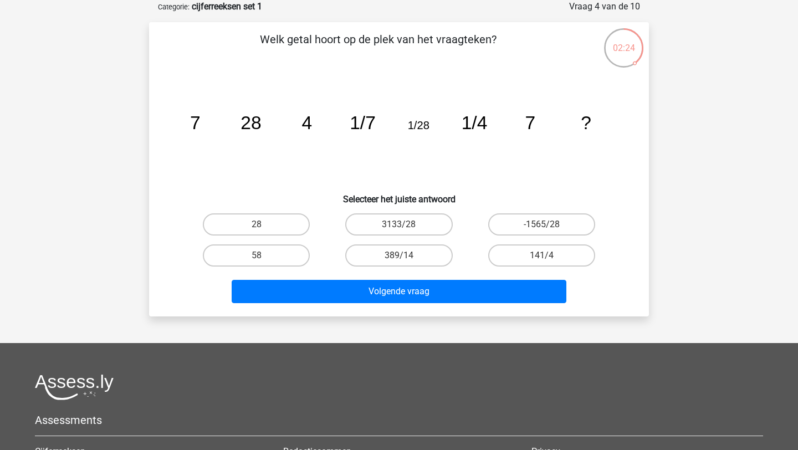
click at [323, 233] on div "3133/28" at bounding box center [255, 224] width 133 height 22
click at [278, 225] on label "28" at bounding box center [256, 224] width 107 height 22
click at [264, 225] on input "28" at bounding box center [259, 227] width 7 height 7
radio input "true"
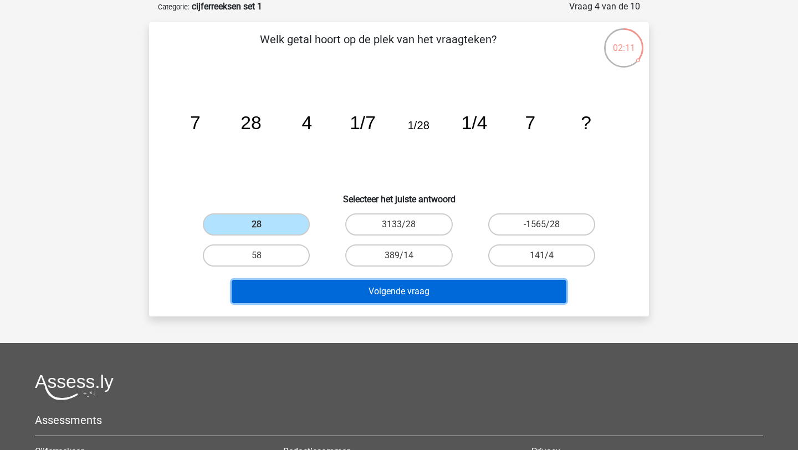
click at [312, 285] on button "Volgende vraag" at bounding box center [399, 291] width 335 height 23
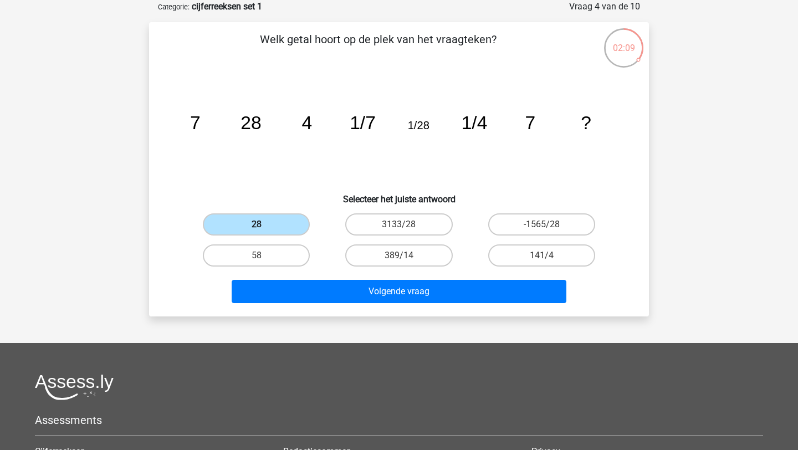
click at [266, 225] on label "28" at bounding box center [256, 224] width 107 height 22
click at [264, 225] on input "28" at bounding box center [259, 227] width 7 height 7
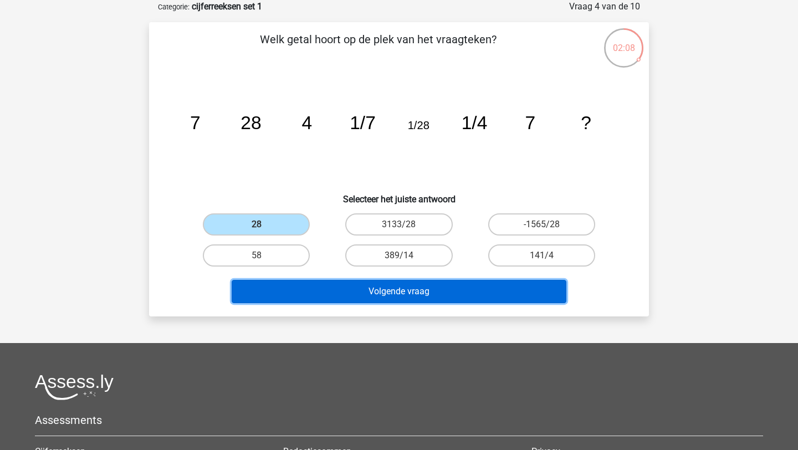
click at [285, 296] on button "Volgende vraag" at bounding box center [399, 291] width 335 height 23
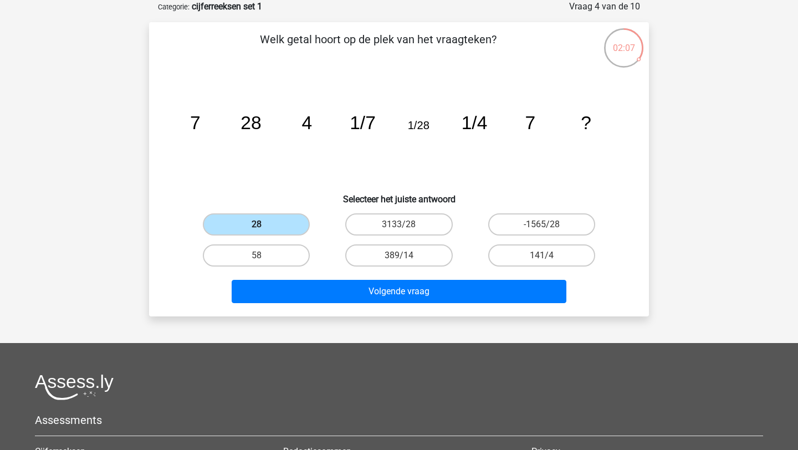
click at [267, 217] on label "28" at bounding box center [256, 224] width 107 height 22
click at [264, 224] on input "28" at bounding box center [259, 227] width 7 height 7
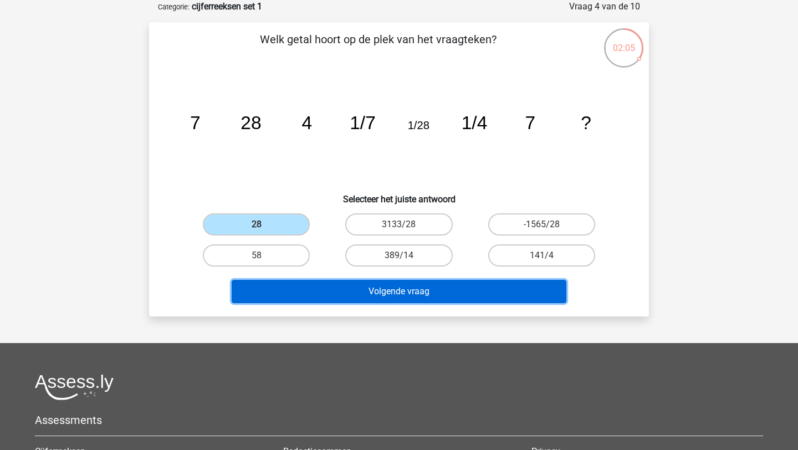
click at [310, 297] on button "Volgende vraag" at bounding box center [399, 291] width 335 height 23
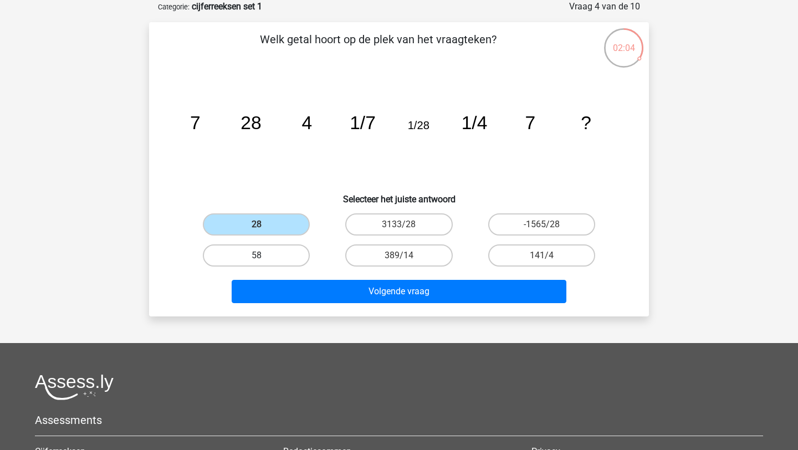
click at [235, 249] on label "58" at bounding box center [256, 255] width 107 height 22
click at [256, 255] on input "58" at bounding box center [259, 258] width 7 height 7
radio input "true"
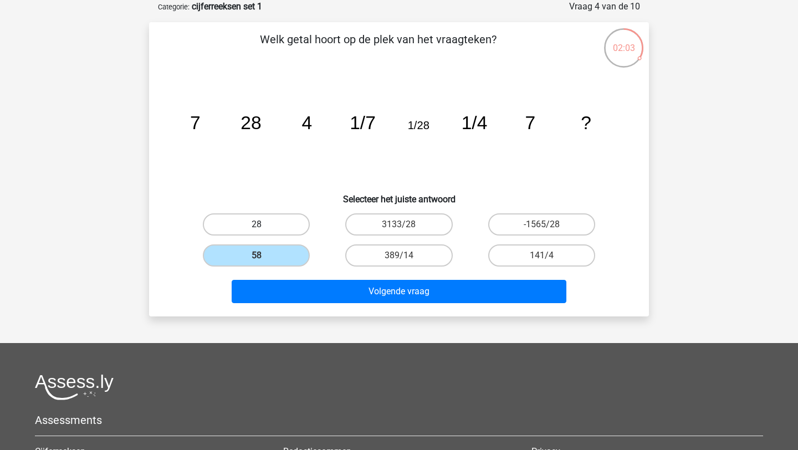
click at [268, 214] on label "28" at bounding box center [256, 224] width 107 height 22
click at [264, 224] on input "28" at bounding box center [259, 227] width 7 height 7
radio input "true"
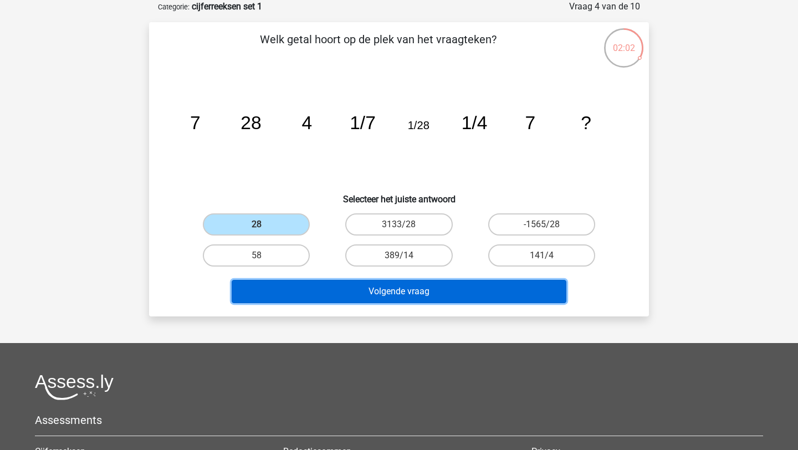
click at [289, 292] on button "Volgende vraag" at bounding box center [399, 291] width 335 height 23
